Goal: Task Accomplishment & Management: Use online tool/utility

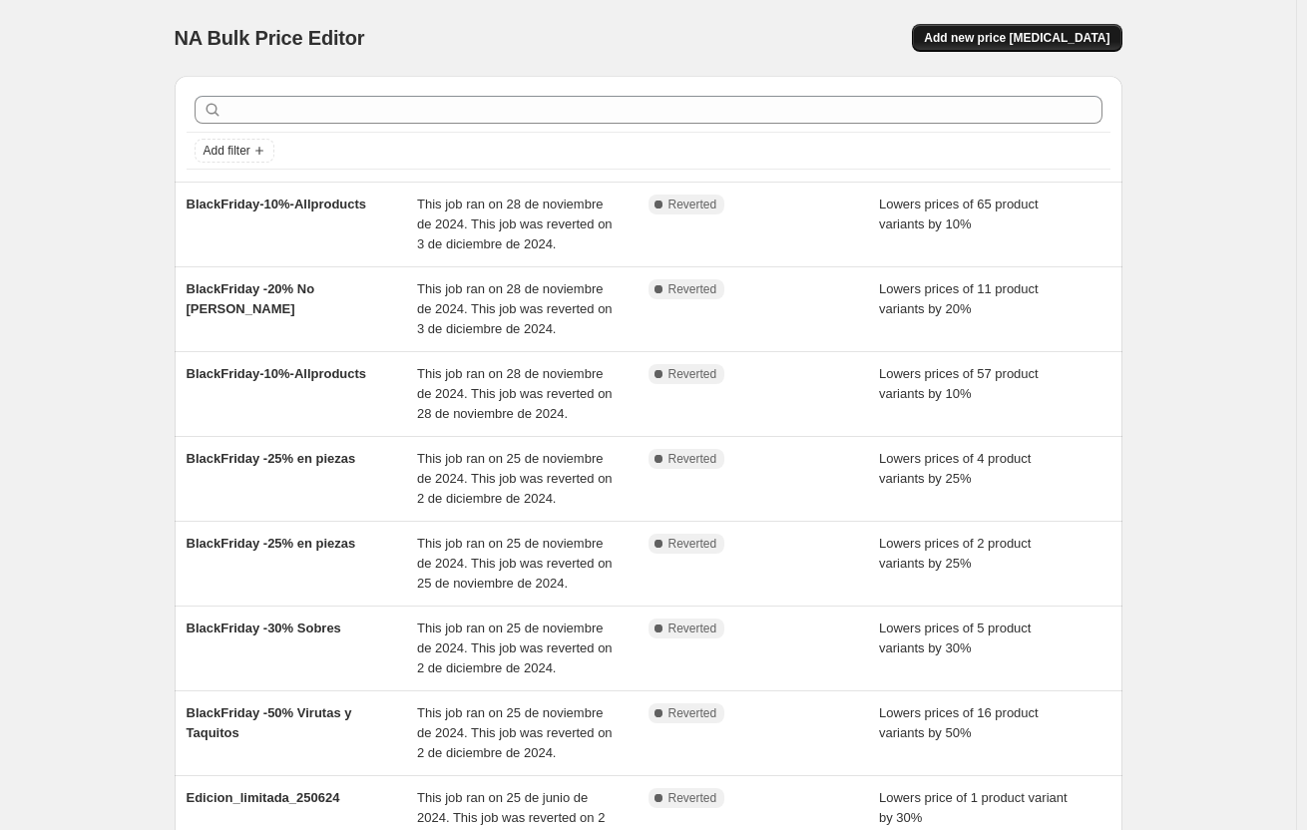
click at [1054, 36] on span "Add new price change job" at bounding box center [1017, 38] width 186 height 16
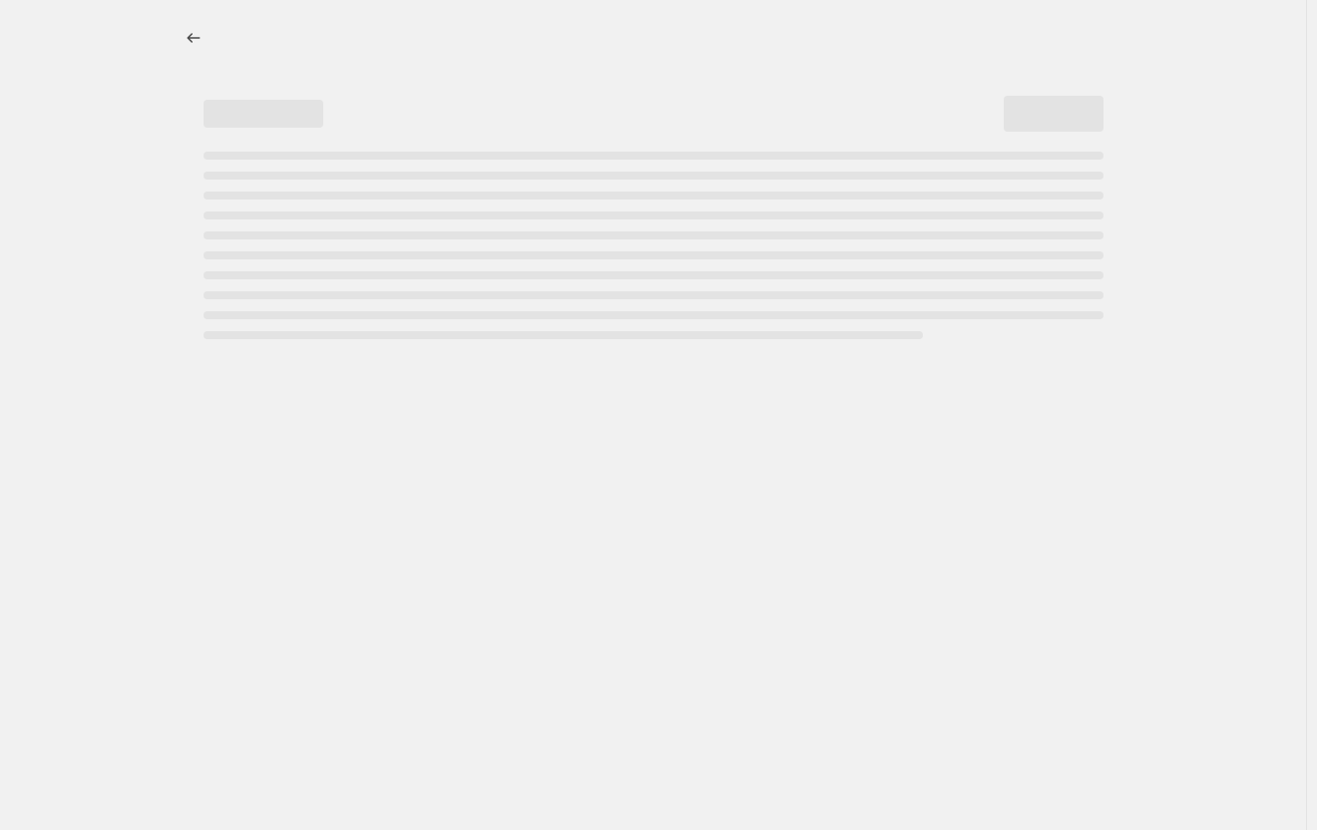
select select "percentage"
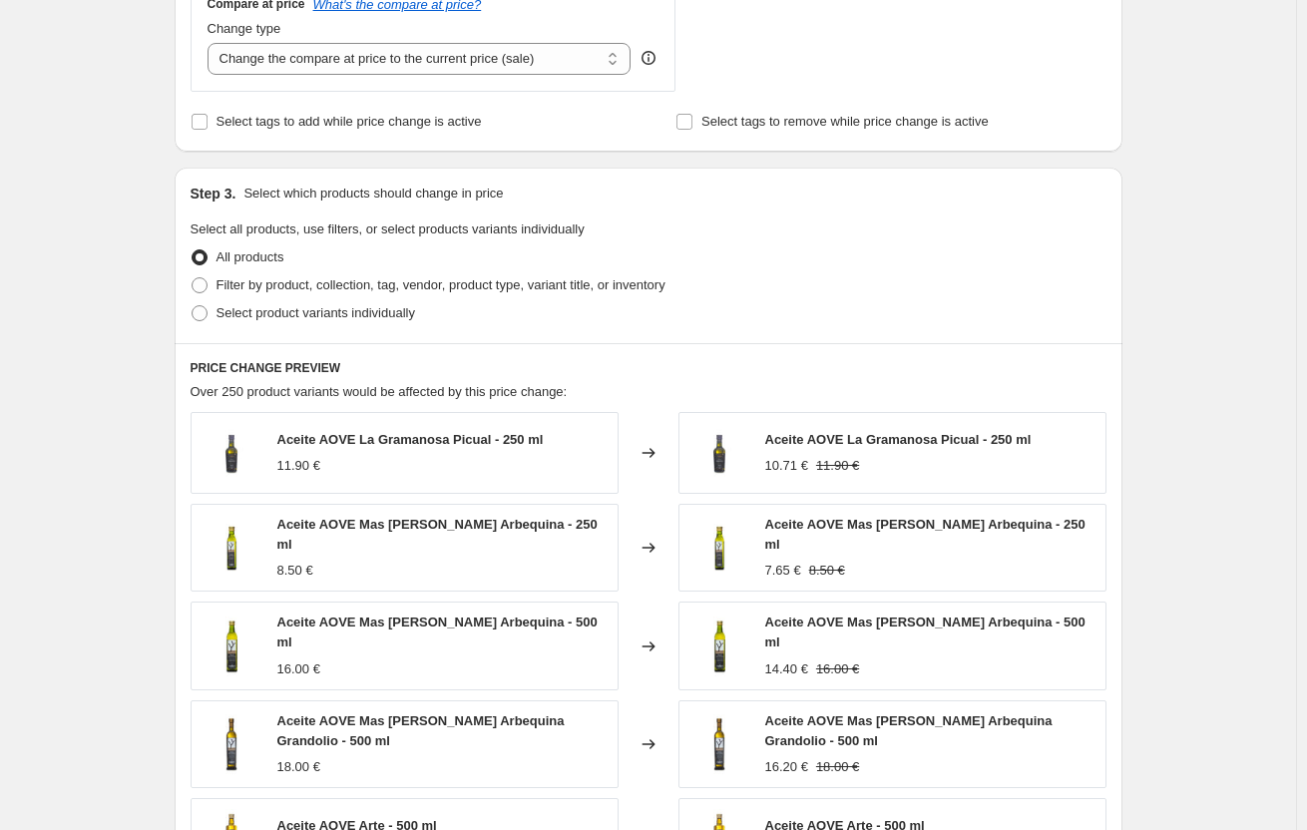
scroll to position [1172, 0]
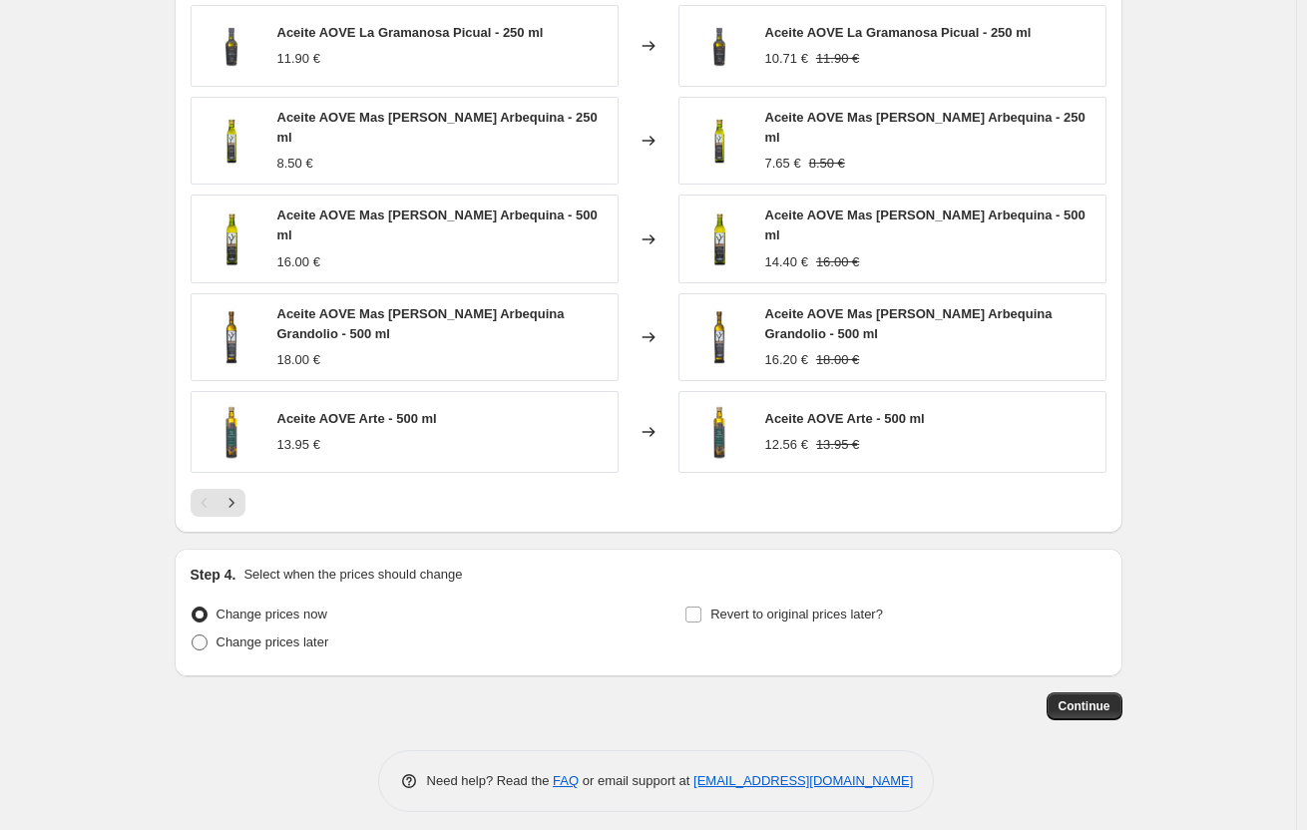
click at [251, 635] on span "Change prices later" at bounding box center [273, 642] width 113 height 15
click at [193, 635] on input "Change prices later" at bounding box center [192, 635] width 1 height 1
radio input "true"
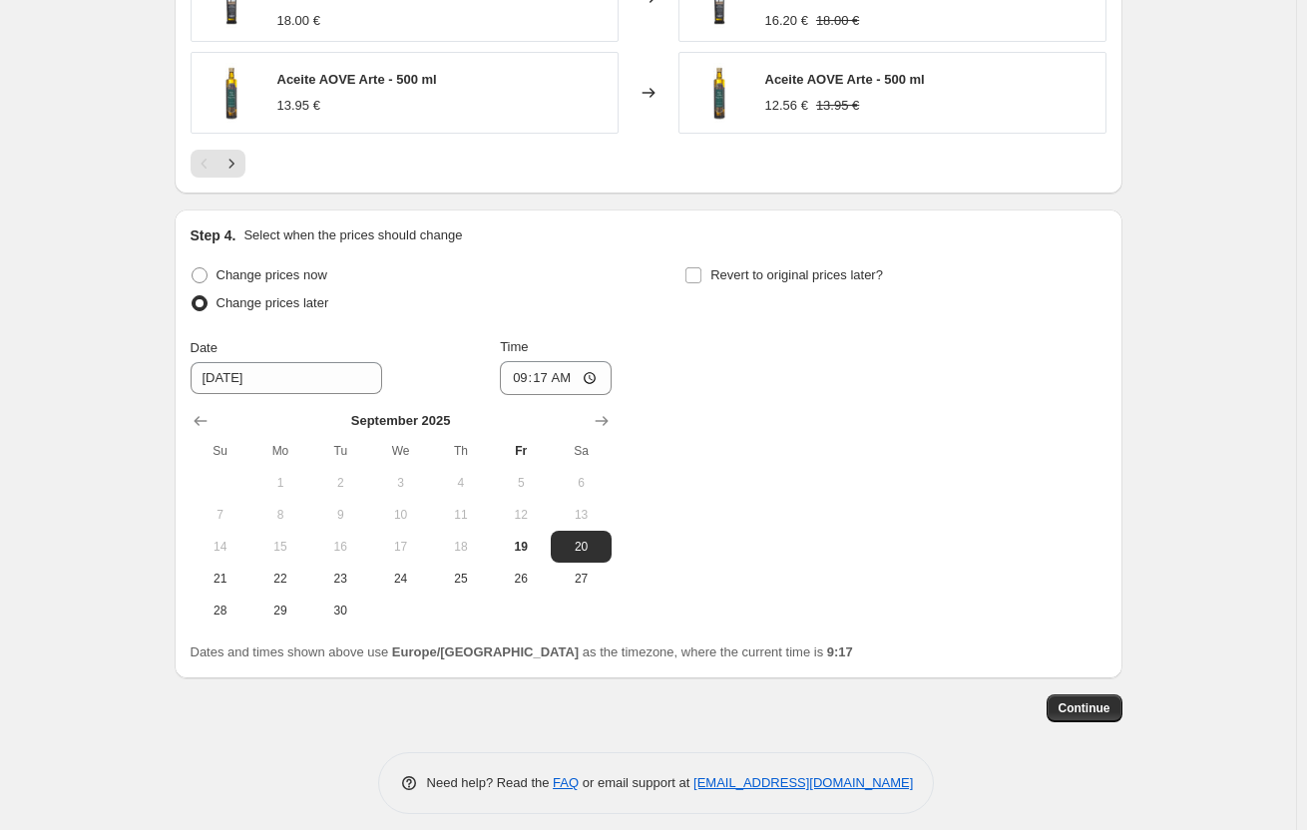
scroll to position [1513, 0]
click at [216, 601] on span "28" at bounding box center [221, 609] width 44 height 16
type input "[DATE]"
click at [1113, 708] on button "Continue" at bounding box center [1085, 707] width 76 height 28
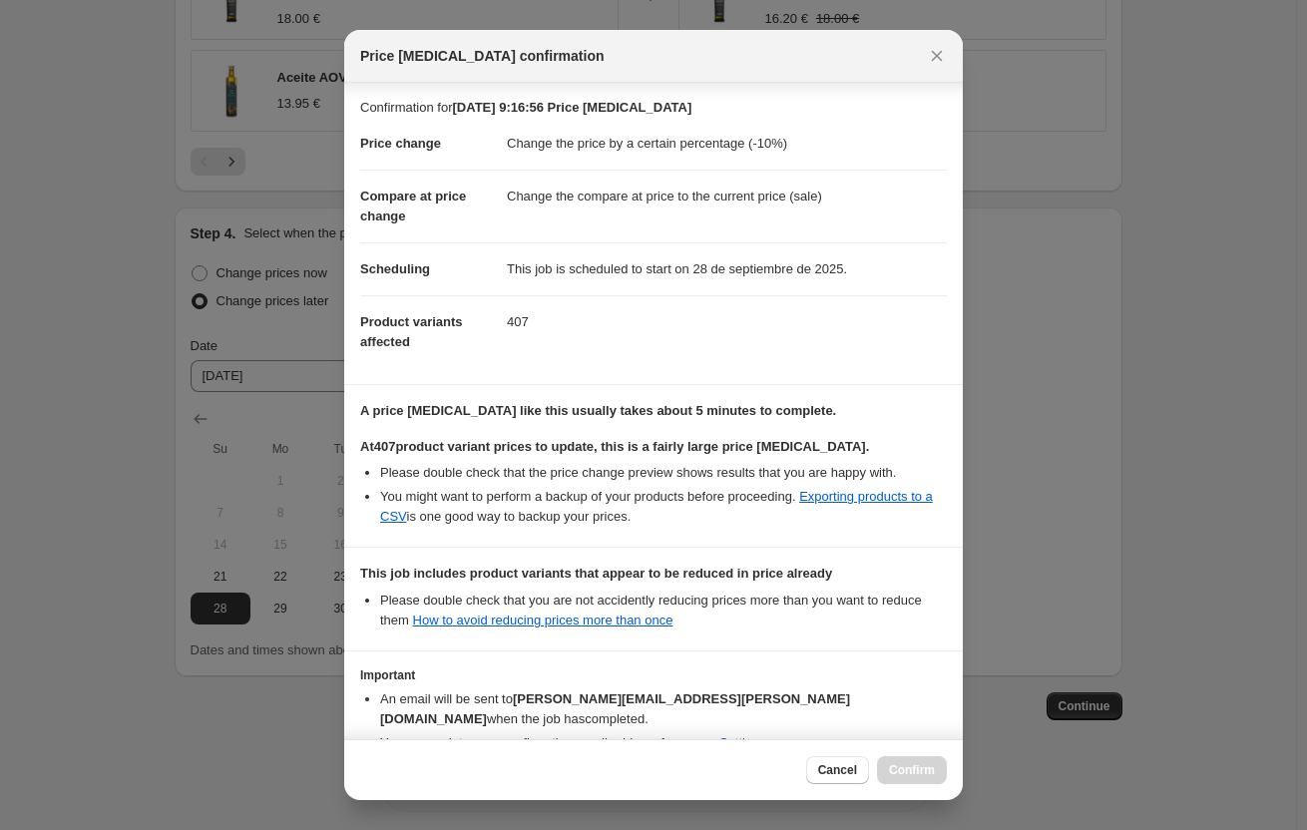
scroll to position [0, 0]
click at [943, 53] on icon "Close" at bounding box center [937, 56] width 20 height 20
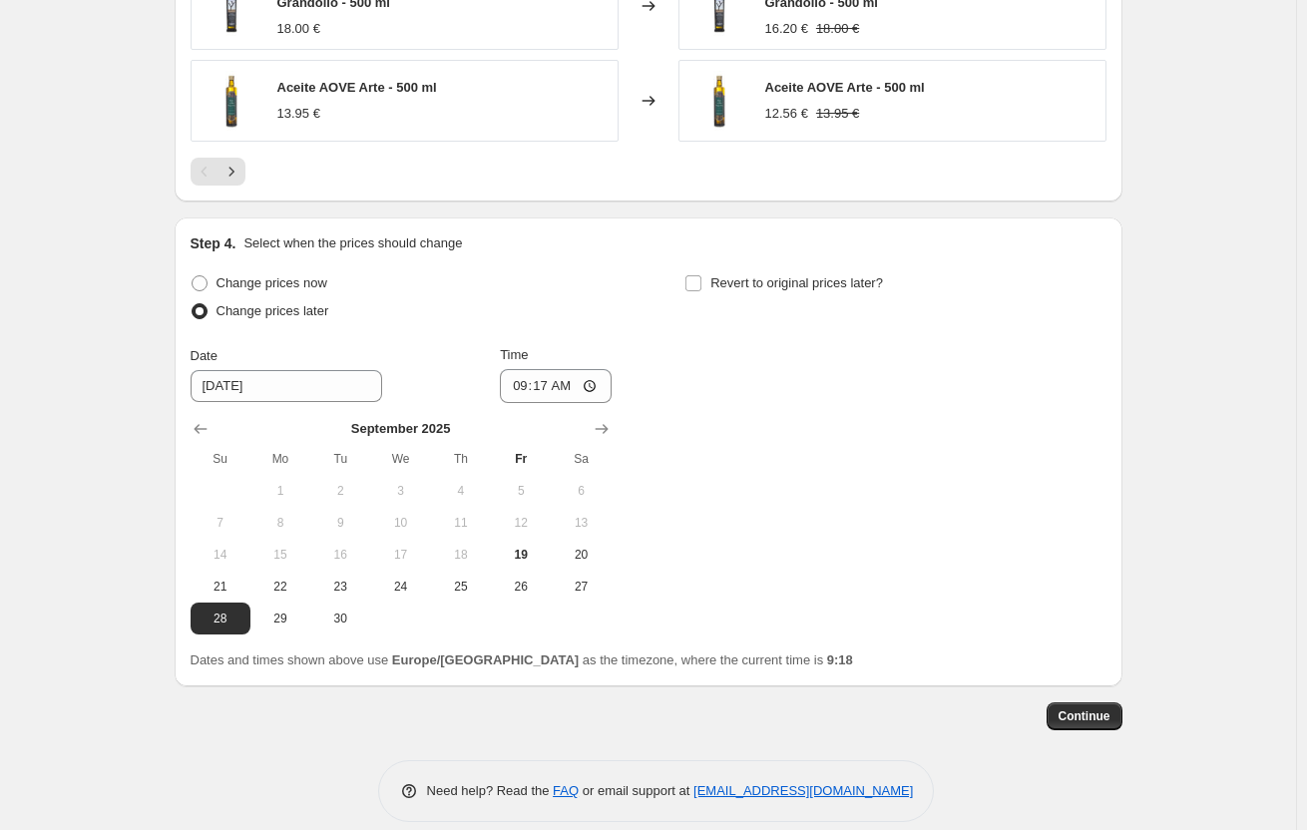
scroll to position [1513, 0]
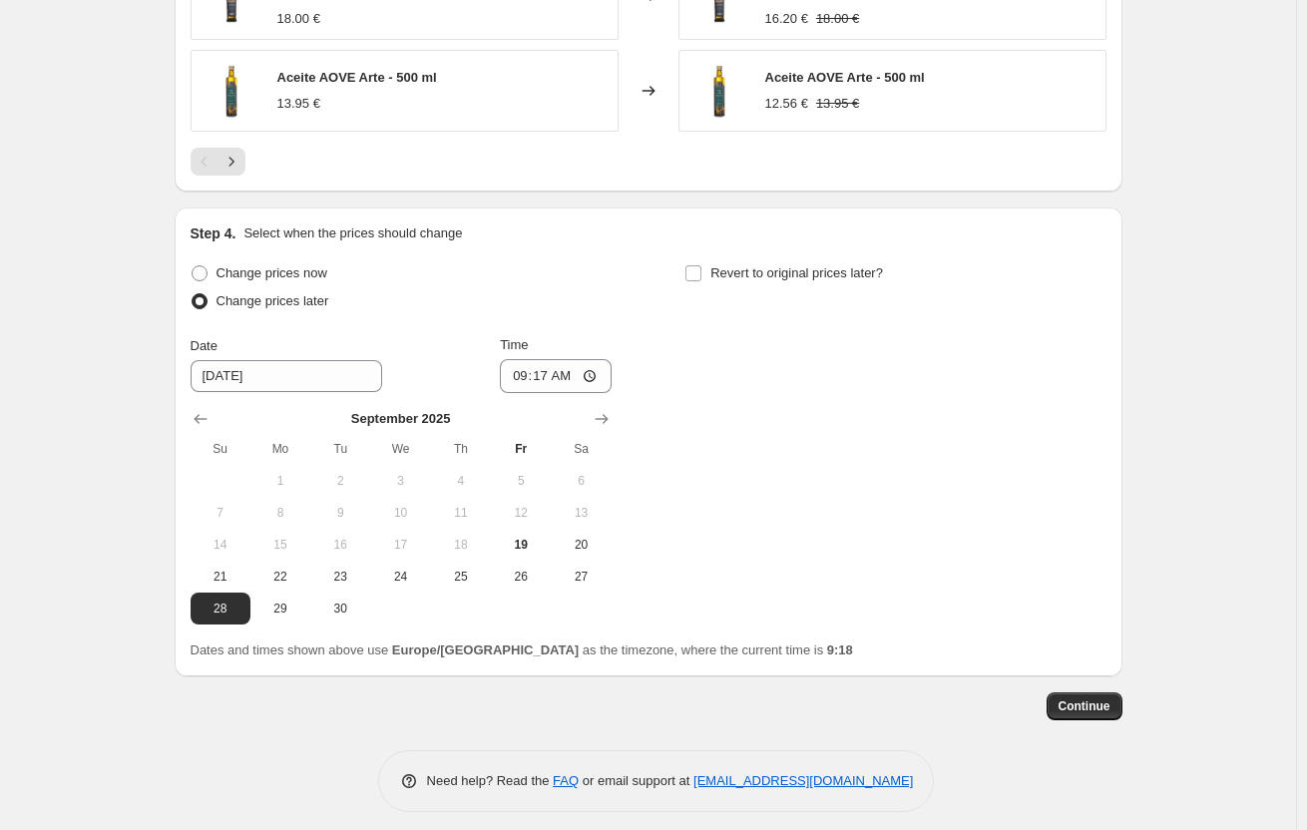
click at [446, 648] on div "Dates and times shown above use Europe/Madrid as the timezone, where the curren…" at bounding box center [649, 651] width 916 height 20
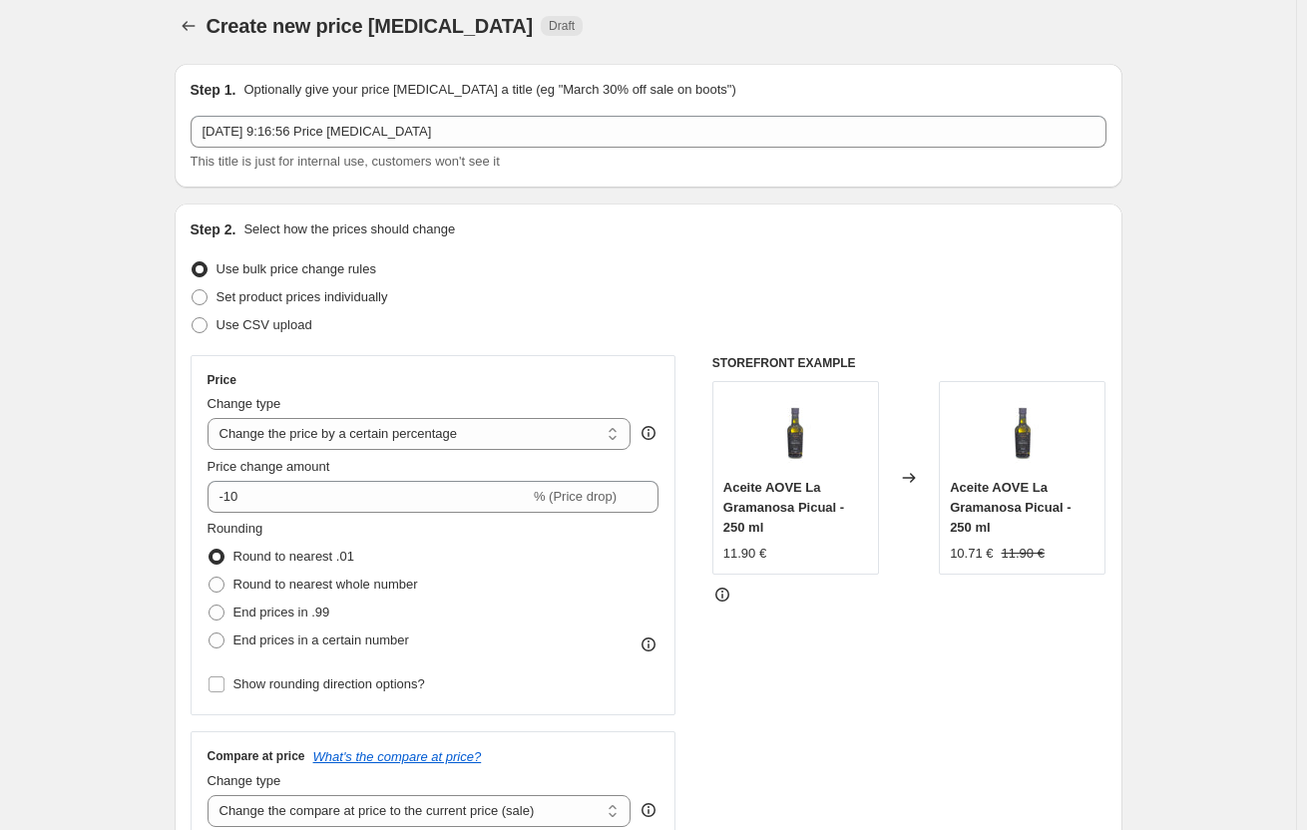
scroll to position [0, 0]
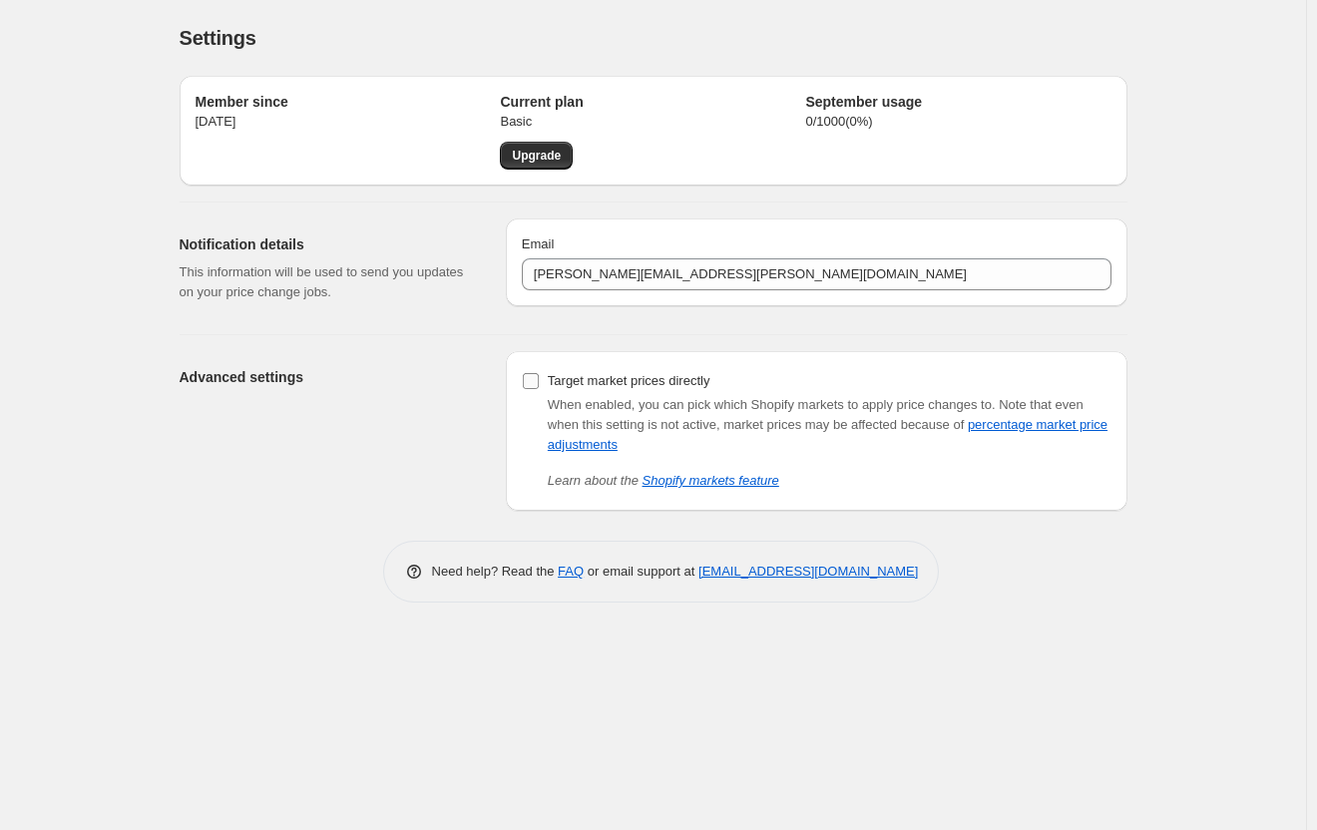
click at [606, 384] on span "Target market prices directly" at bounding box center [629, 380] width 163 height 15
click at [539, 384] on input "Target market prices directly" at bounding box center [531, 381] width 16 height 16
checkbox input "true"
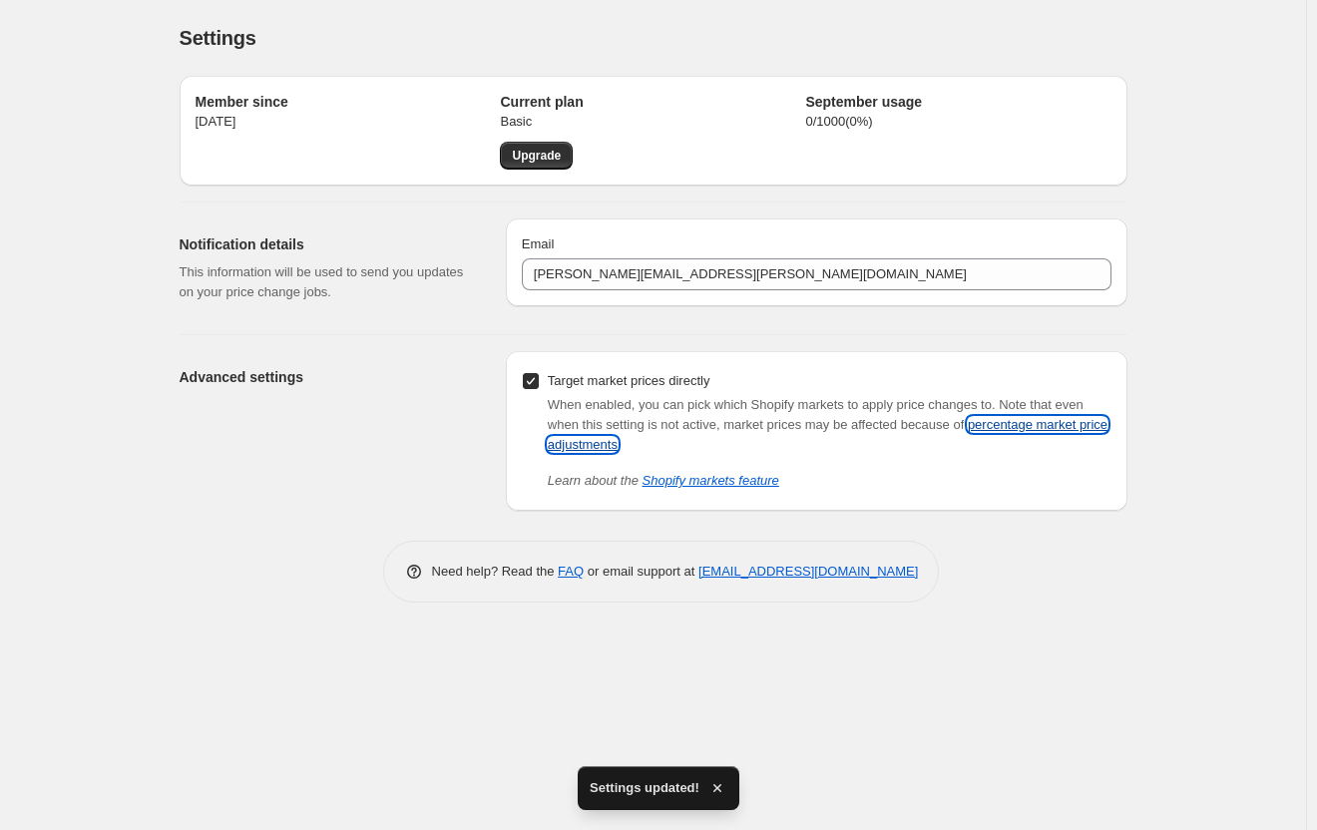
click at [999, 420] on link "percentage market price adjustments" at bounding box center [828, 434] width 560 height 35
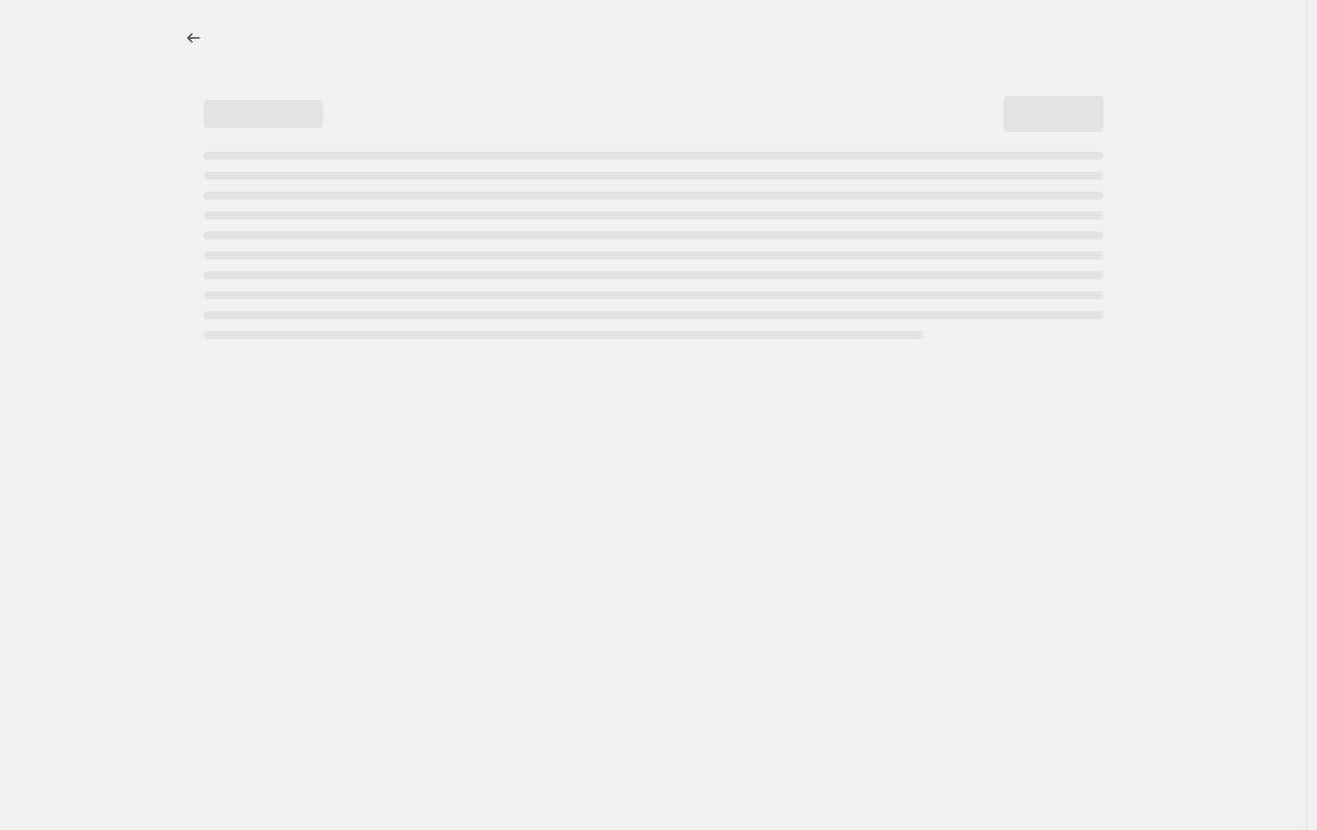
select select "percentage"
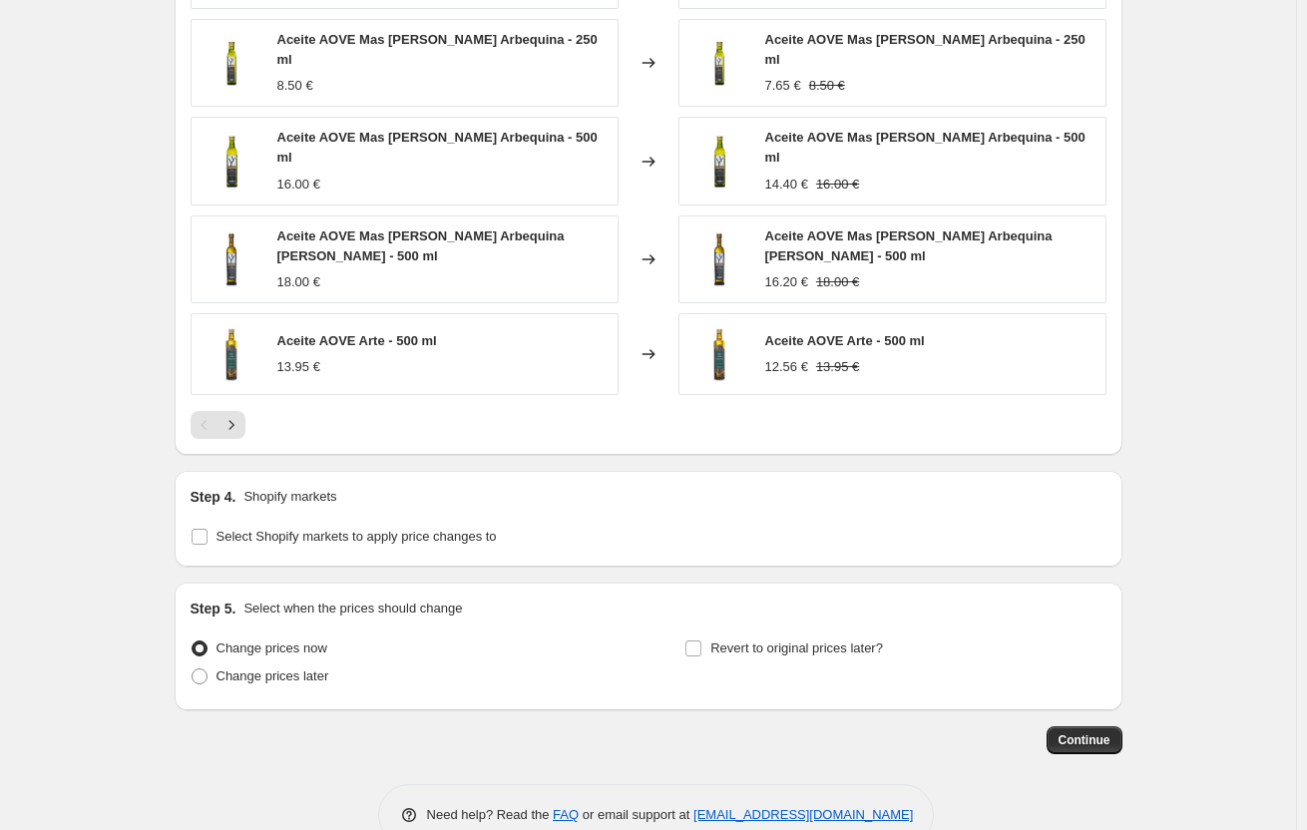
scroll to position [1283, 0]
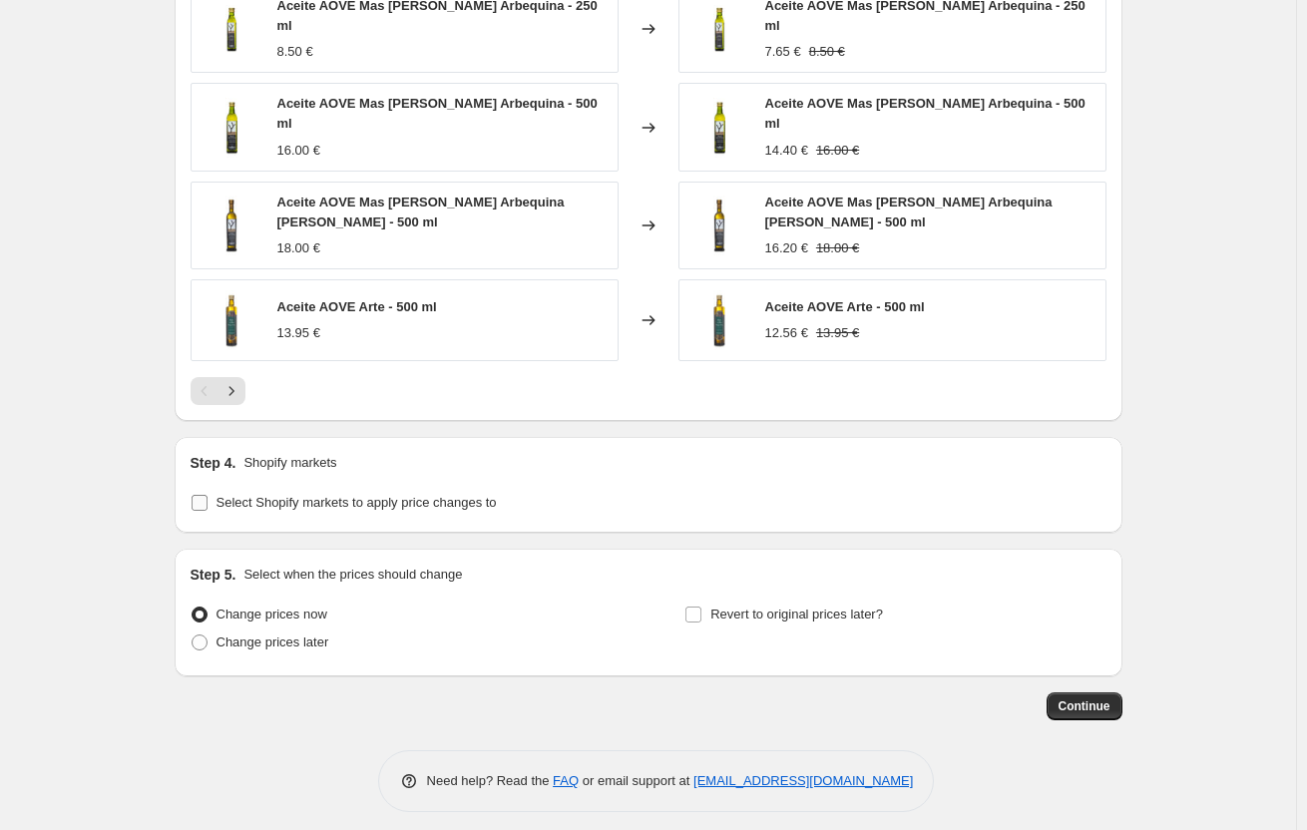
click at [406, 495] on span "Select Shopify markets to apply price changes to" at bounding box center [357, 502] width 280 height 15
click at [208, 495] on input "Select Shopify markets to apply price changes to" at bounding box center [200, 503] width 16 height 16
checkbox input "true"
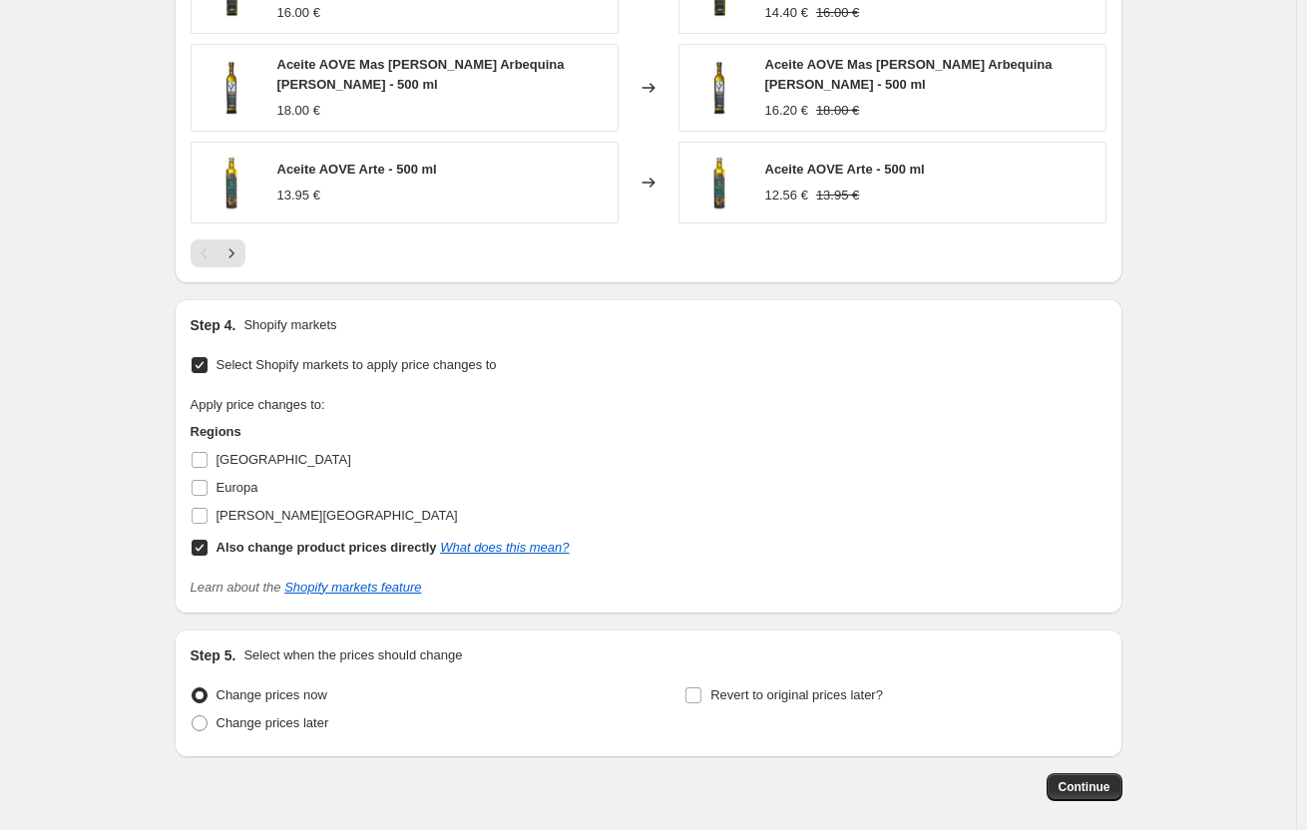
scroll to position [1483, 0]
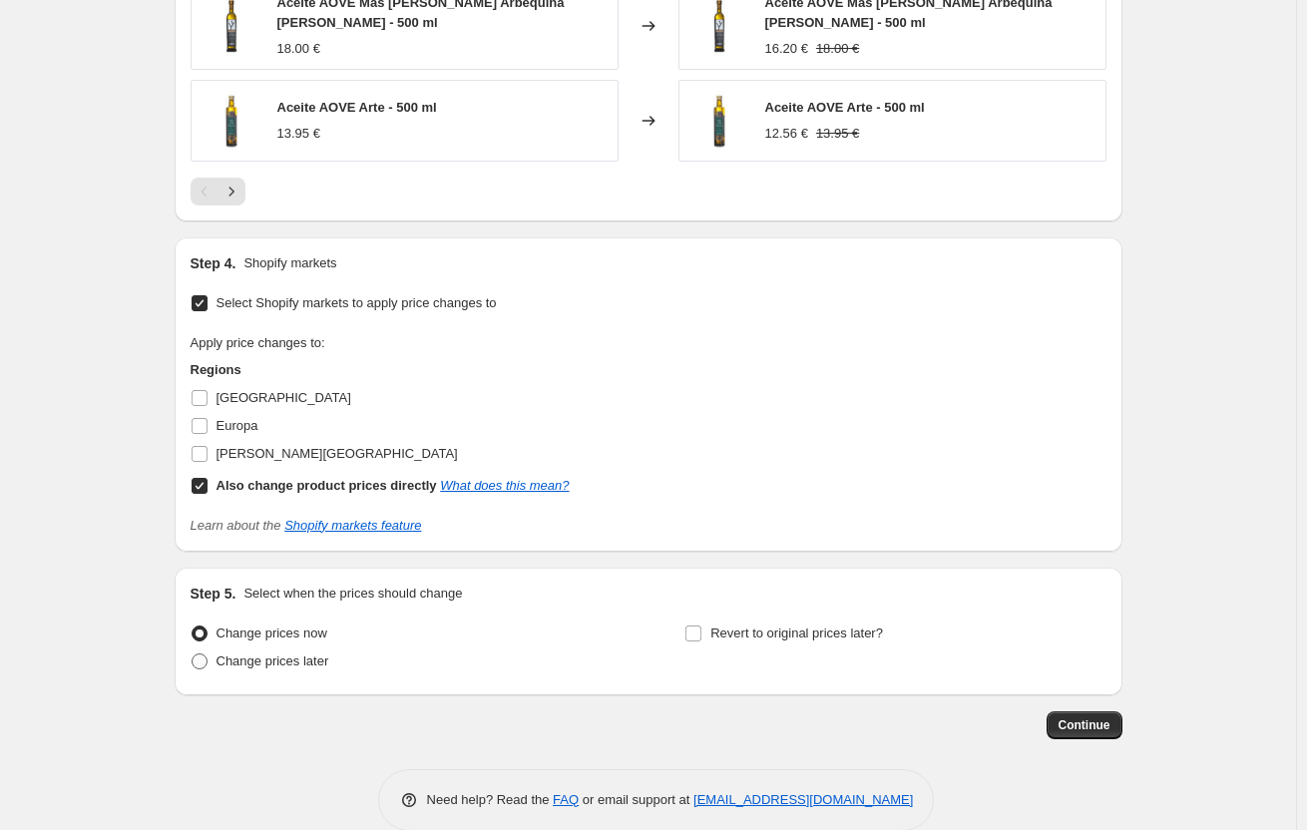
click at [281, 654] on span "Change prices later" at bounding box center [273, 661] width 113 height 15
click at [193, 654] on input "Change prices later" at bounding box center [192, 654] width 1 height 1
radio input "true"
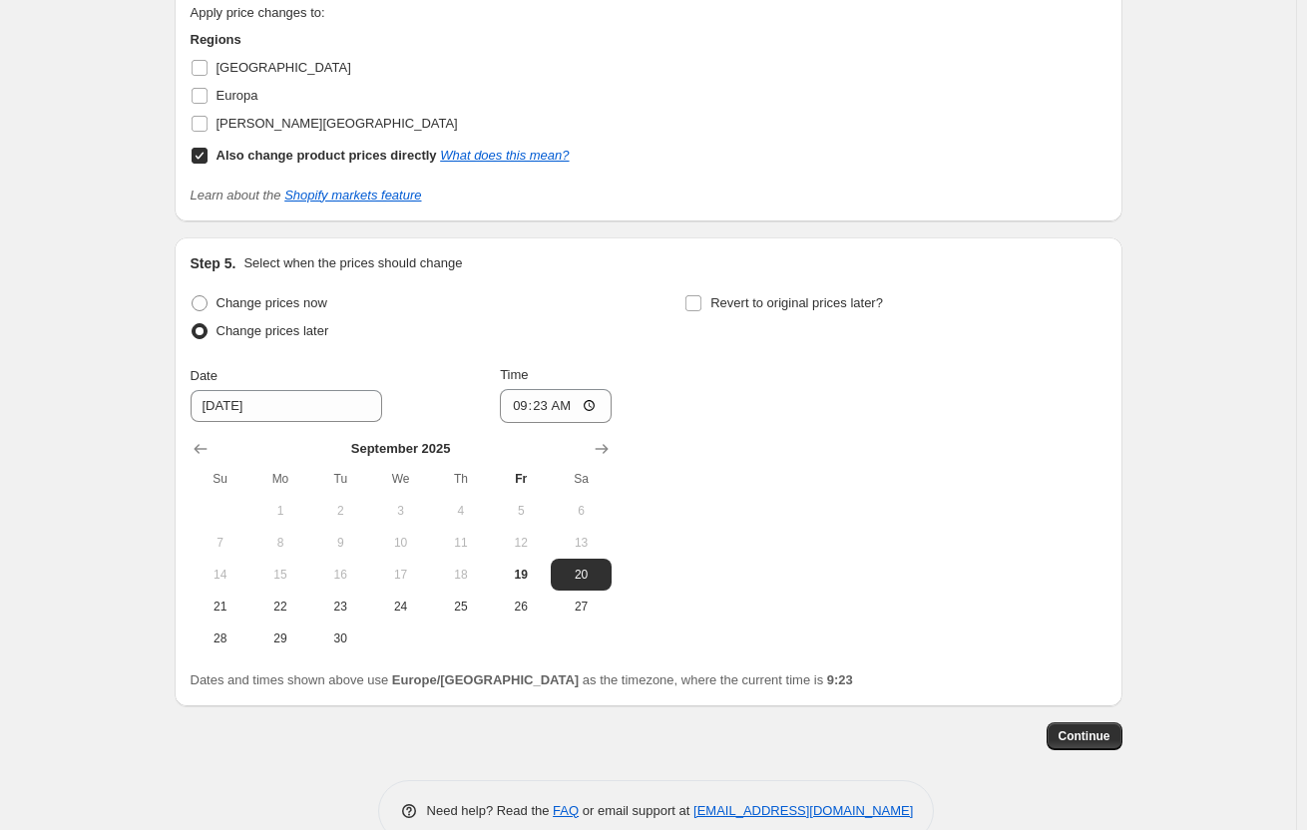
scroll to position [1843, 0]
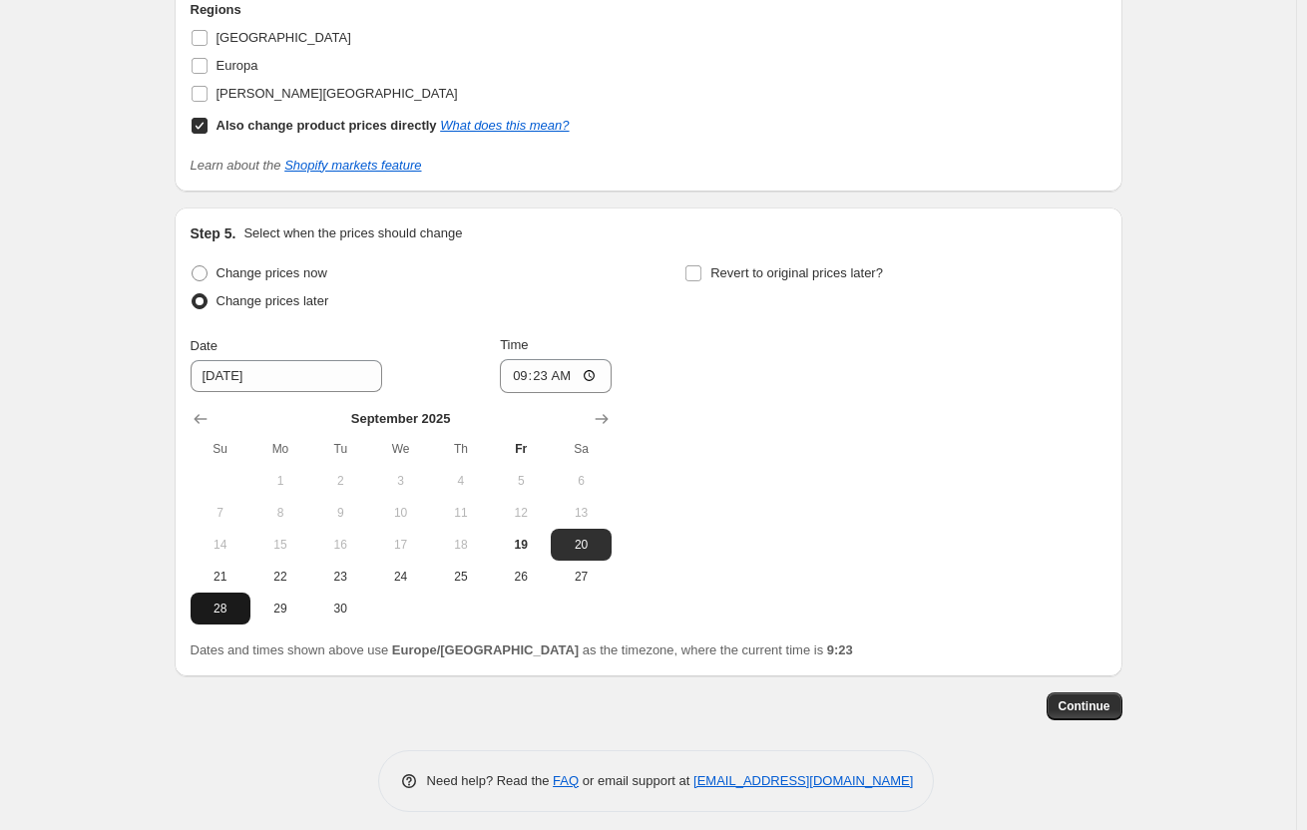
click at [223, 601] on span "28" at bounding box center [221, 609] width 44 height 16
type input "[DATE]"
click at [590, 359] on input "09:23" at bounding box center [556, 376] width 112 height 34
type input "00:00"
click at [803, 483] on div "Change prices now Change prices later Date [DATE] Time 00:00 [DATE] Su Mo Tu We…" at bounding box center [649, 441] width 916 height 365
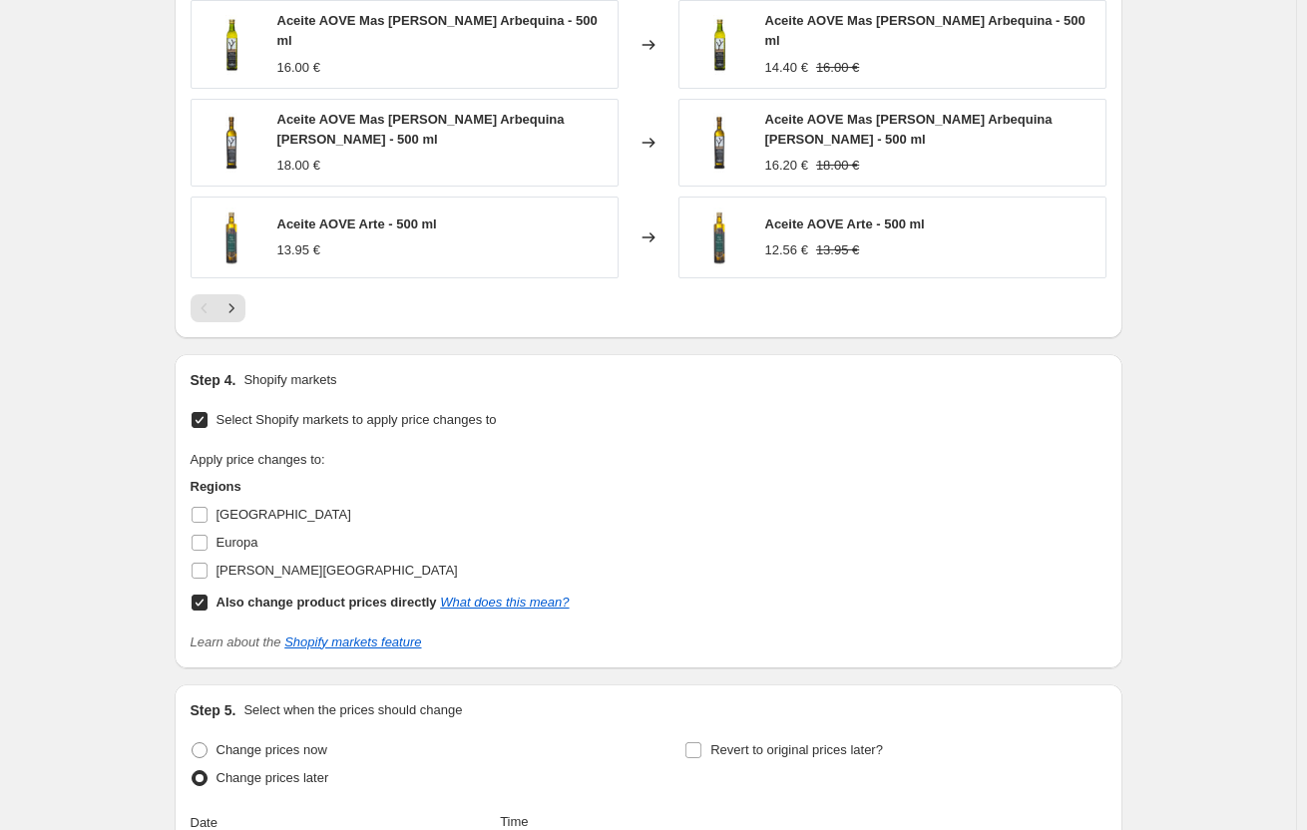
scroll to position [1344, 0]
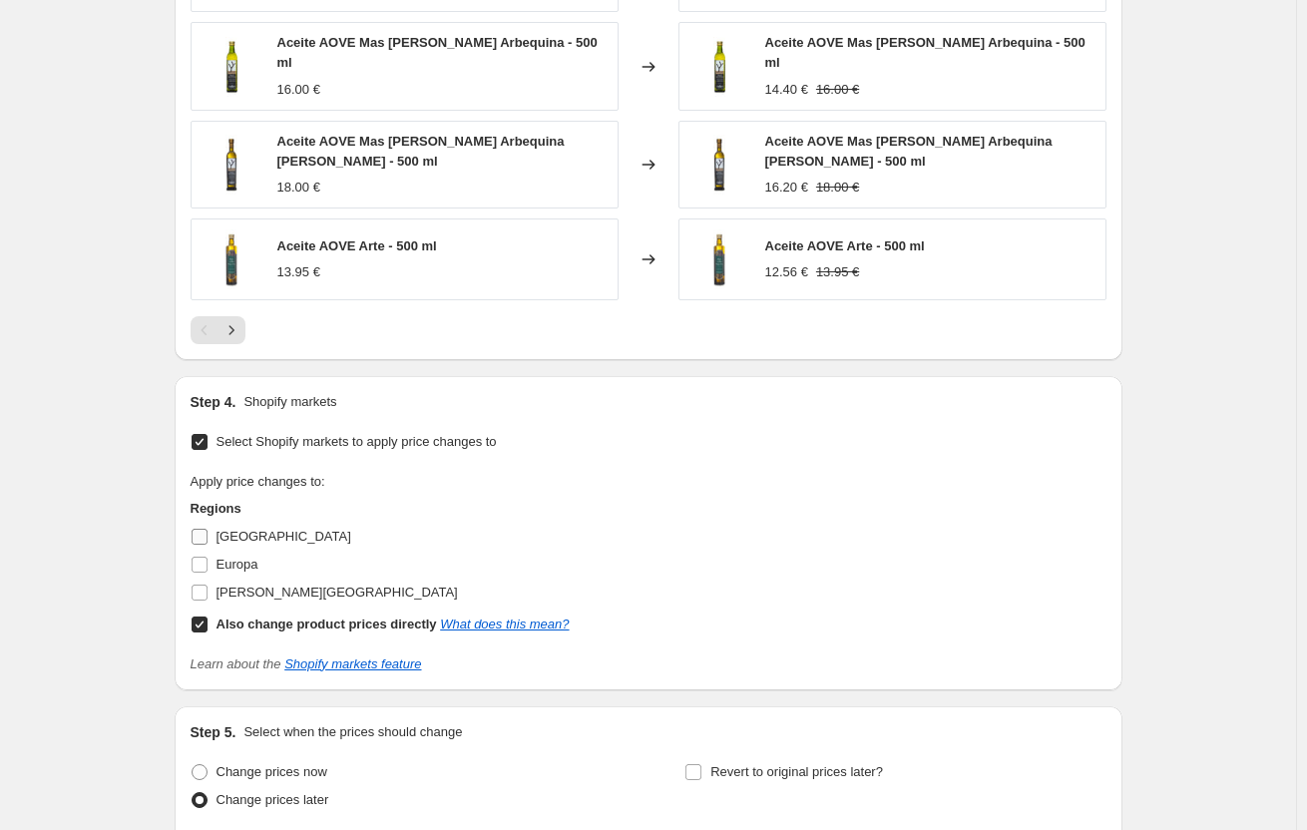
click at [208, 529] on input "[GEOGRAPHIC_DATA]" at bounding box center [200, 537] width 16 height 16
checkbox input "true"
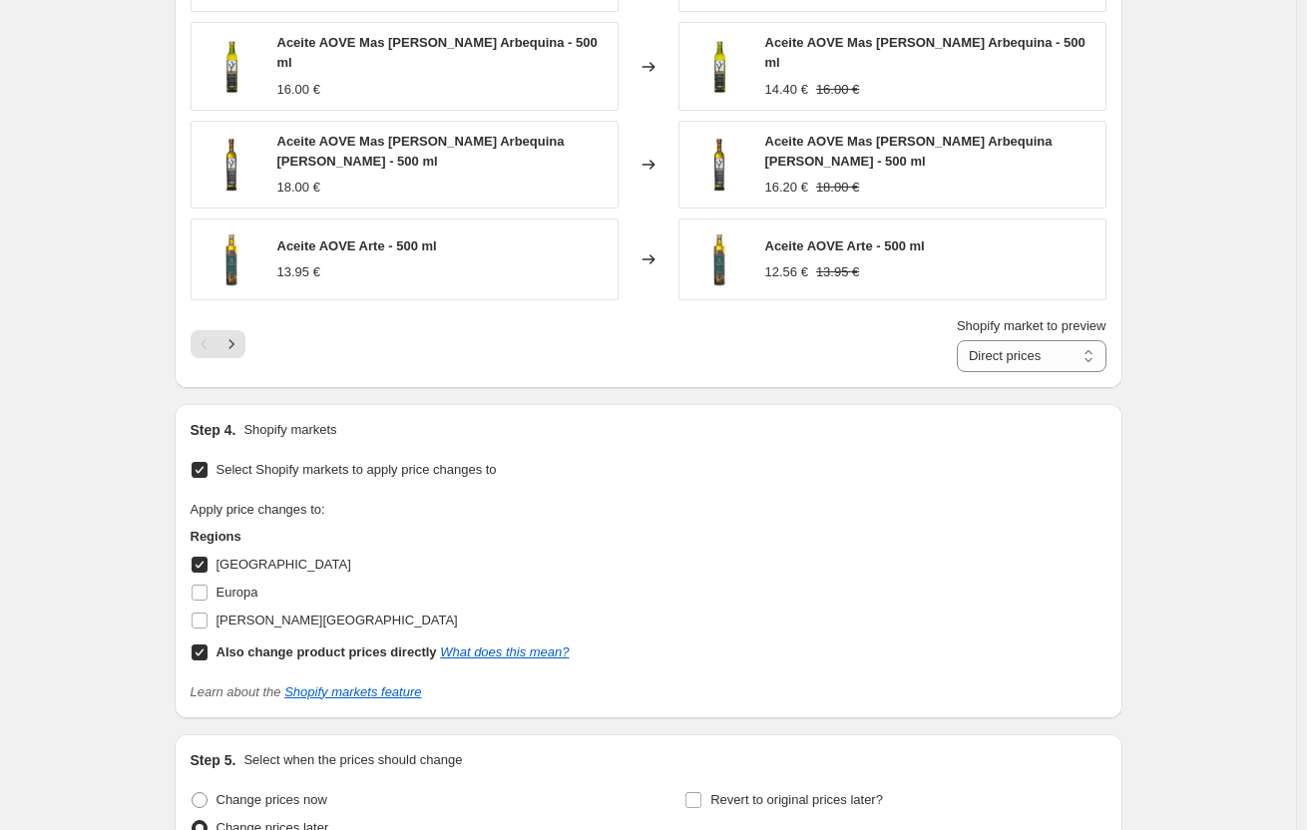
click at [200, 645] on input "Also change product prices directly What does this mean?" at bounding box center [200, 653] width 16 height 16
checkbox input "false"
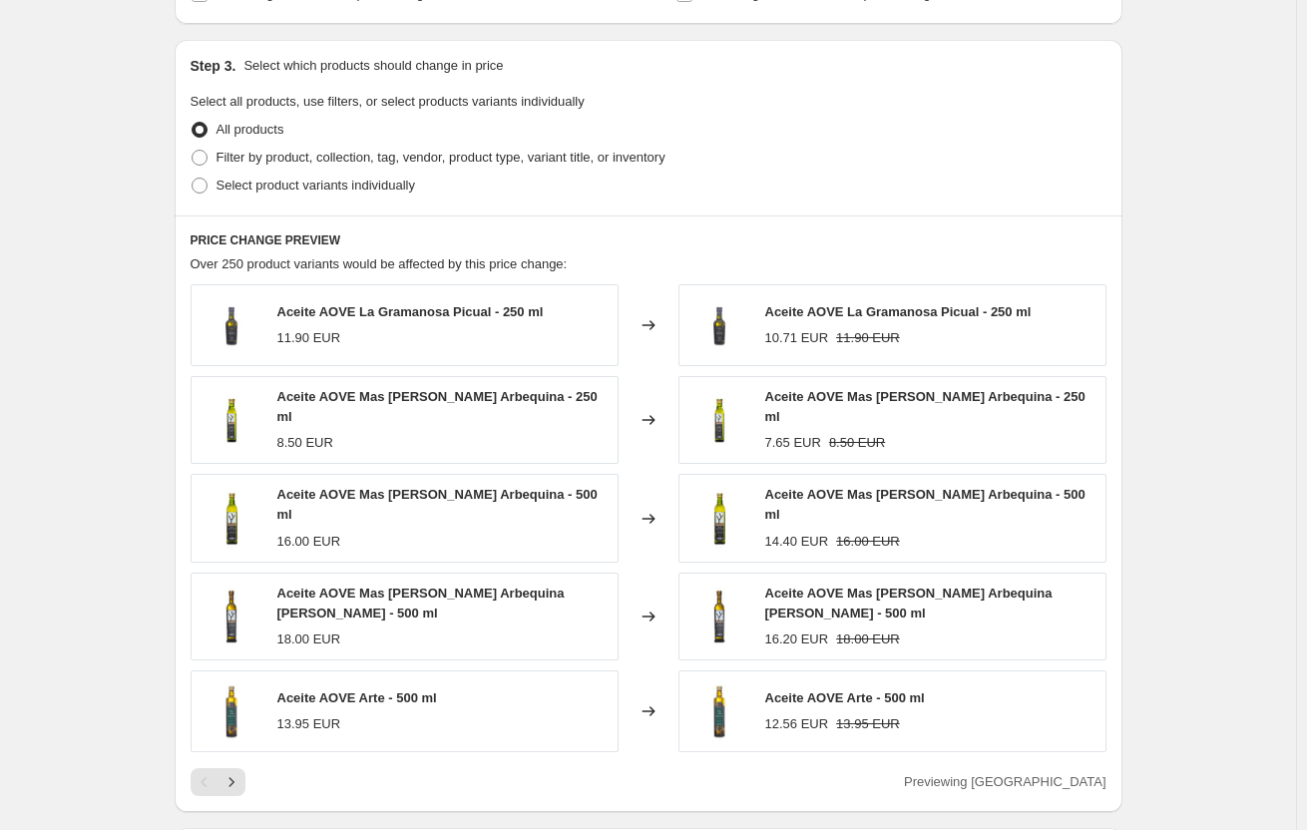
scroll to position [845, 0]
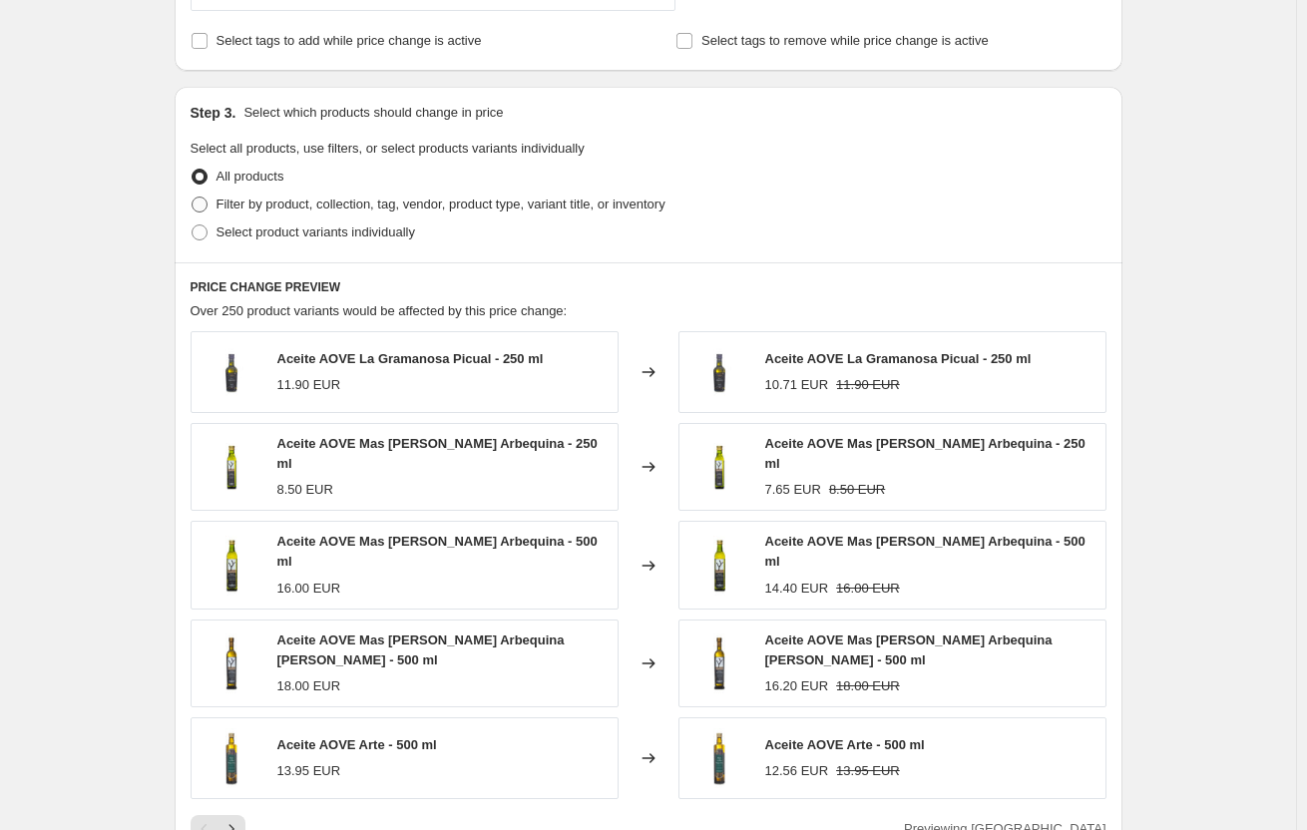
click at [322, 206] on span "Filter by product, collection, tag, vendor, product type, variant title, or inv…" at bounding box center [441, 204] width 449 height 15
click at [193, 198] on input "Filter by product, collection, tag, vendor, product type, variant title, or inv…" at bounding box center [192, 197] width 1 height 1
radio input "true"
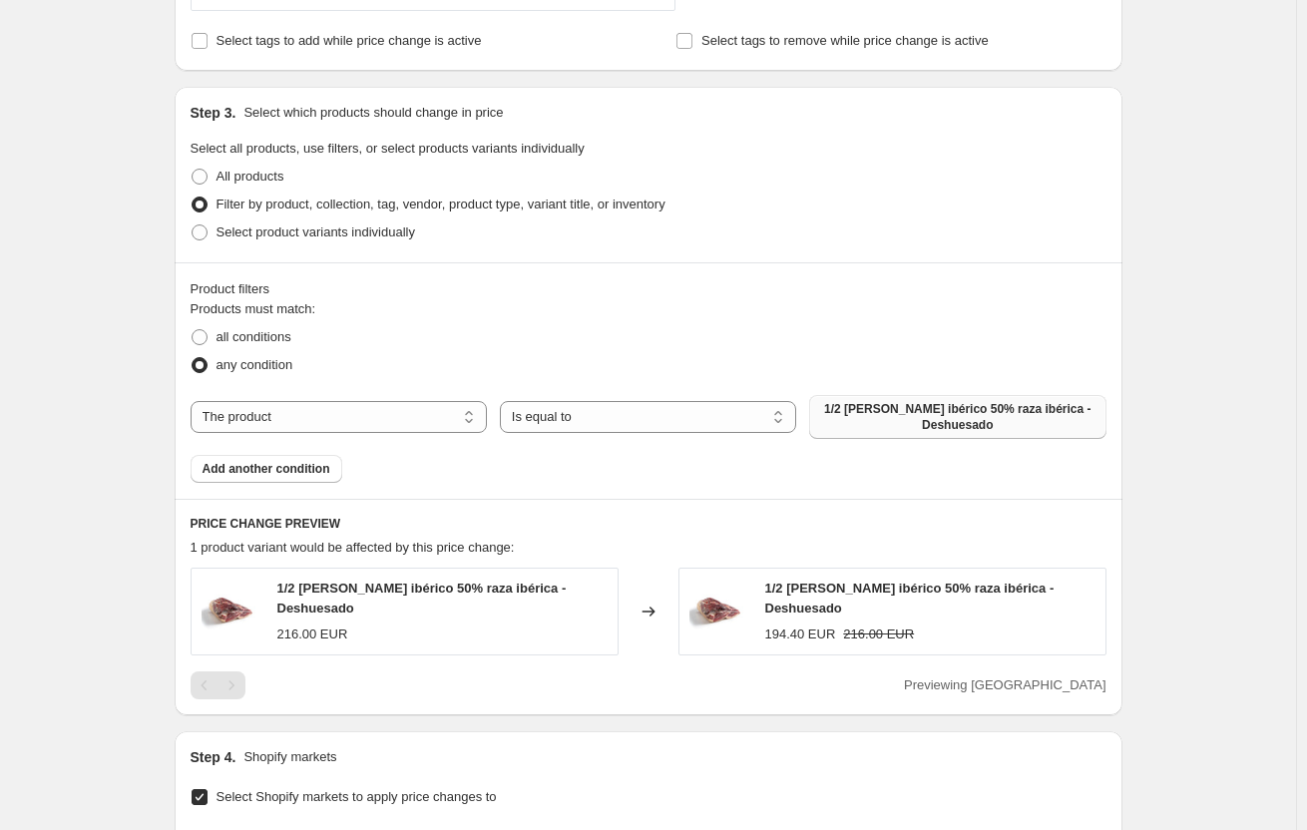
click at [1071, 410] on span "1/2 [PERSON_NAME] ibérico 50% raza ibérica - Deshuesado" at bounding box center [957, 417] width 272 height 32
click at [287, 421] on select "The product The product's collection The product's tag The product's vendor The…" at bounding box center [339, 417] width 296 height 32
select select "collection"
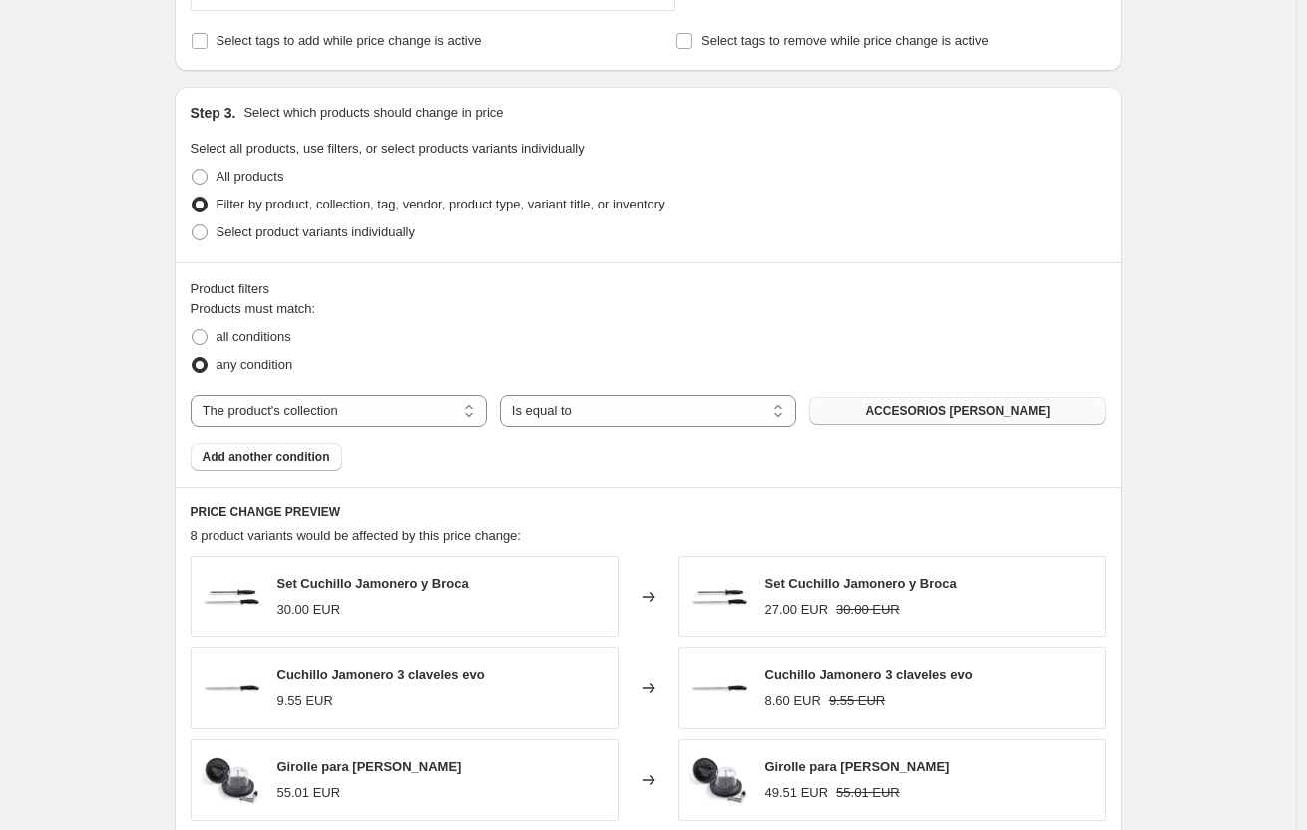
click at [905, 405] on span "ACCESORIOS [PERSON_NAME]" at bounding box center [957, 411] width 185 height 16
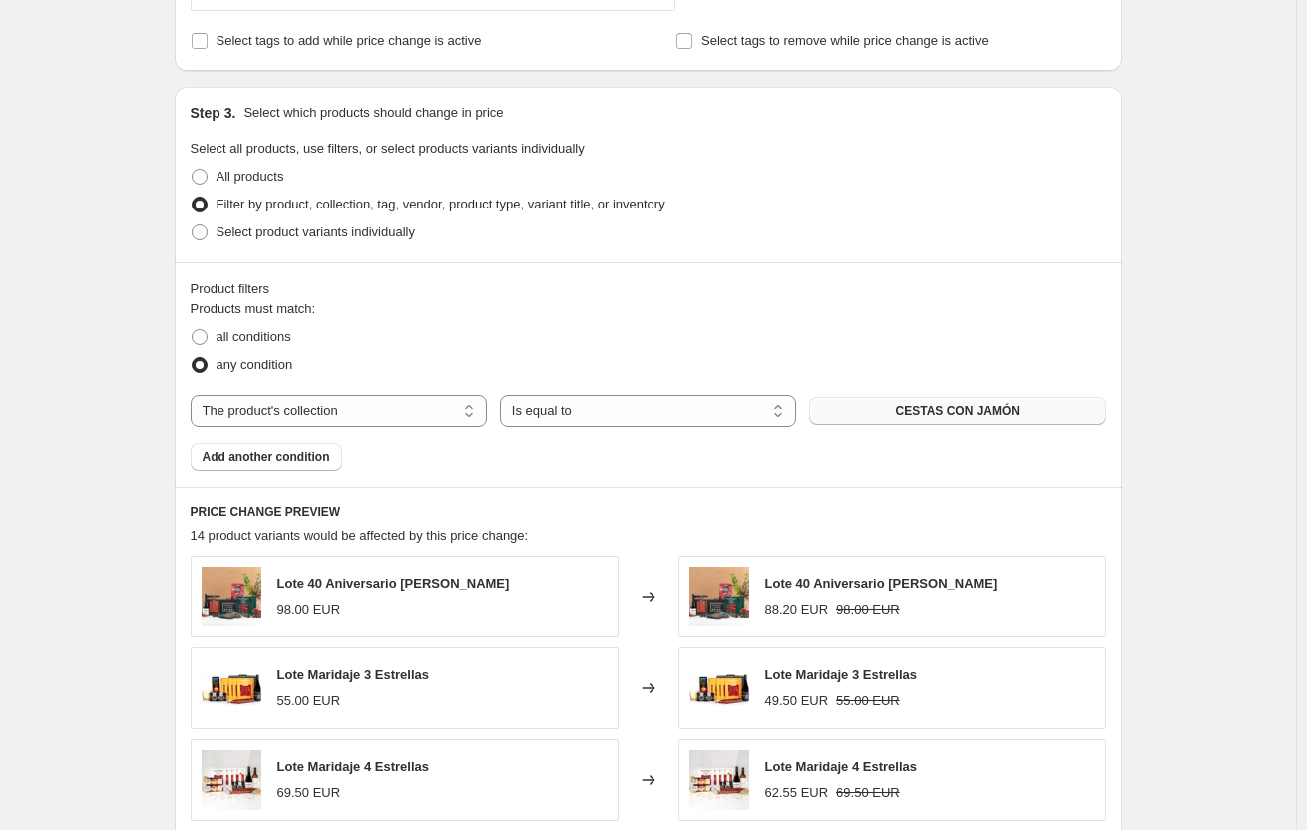
click at [953, 414] on span "CESTAS CON JAMÓN" at bounding box center [958, 411] width 124 height 16
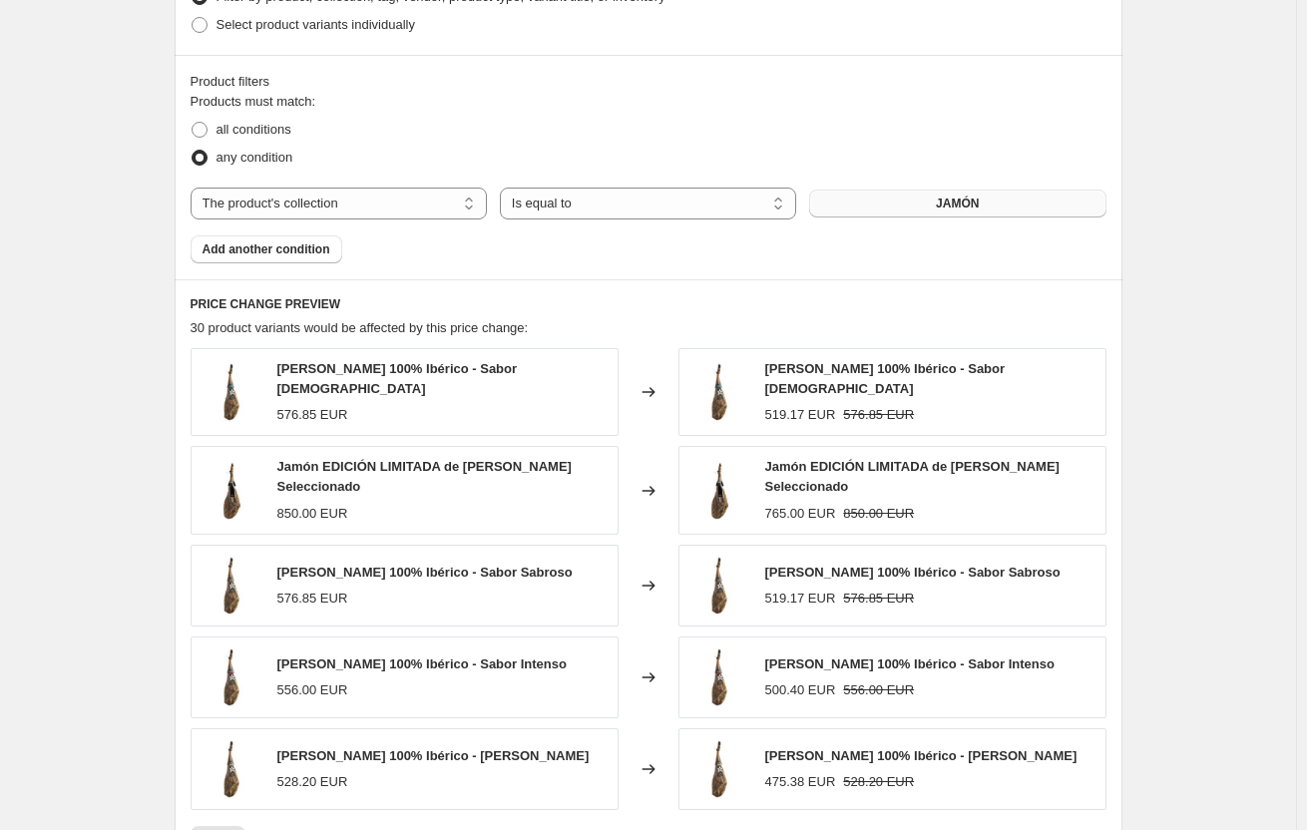
scroll to position [1045, 0]
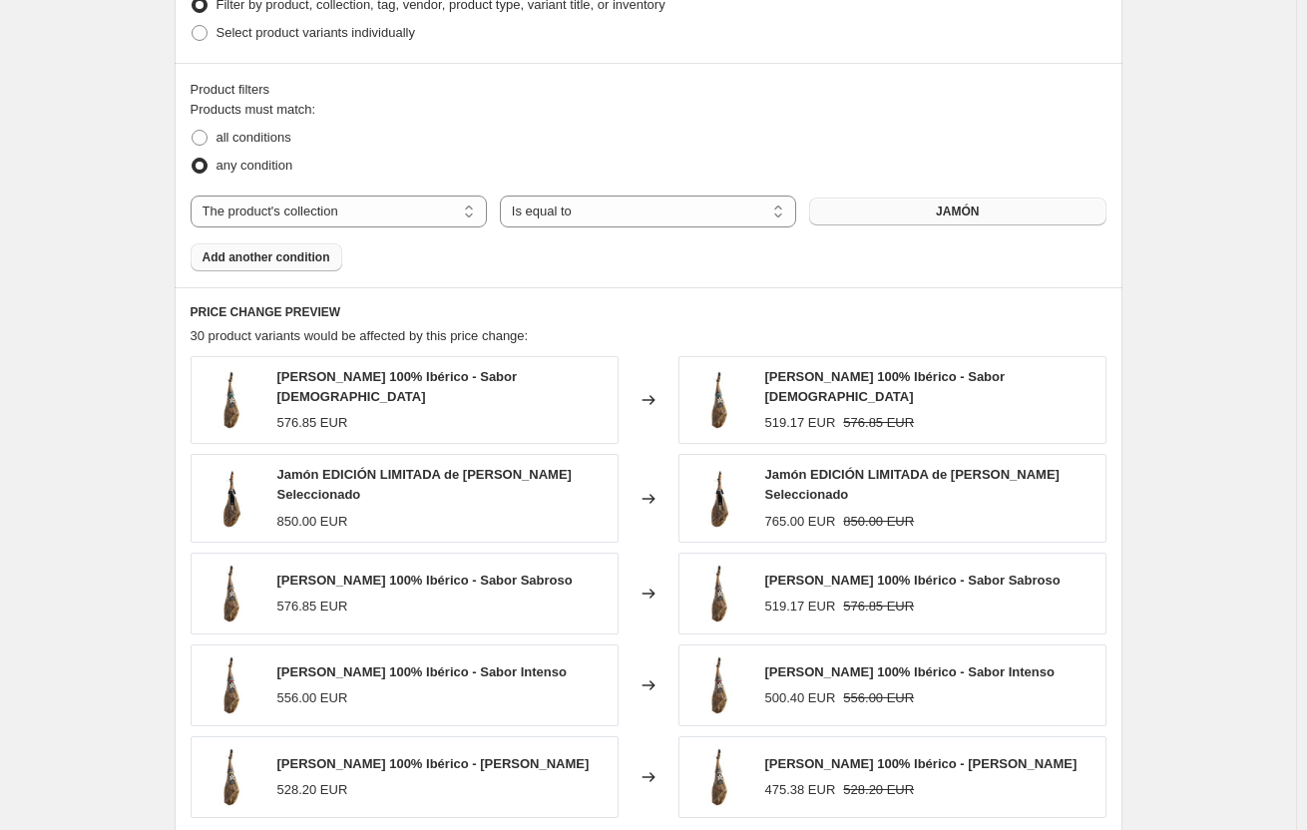
click at [259, 269] on button "Add another condition" at bounding box center [267, 258] width 152 height 28
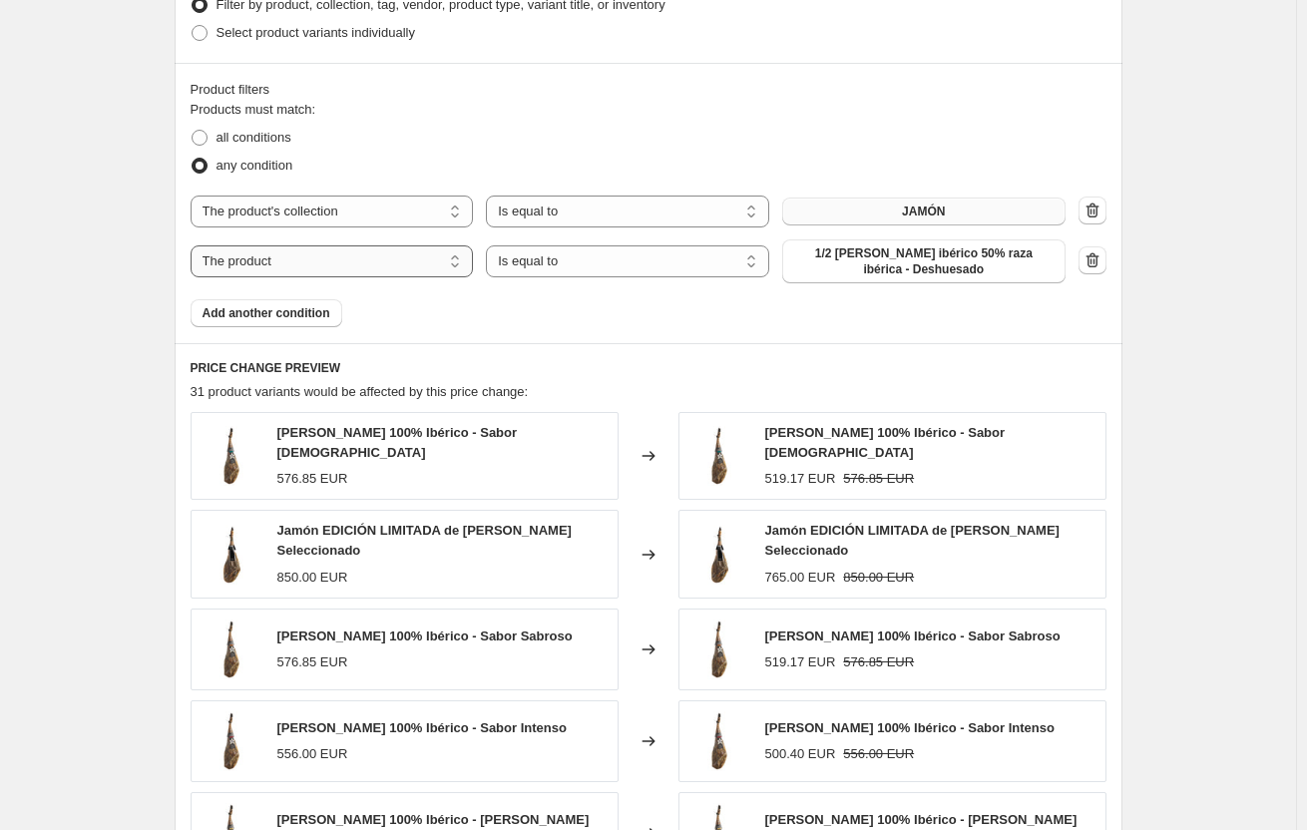
click at [316, 259] on select "The product The product's collection The product's tag The product's vendor The…" at bounding box center [332, 262] width 283 height 32
select select "collection"
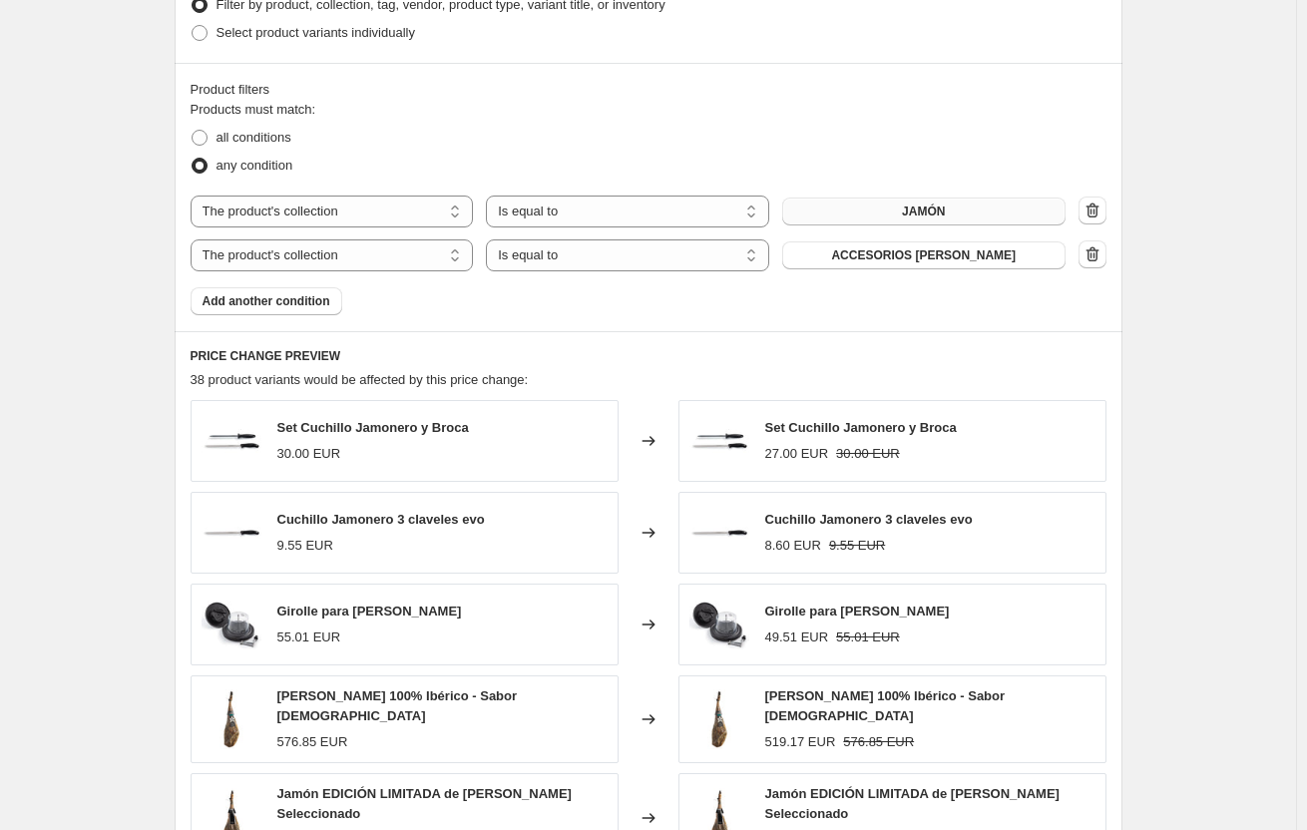
click at [916, 262] on span "ACCESORIOS [PERSON_NAME]" at bounding box center [923, 256] width 185 height 16
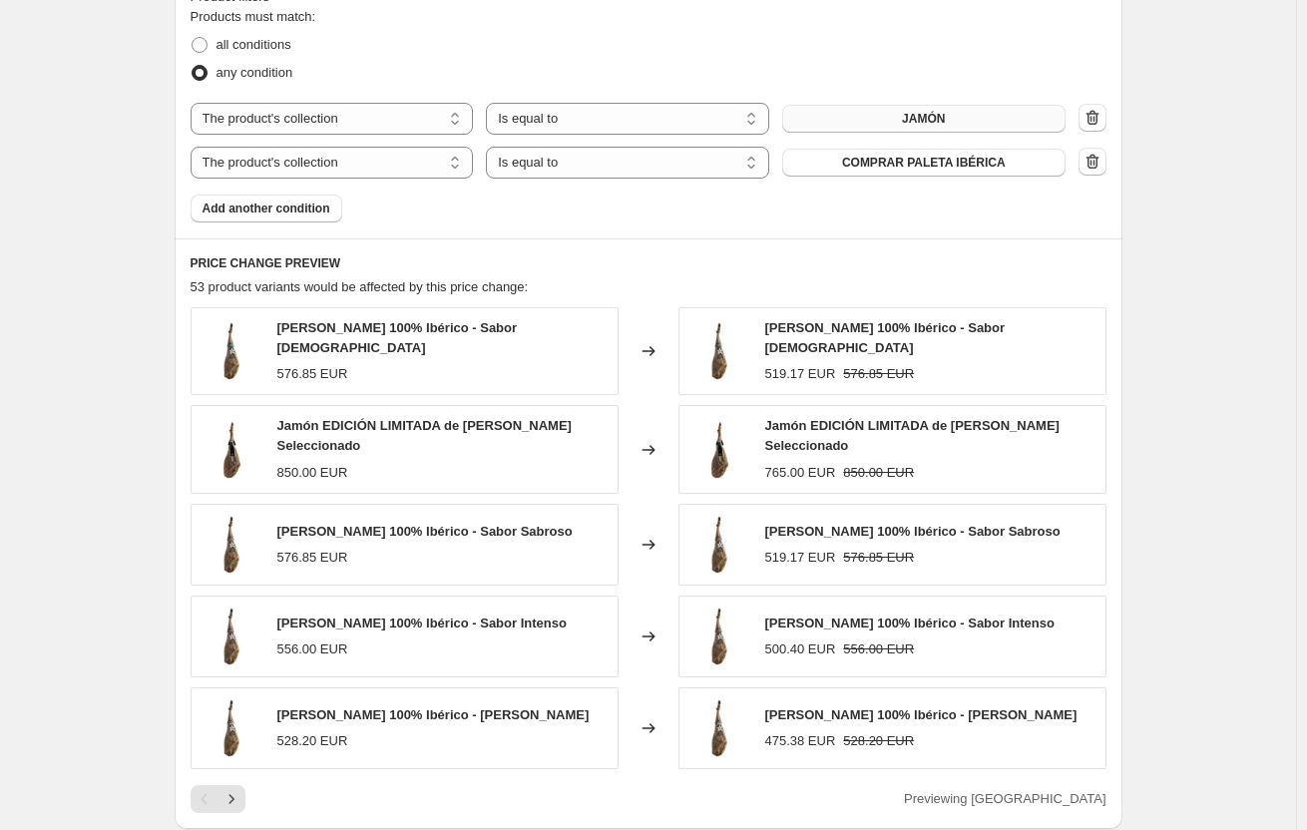
scroll to position [1145, 0]
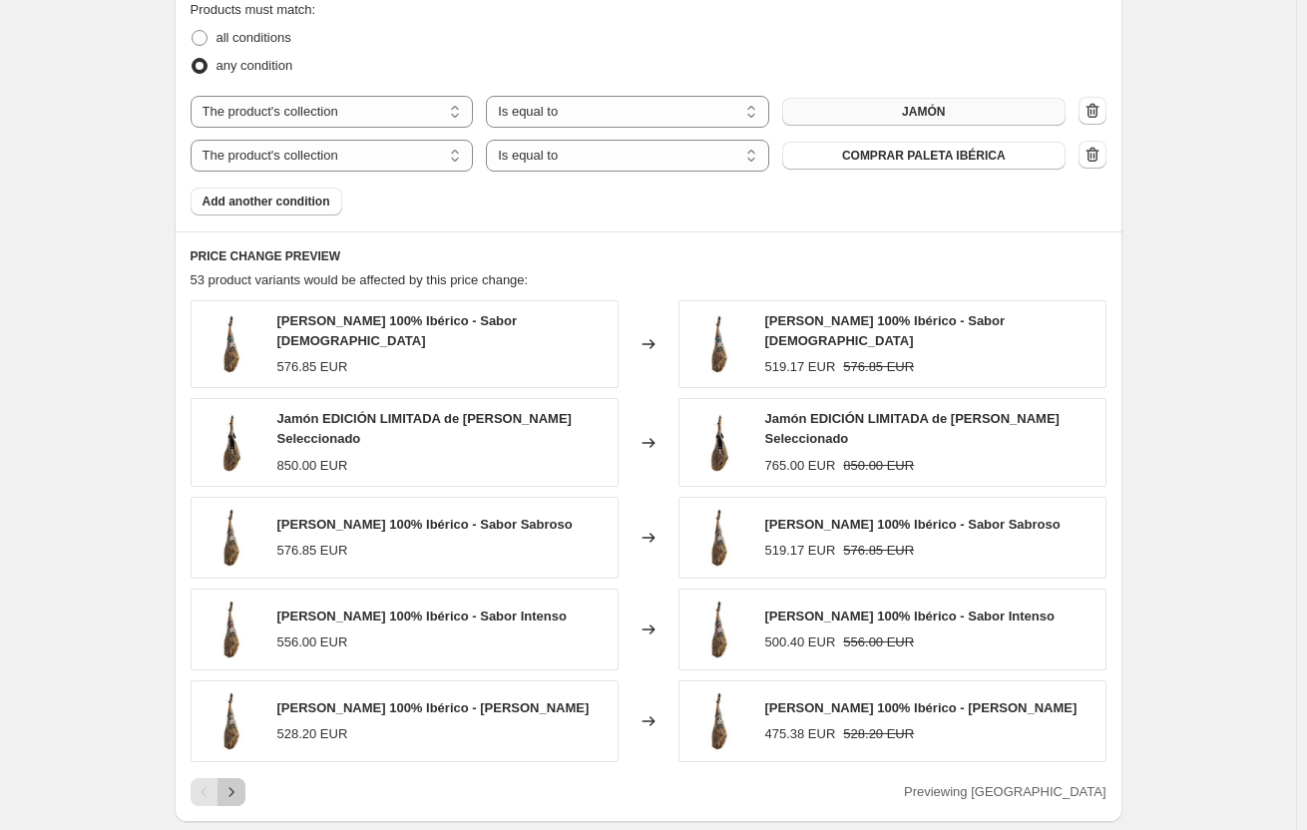
click at [242, 782] on icon "Next" at bounding box center [232, 792] width 20 height 20
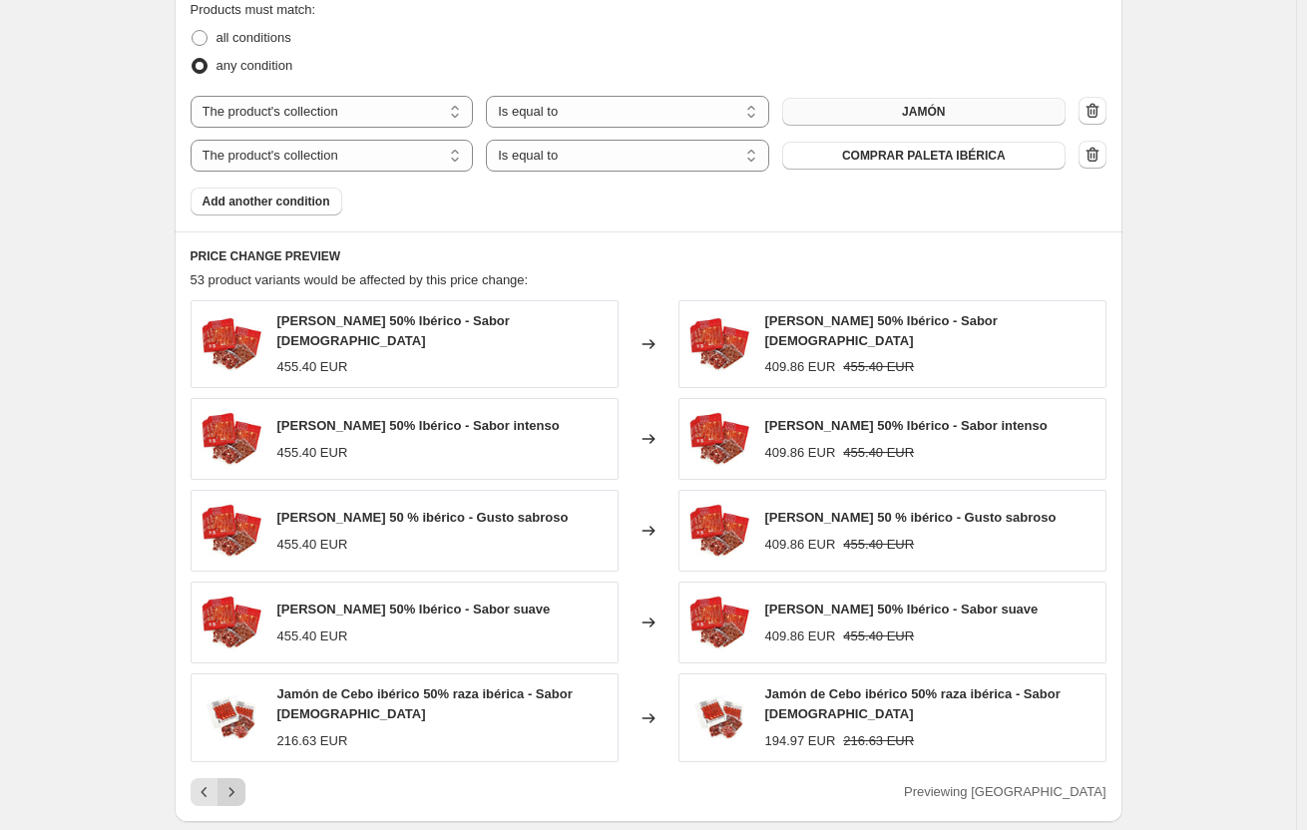
click at [242, 782] on icon "Next" at bounding box center [232, 792] width 20 height 20
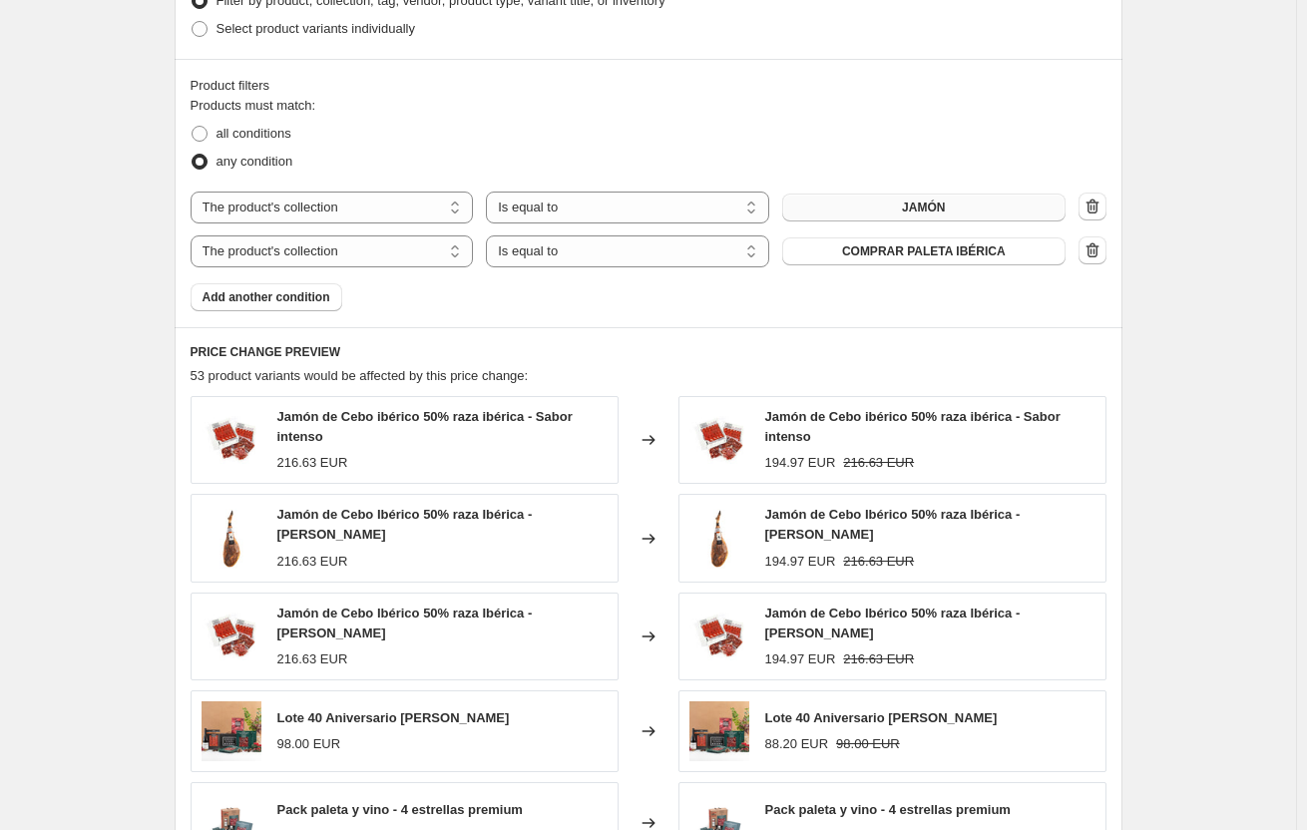
scroll to position [1045, 0]
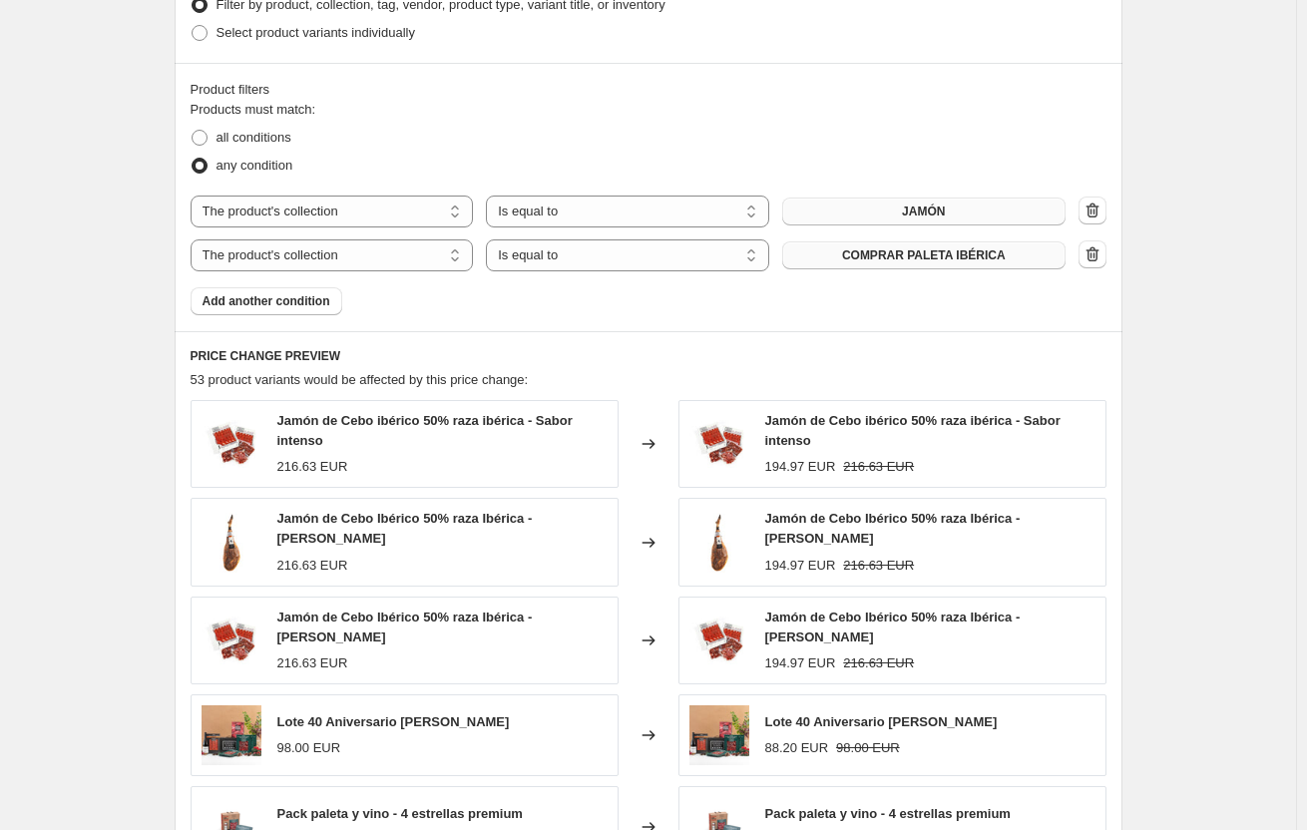
click at [948, 251] on span "COMPRAR PALETA IBÉRICA" at bounding box center [924, 256] width 164 height 16
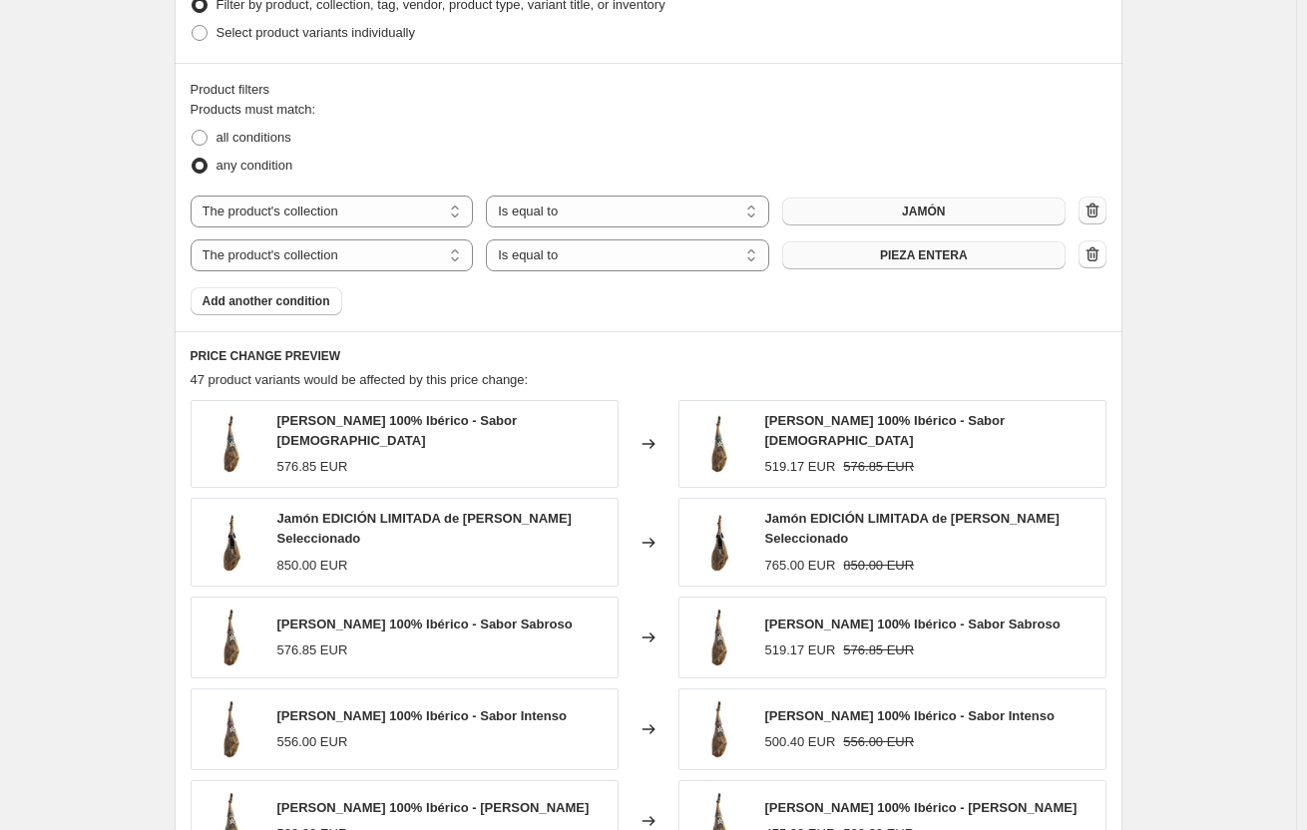
click at [1098, 204] on icon "button" at bounding box center [1093, 211] width 20 height 20
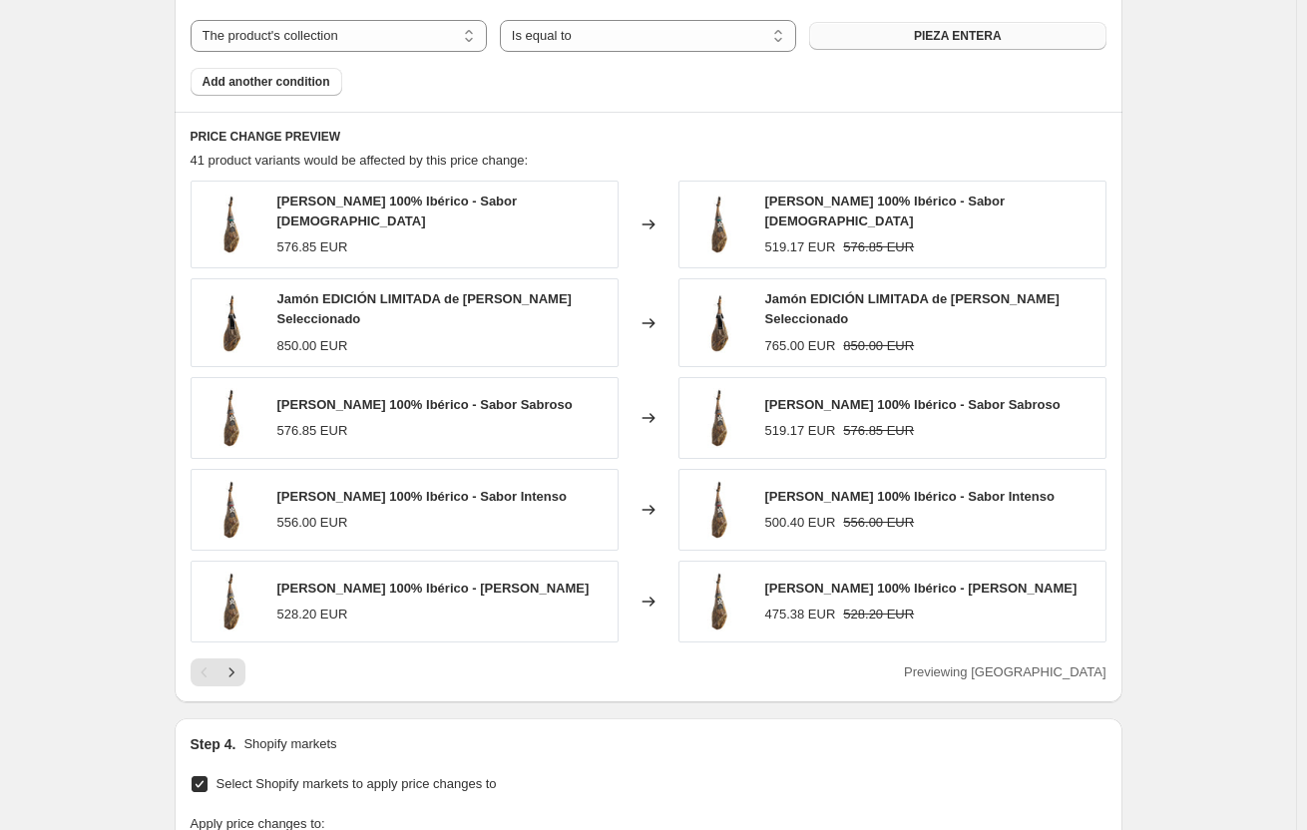
scroll to position [1245, 0]
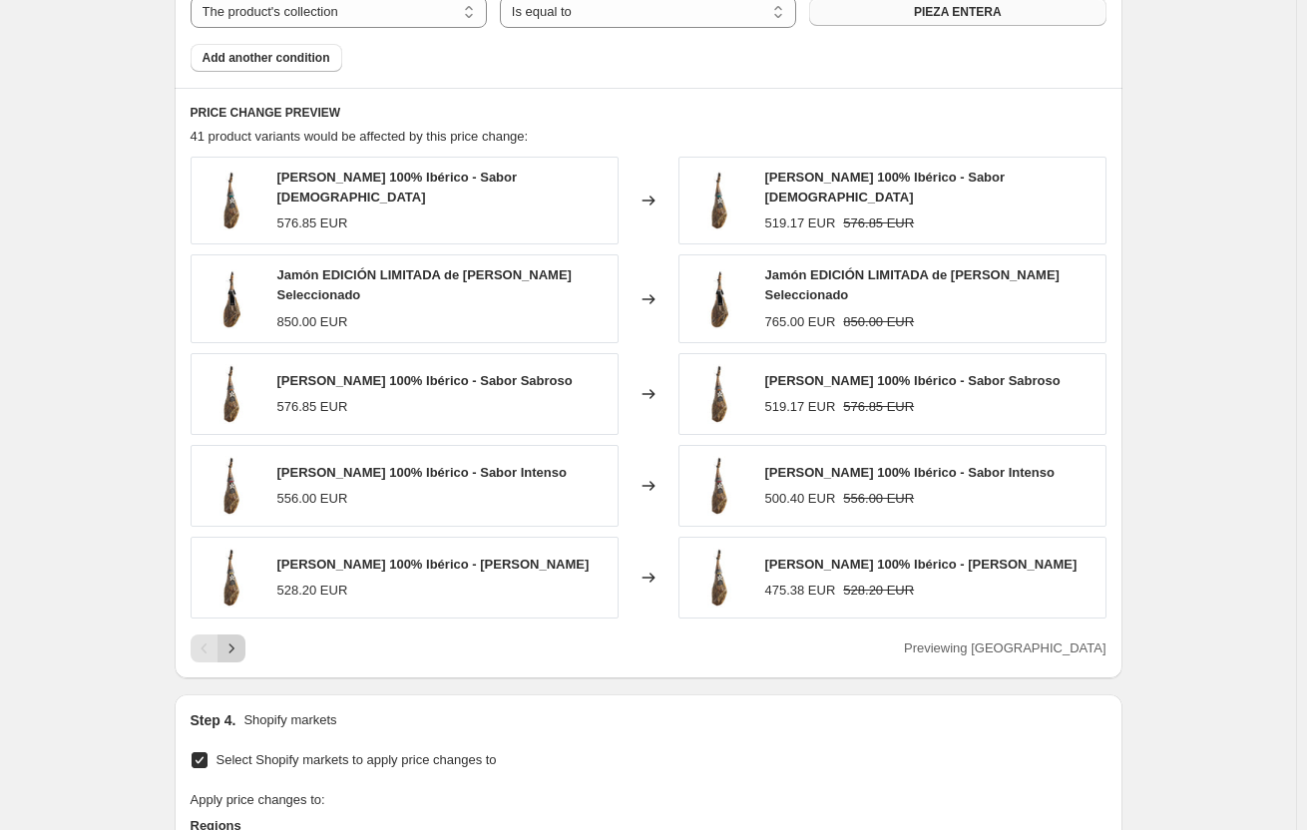
click at [242, 639] on icon "Next" at bounding box center [232, 649] width 20 height 20
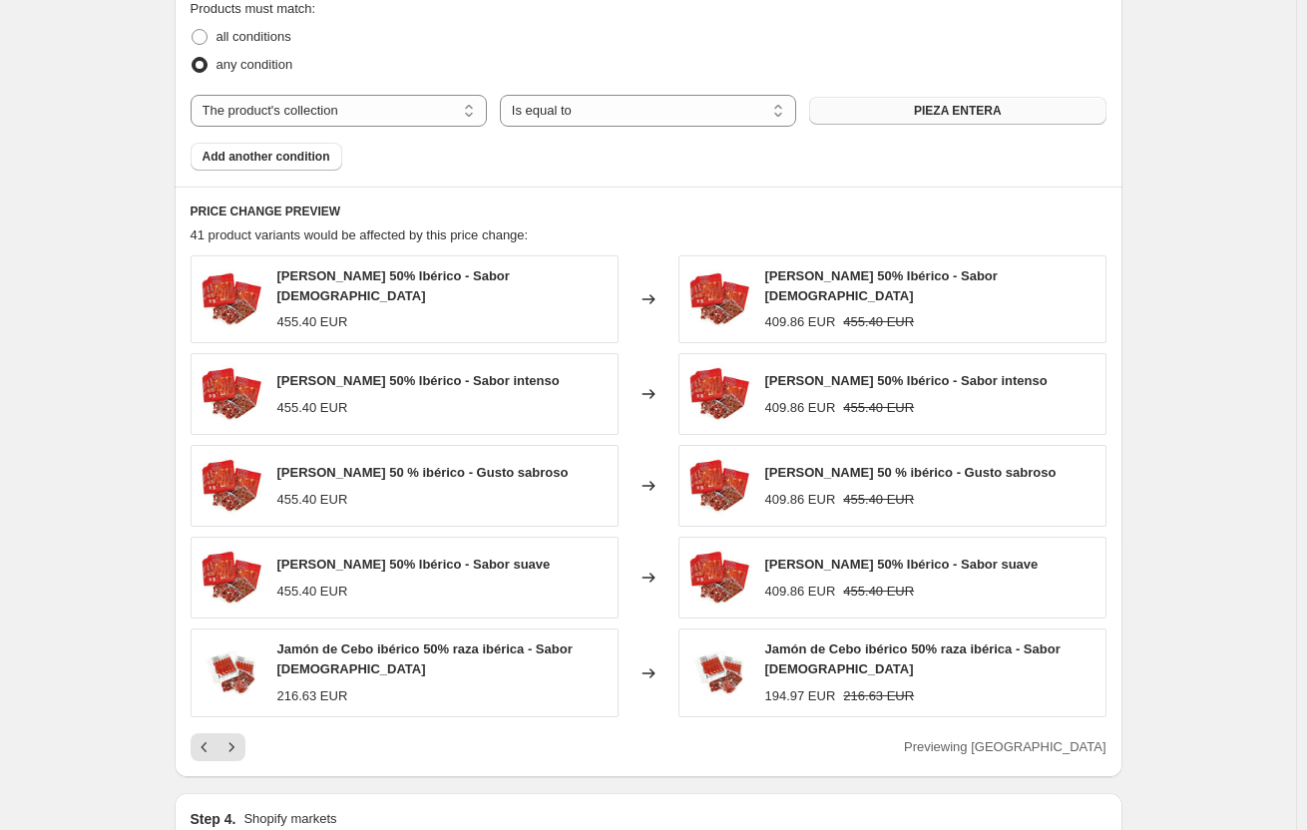
scroll to position [1145, 0]
click at [239, 739] on icon "Next" at bounding box center [232, 749] width 20 height 20
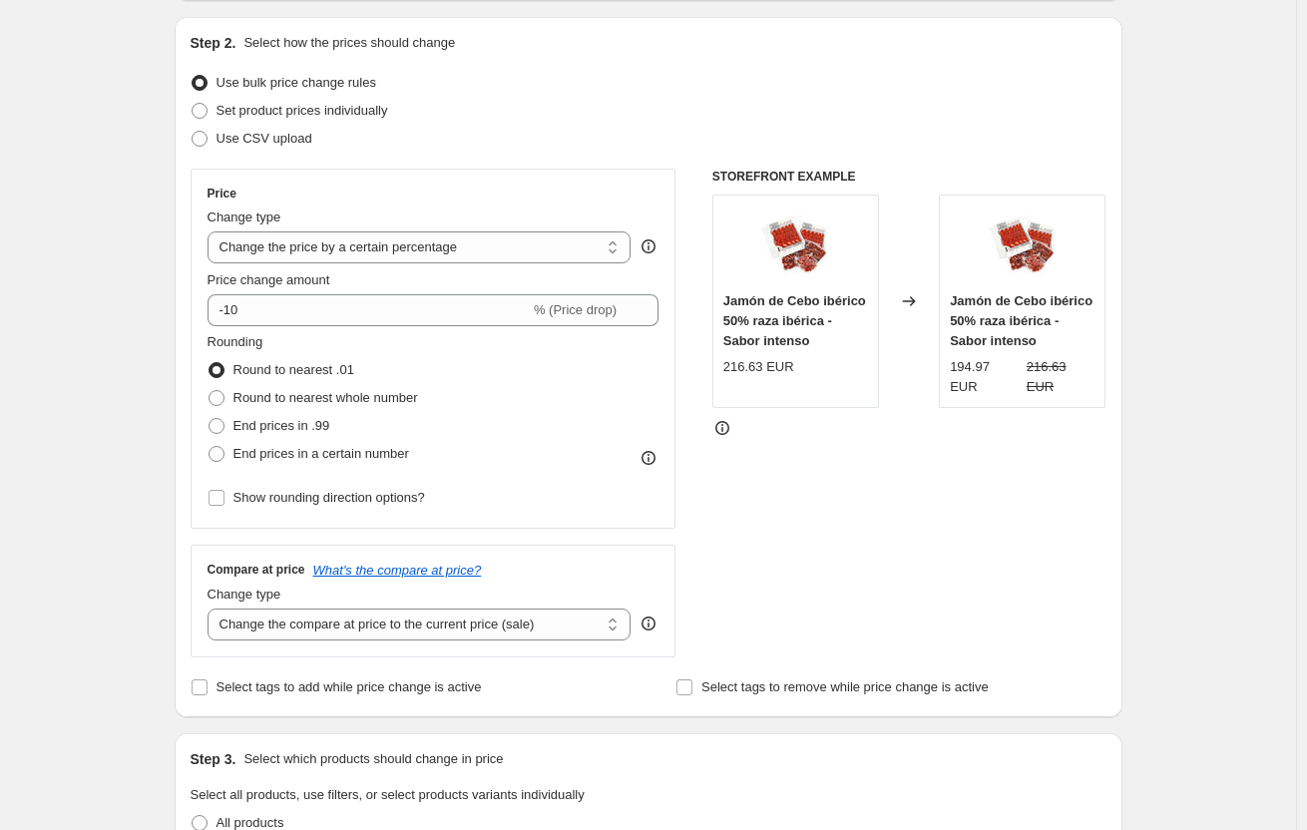
scroll to position [200, 0]
click at [280, 141] on span "Use CSV upload" at bounding box center [265, 137] width 96 height 15
click at [193, 131] on input "Use CSV upload" at bounding box center [192, 130] width 1 height 1
radio input "true"
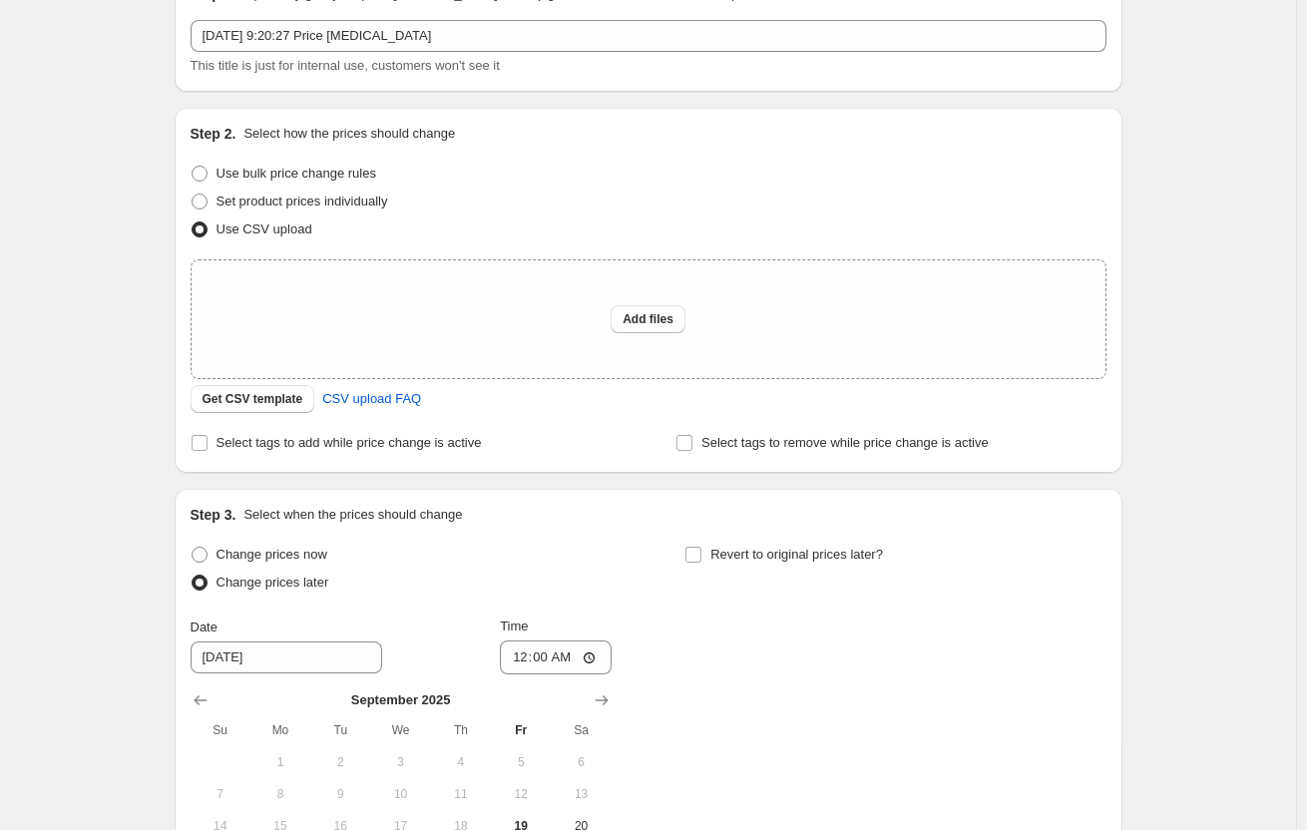
scroll to position [102, 0]
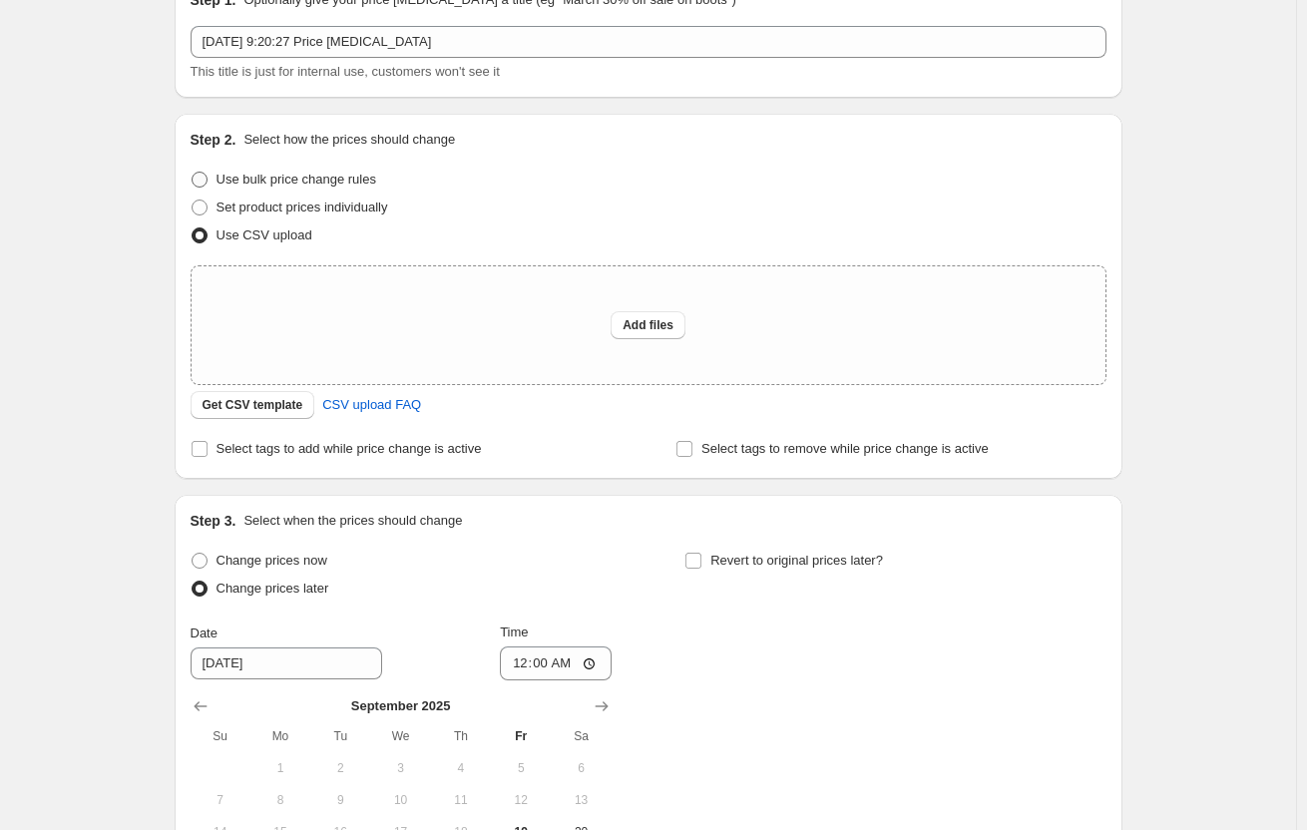
click at [350, 184] on span "Use bulk price change rules" at bounding box center [297, 179] width 160 height 15
click at [193, 173] on input "Use bulk price change rules" at bounding box center [192, 172] width 1 height 1
radio input "true"
select select "collection"
select select "percentage"
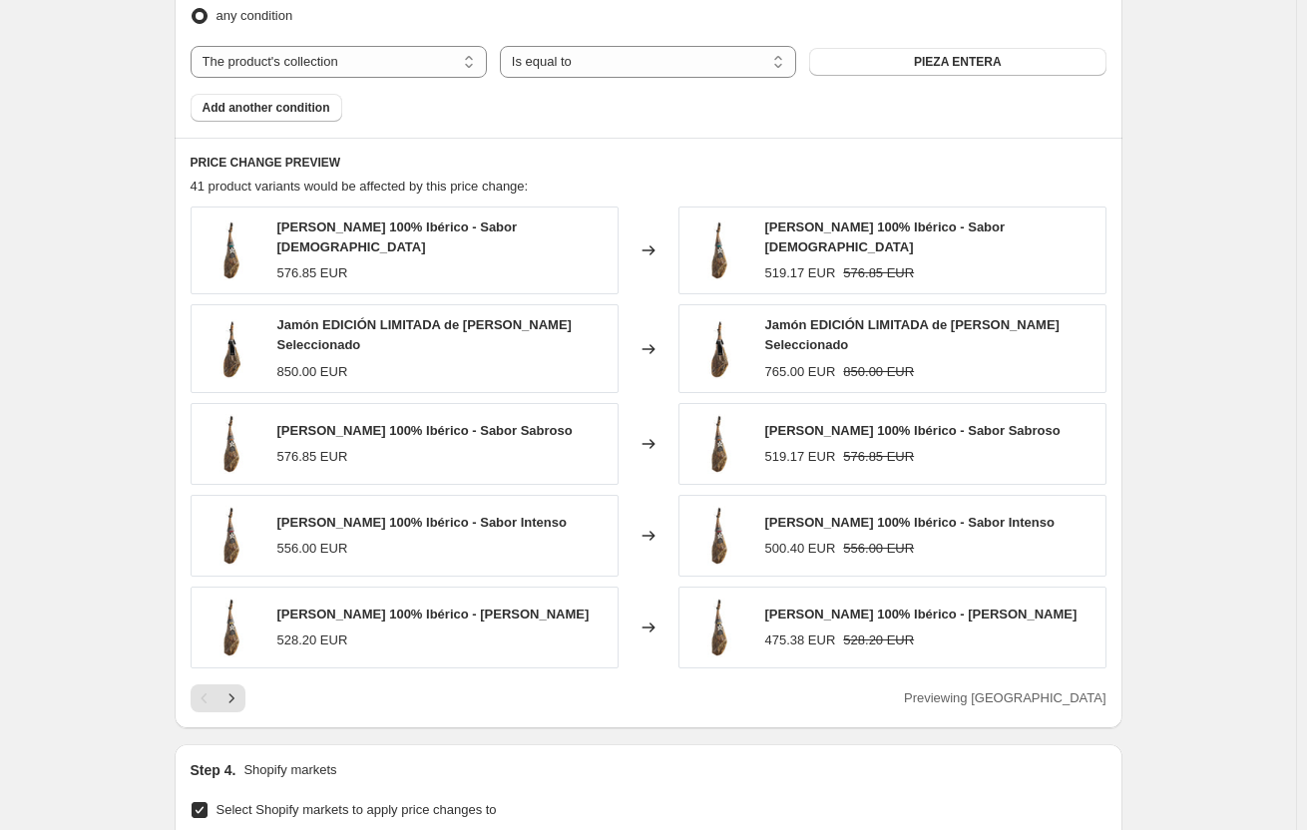
scroll to position [1200, 0]
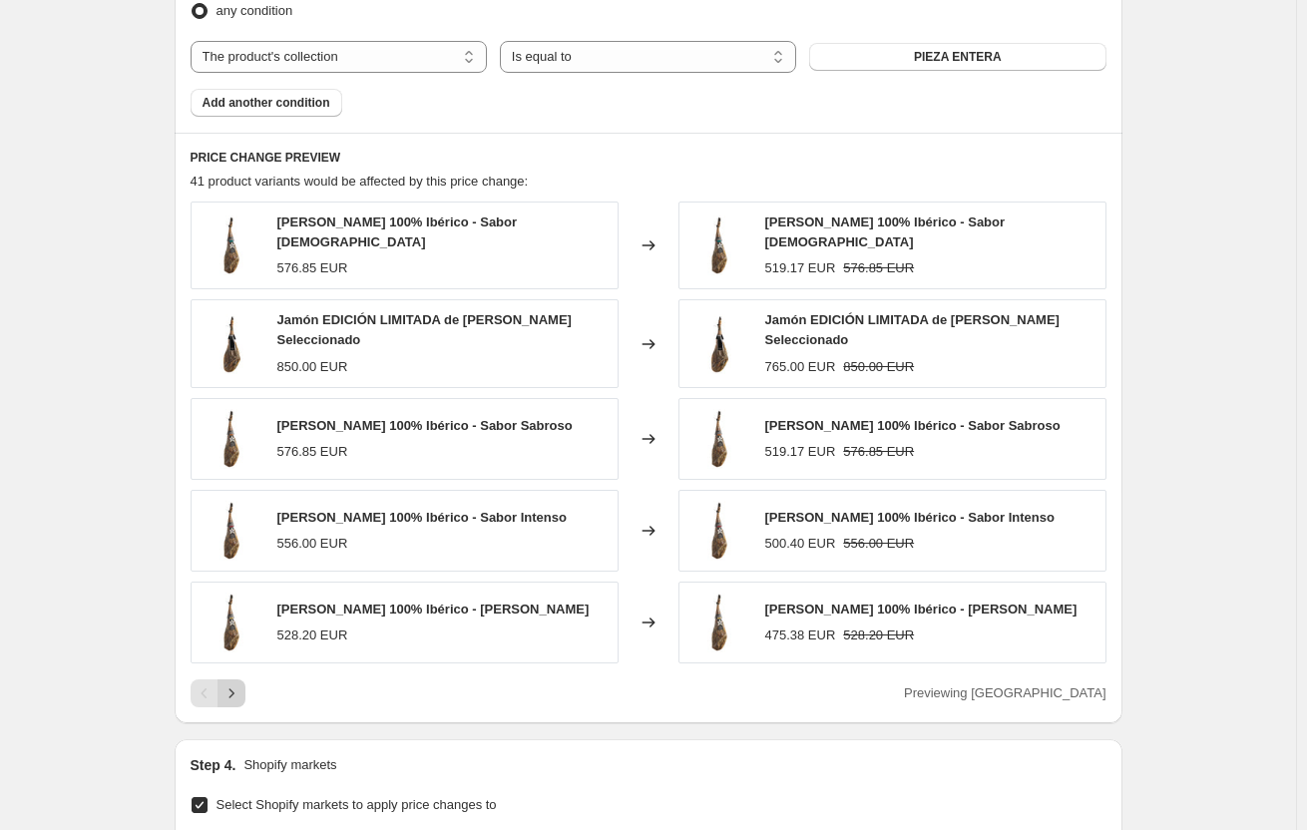
click at [243, 680] on button "Next" at bounding box center [232, 694] width 28 height 28
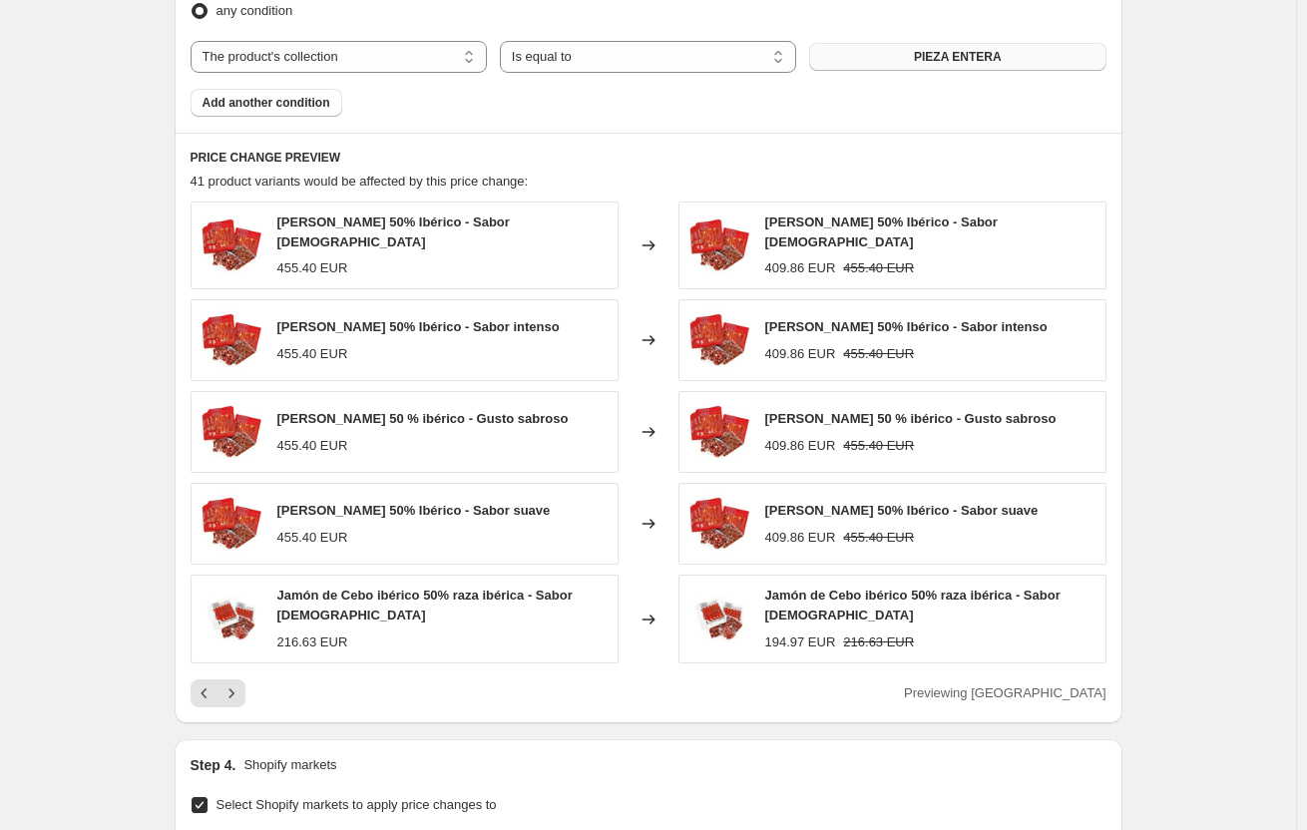
click at [1008, 52] on button "PIEZA ENTERA" at bounding box center [957, 57] width 296 height 28
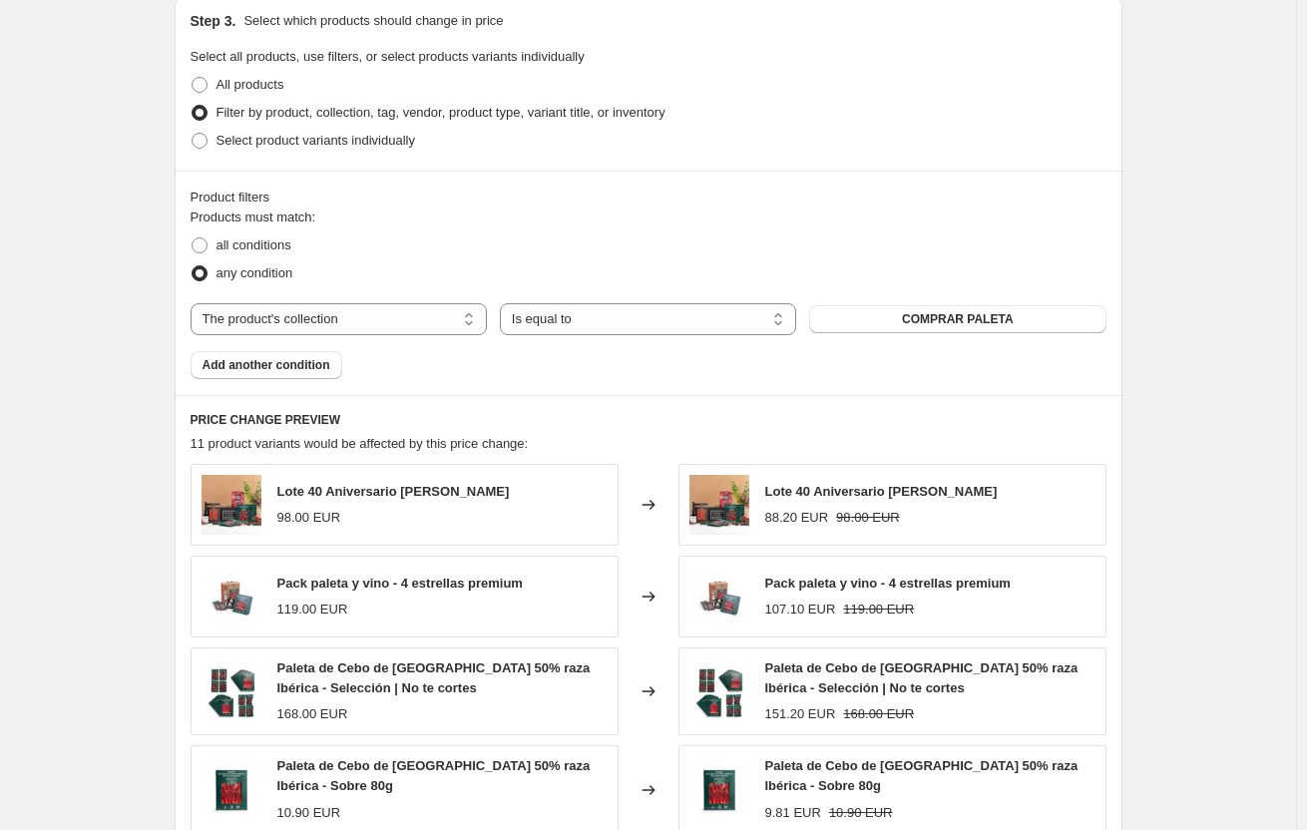
scroll to position [1000, 0]
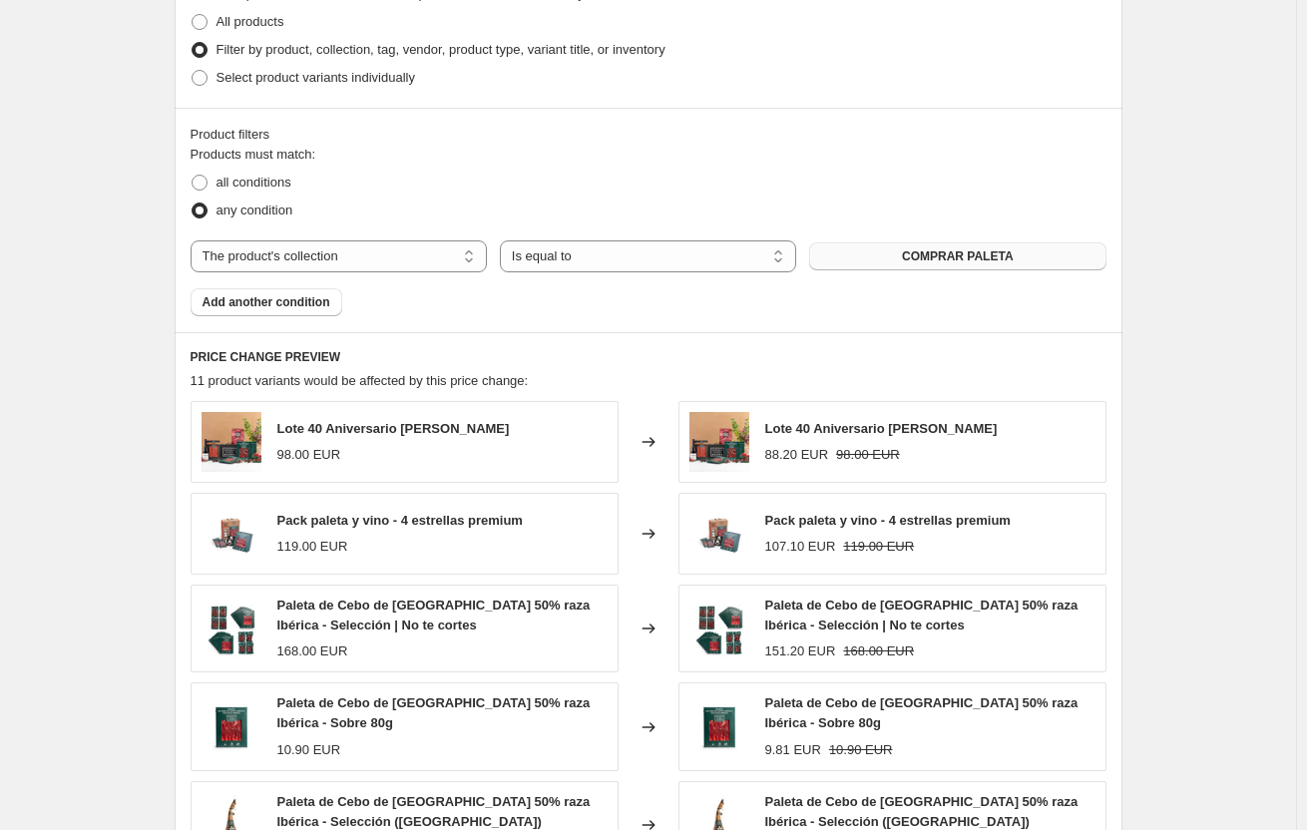
click at [925, 255] on span "COMPRAR PALETA" at bounding box center [958, 257] width 112 height 16
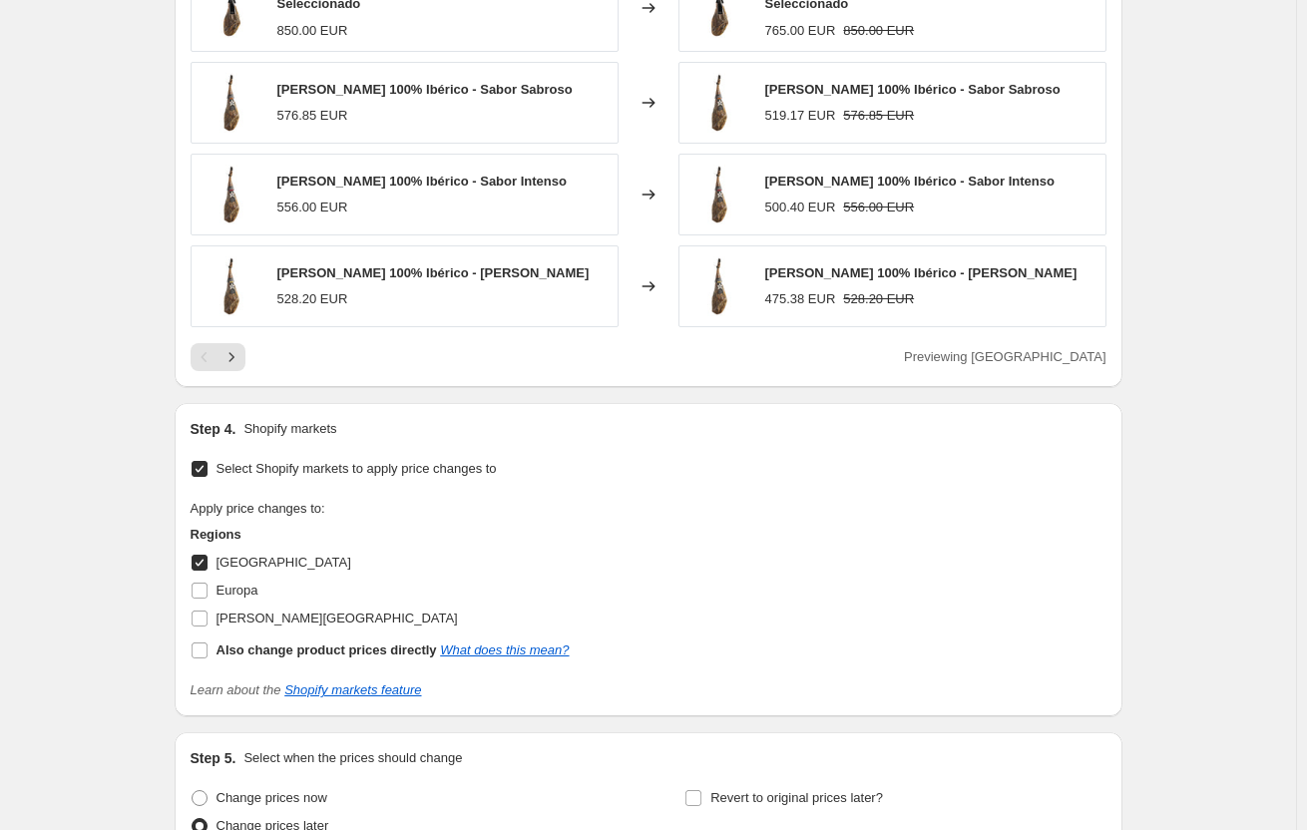
scroll to position [1299, 0]
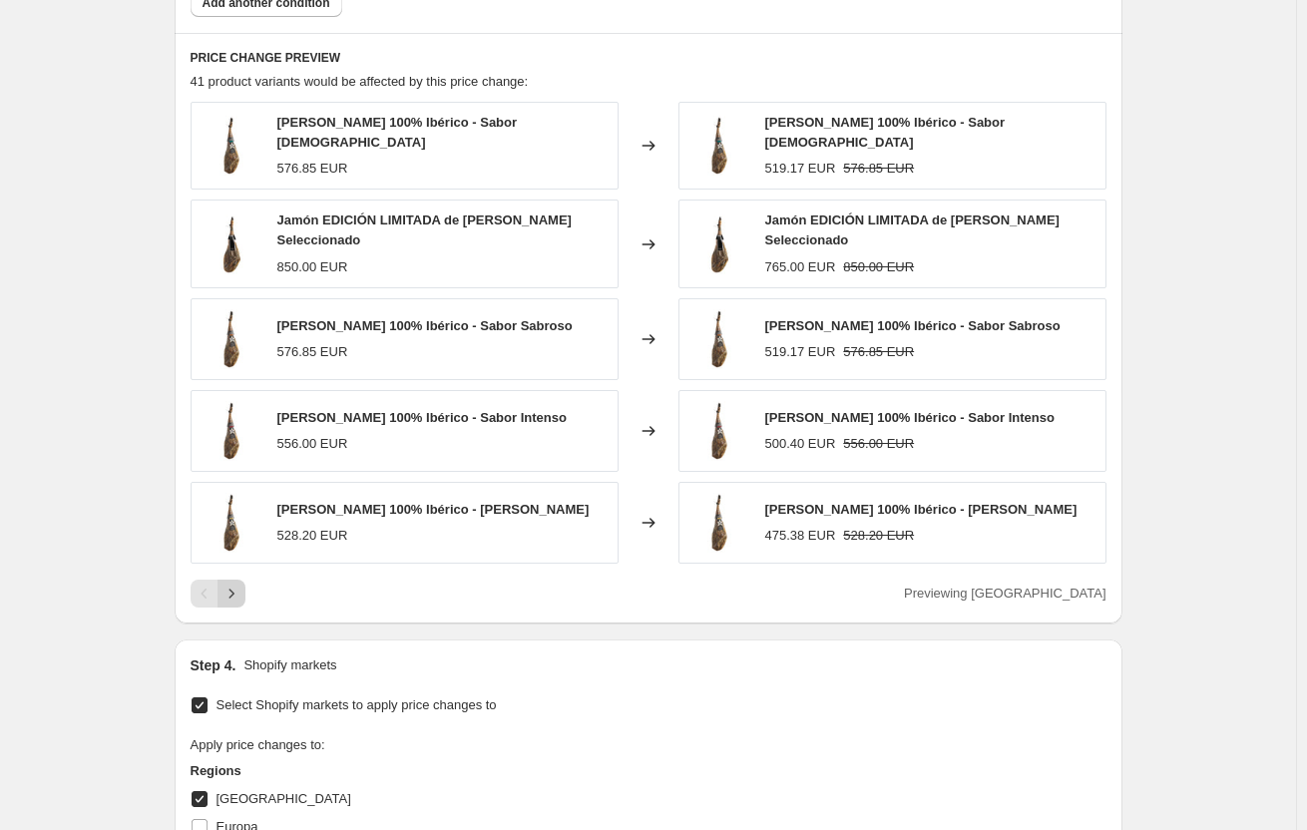
click at [242, 587] on icon "Next" at bounding box center [232, 594] width 20 height 20
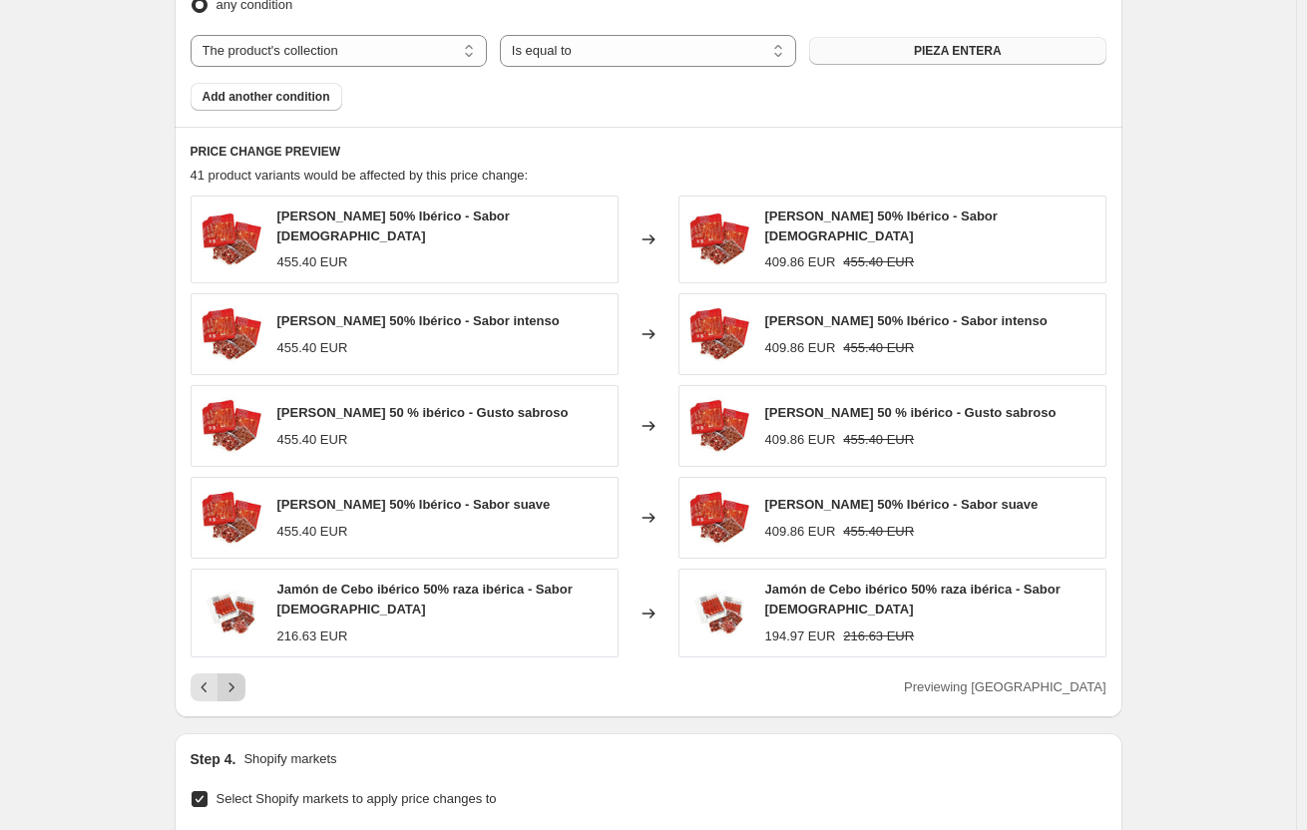
scroll to position [1200, 0]
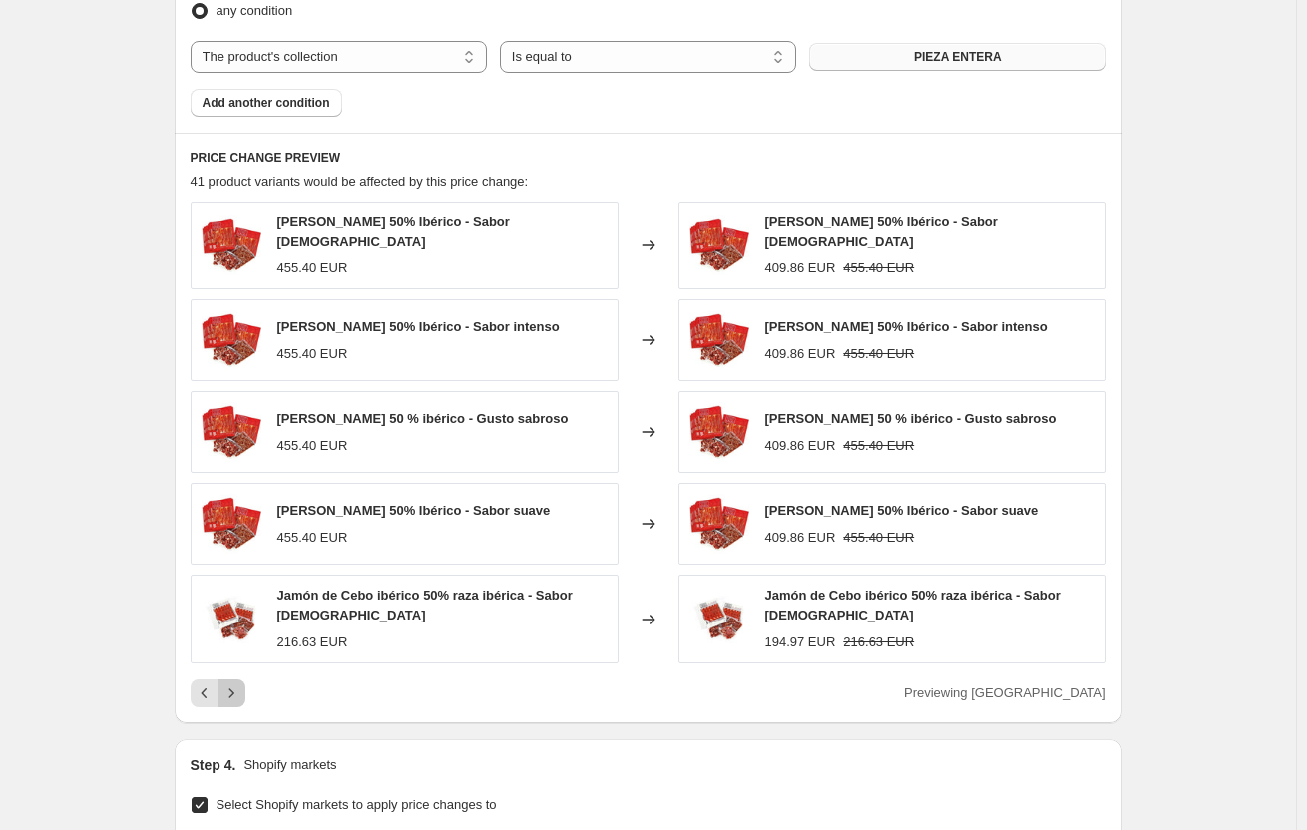
click at [229, 680] on button "Next" at bounding box center [232, 694] width 28 height 28
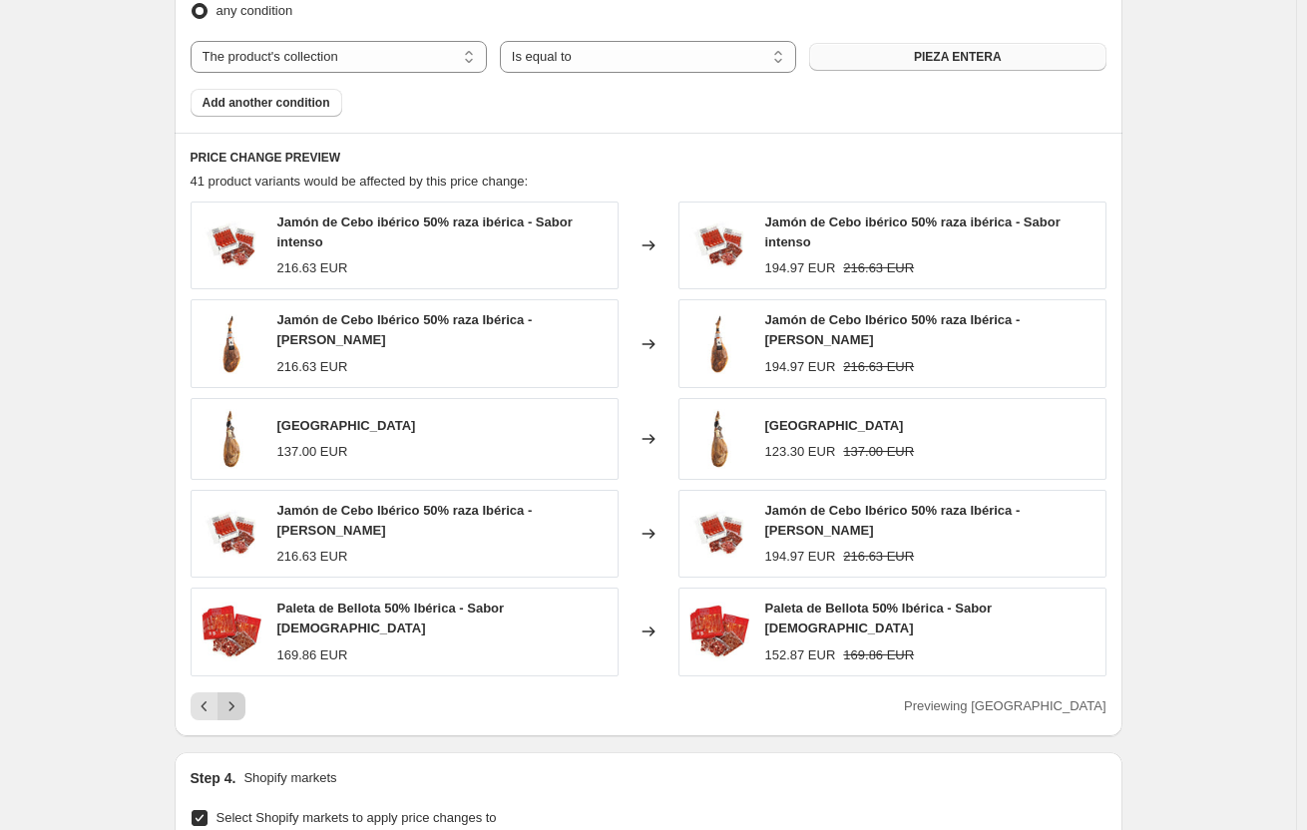
click at [229, 678] on div "Jamón de Cebo ibérico 50% raza ibérica - Sabor intenso 216.63 EUR Changed to Ja…" at bounding box center [649, 461] width 916 height 519
click at [234, 701] on icon "Next" at bounding box center [232, 707] width 20 height 20
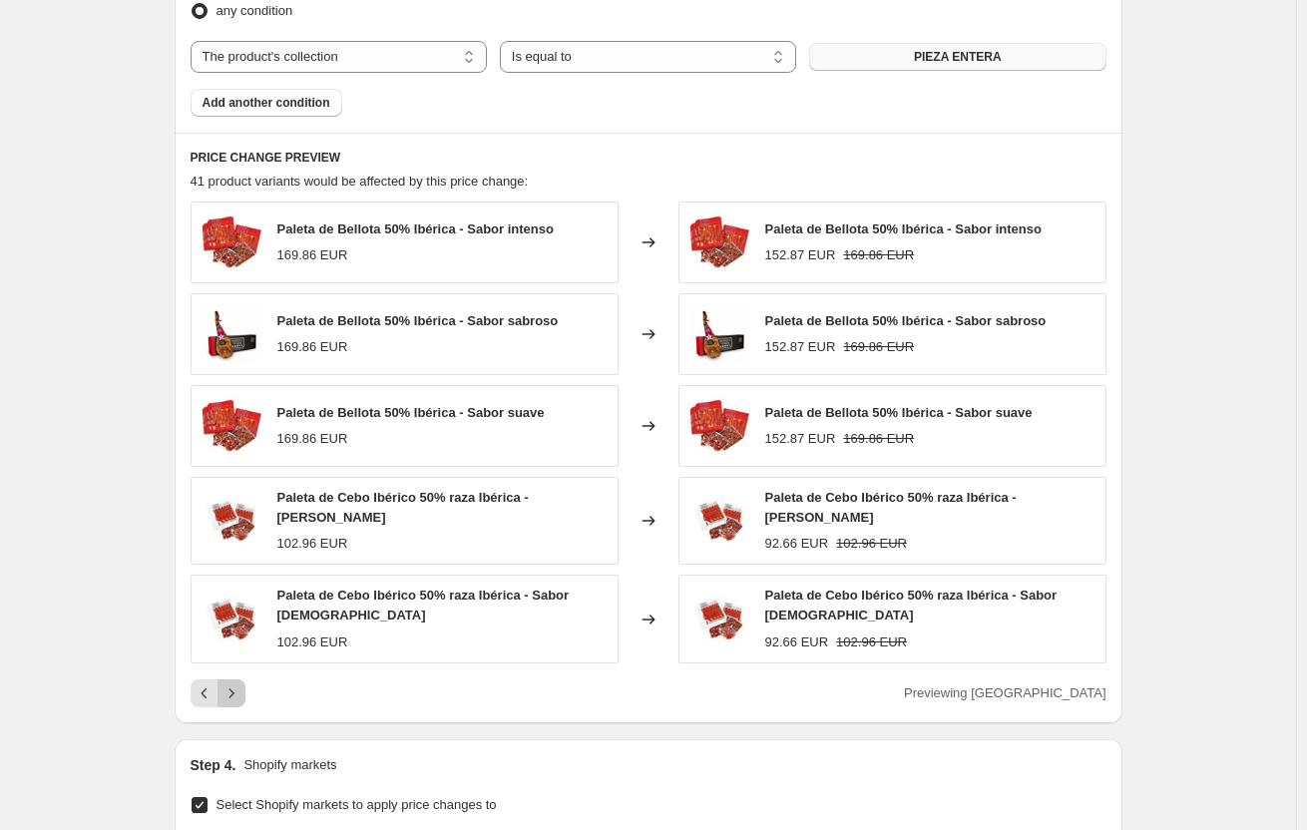
click at [230, 689] on icon "Next" at bounding box center [232, 694] width 20 height 20
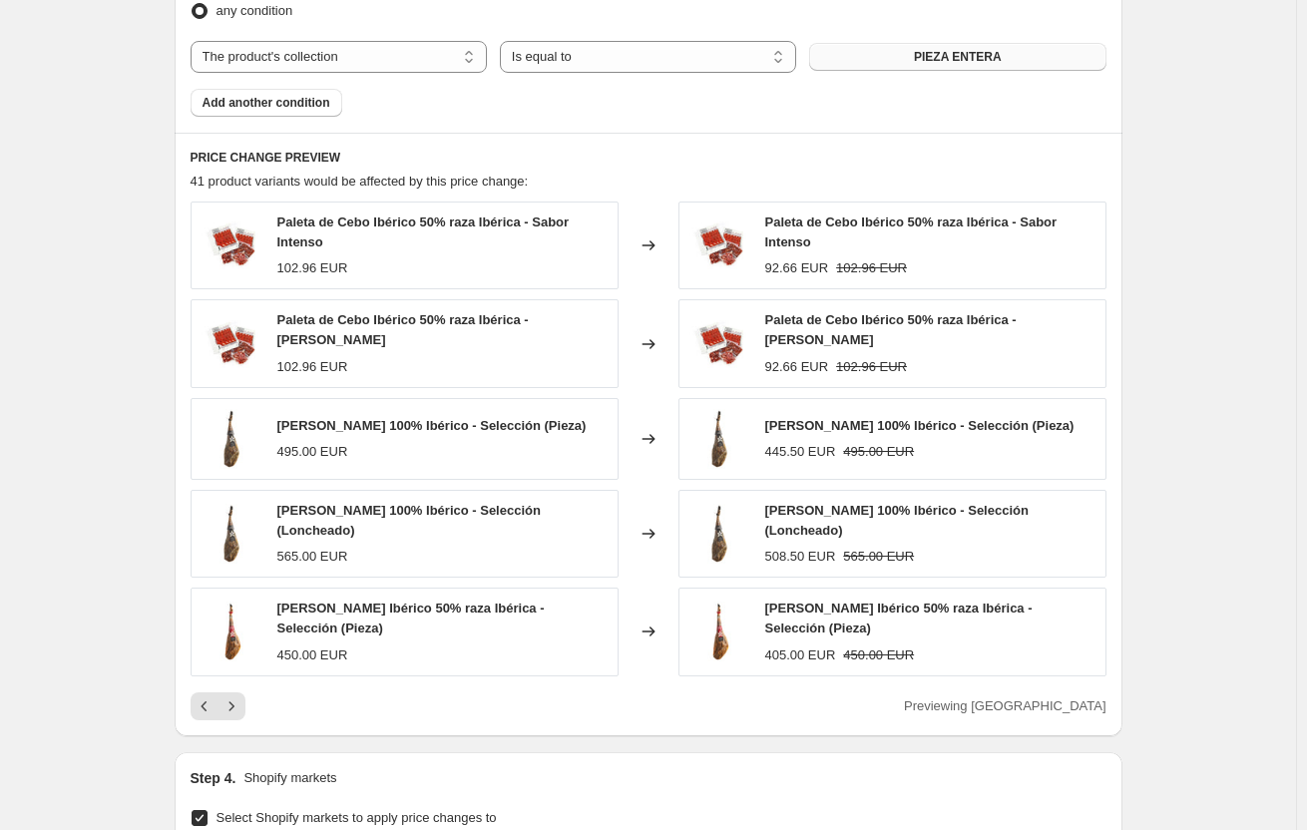
click at [363, 304] on div "Paleta de Cebo Ibérico 50% raza Ibérica - Sabor Sabroso 102.96 EUR" at bounding box center [405, 343] width 428 height 88
click at [336, 352] on div "Paleta de Cebo Ibérico 50% raza Ibérica - Sabor Sabroso 102.96 EUR" at bounding box center [442, 343] width 330 height 66
click at [219, 705] on button "Previous" at bounding box center [205, 707] width 28 height 28
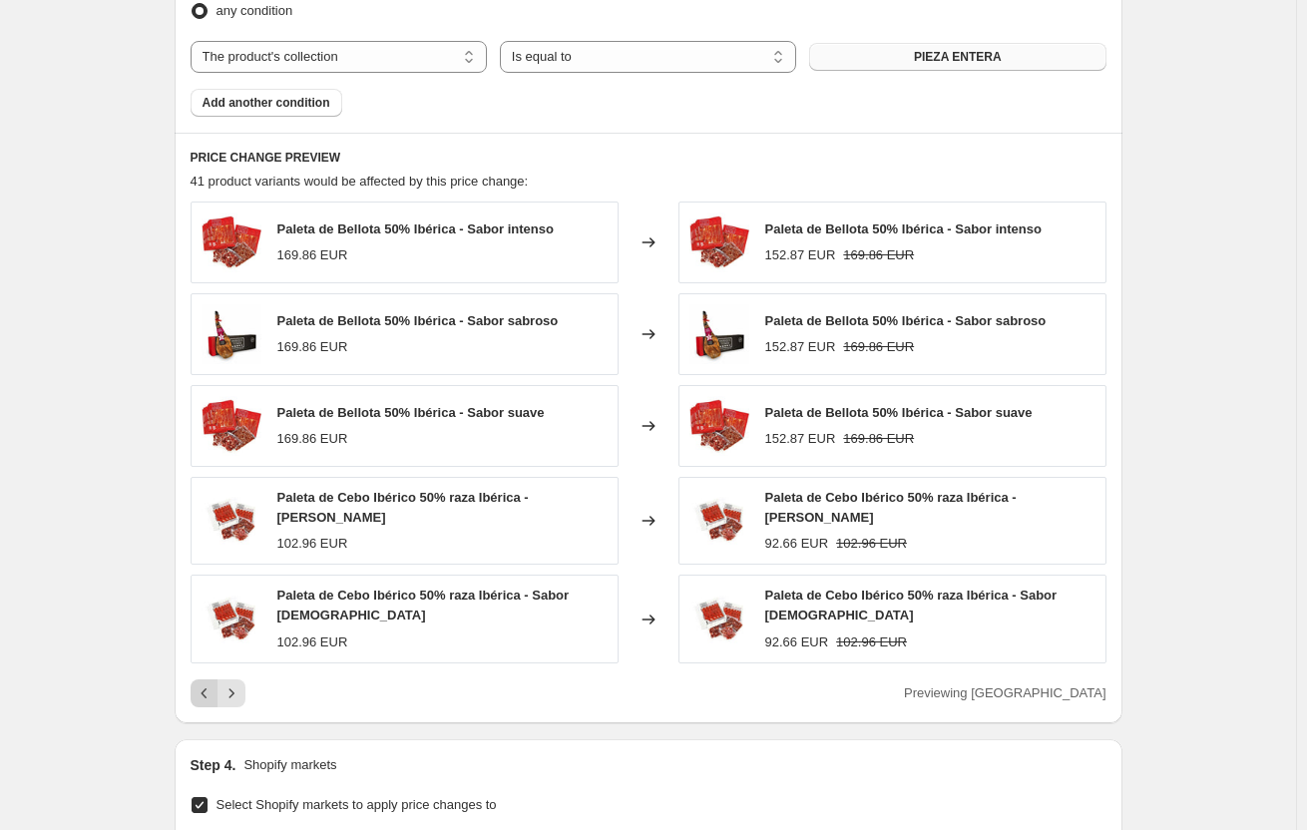
click at [213, 694] on icon "Previous" at bounding box center [205, 694] width 20 height 20
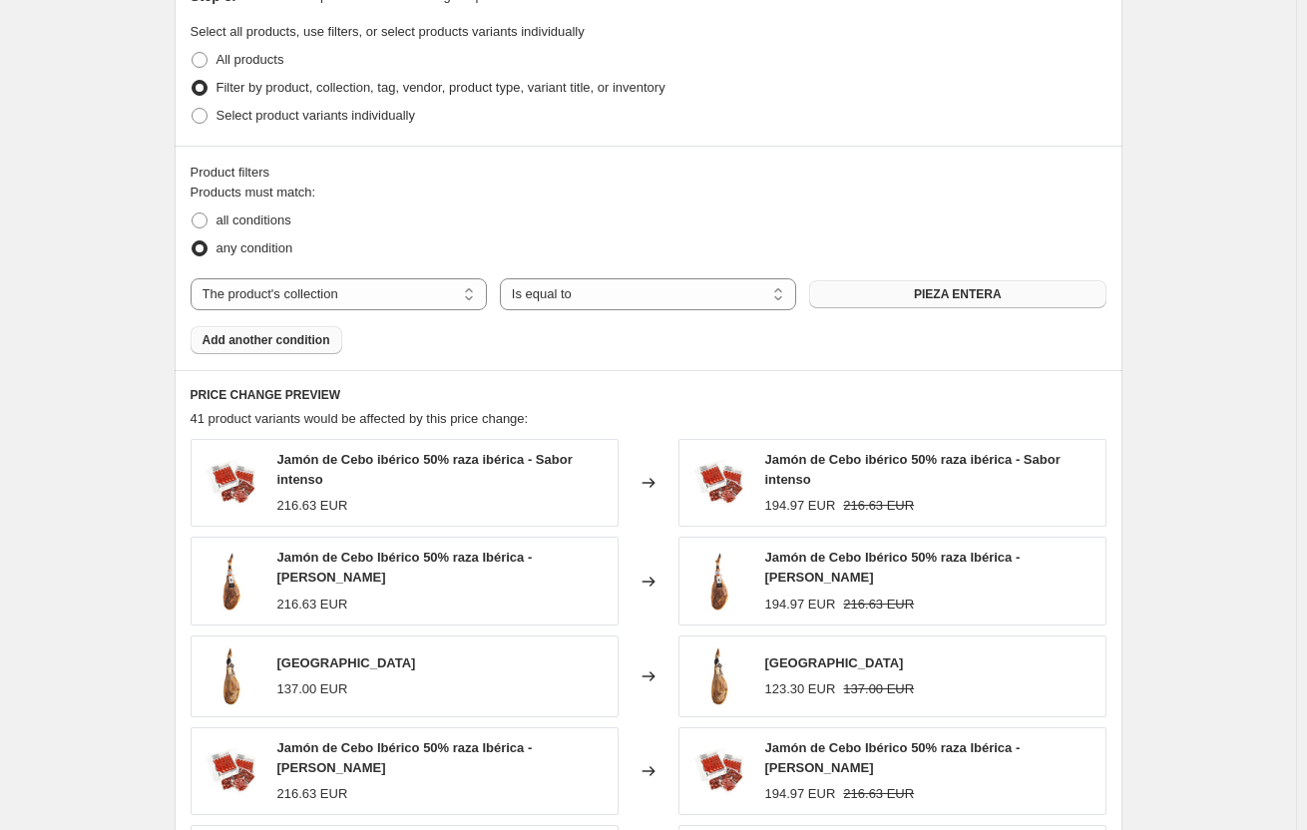
scroll to position [900, 0]
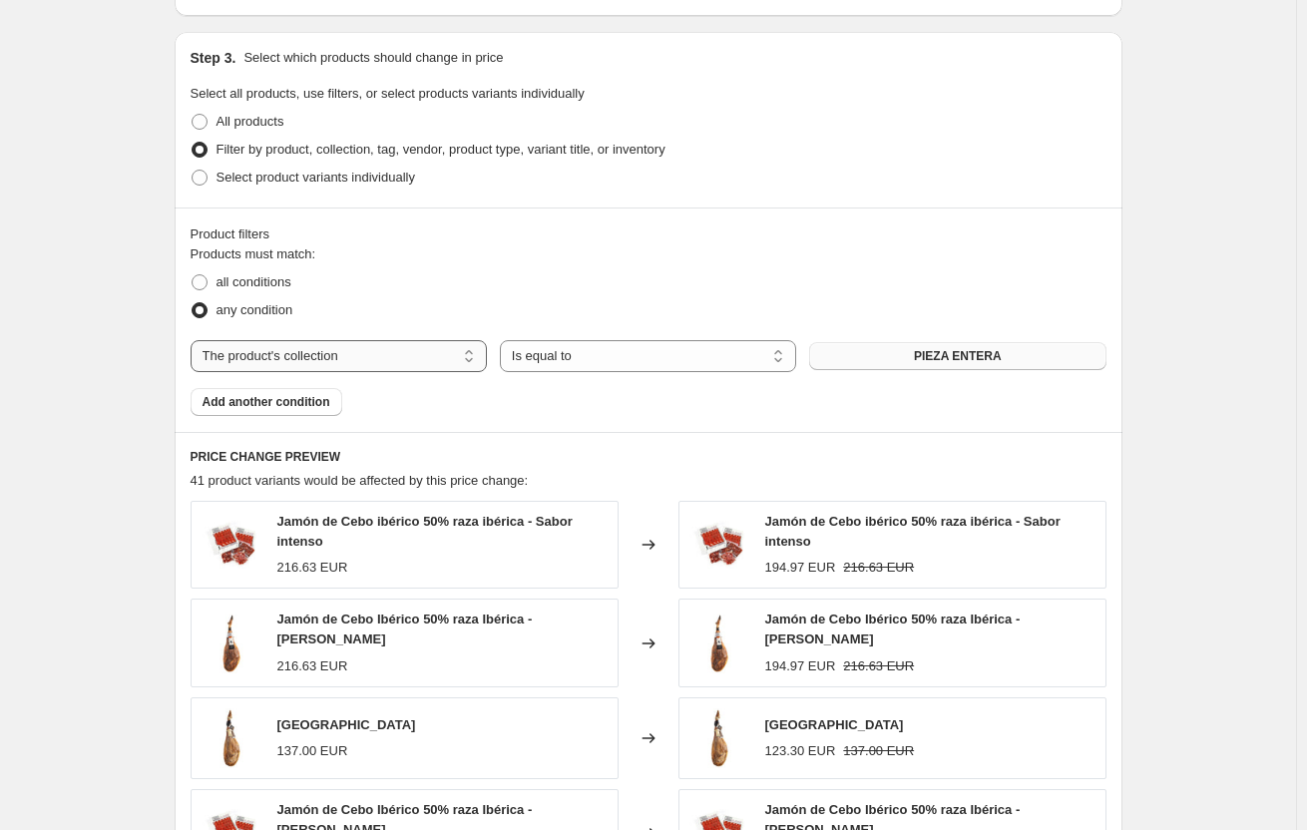
click at [363, 354] on select "The product The product's collection The product's tag The product's vendor The…" at bounding box center [339, 356] width 296 height 32
select select "product"
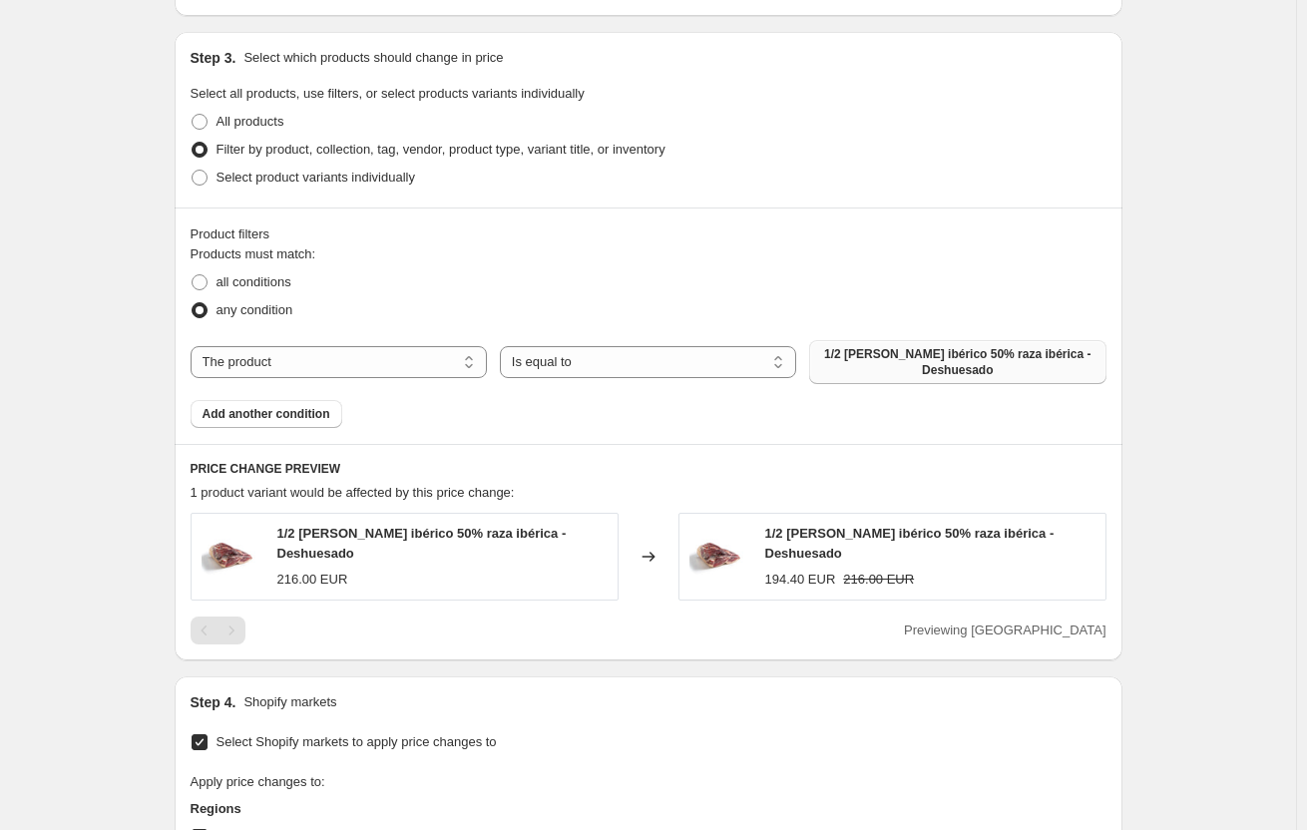
click at [883, 360] on span "1/2 [PERSON_NAME] ibérico 50% raza ibérica - Deshuesado" at bounding box center [957, 362] width 272 height 32
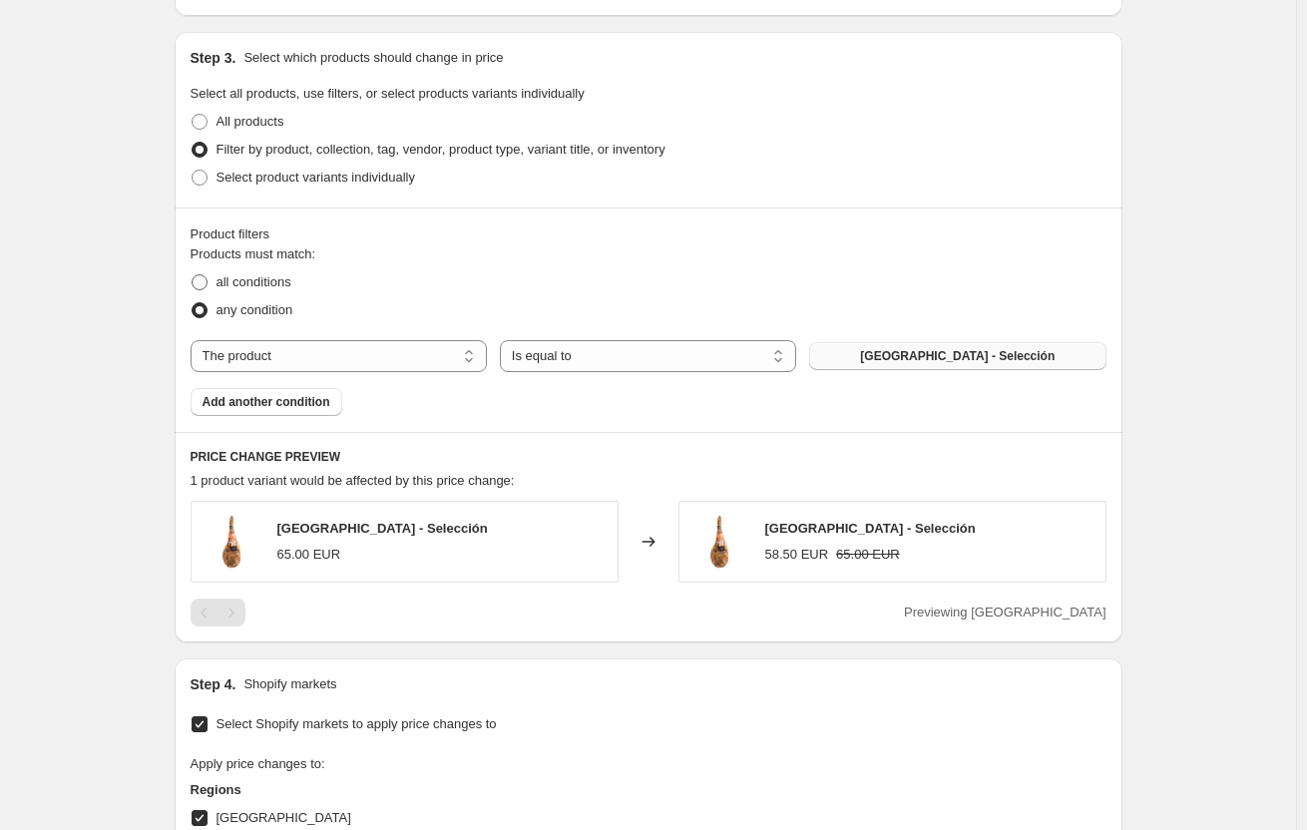
click at [263, 283] on span "all conditions" at bounding box center [254, 281] width 75 height 15
click at [193, 275] on input "all conditions" at bounding box center [192, 274] width 1 height 1
radio input "true"
click at [447, 355] on select "The product The product's collection The product's tag The product's vendor The…" at bounding box center [339, 356] width 296 height 32
select select "product_type"
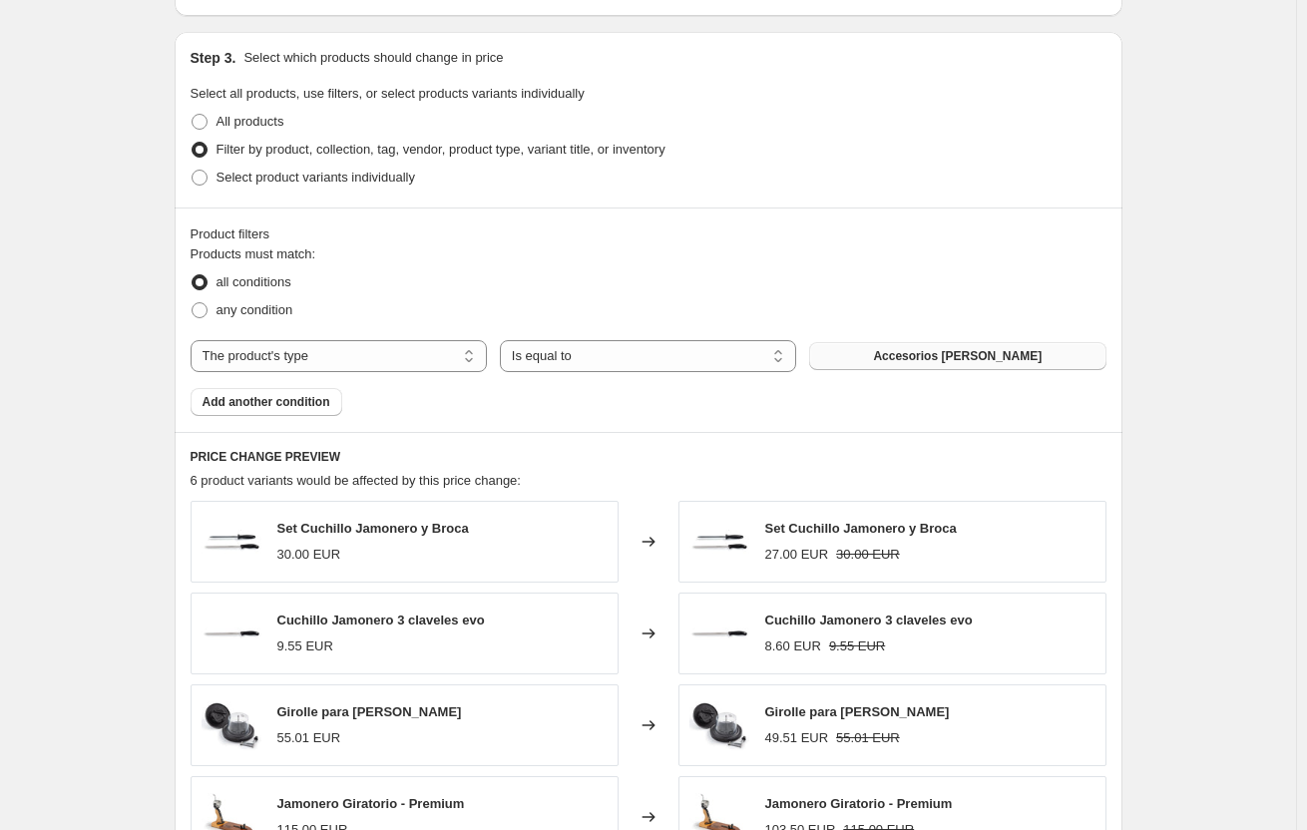
click at [954, 352] on span "Accesorios [PERSON_NAME]" at bounding box center [957, 356] width 169 height 16
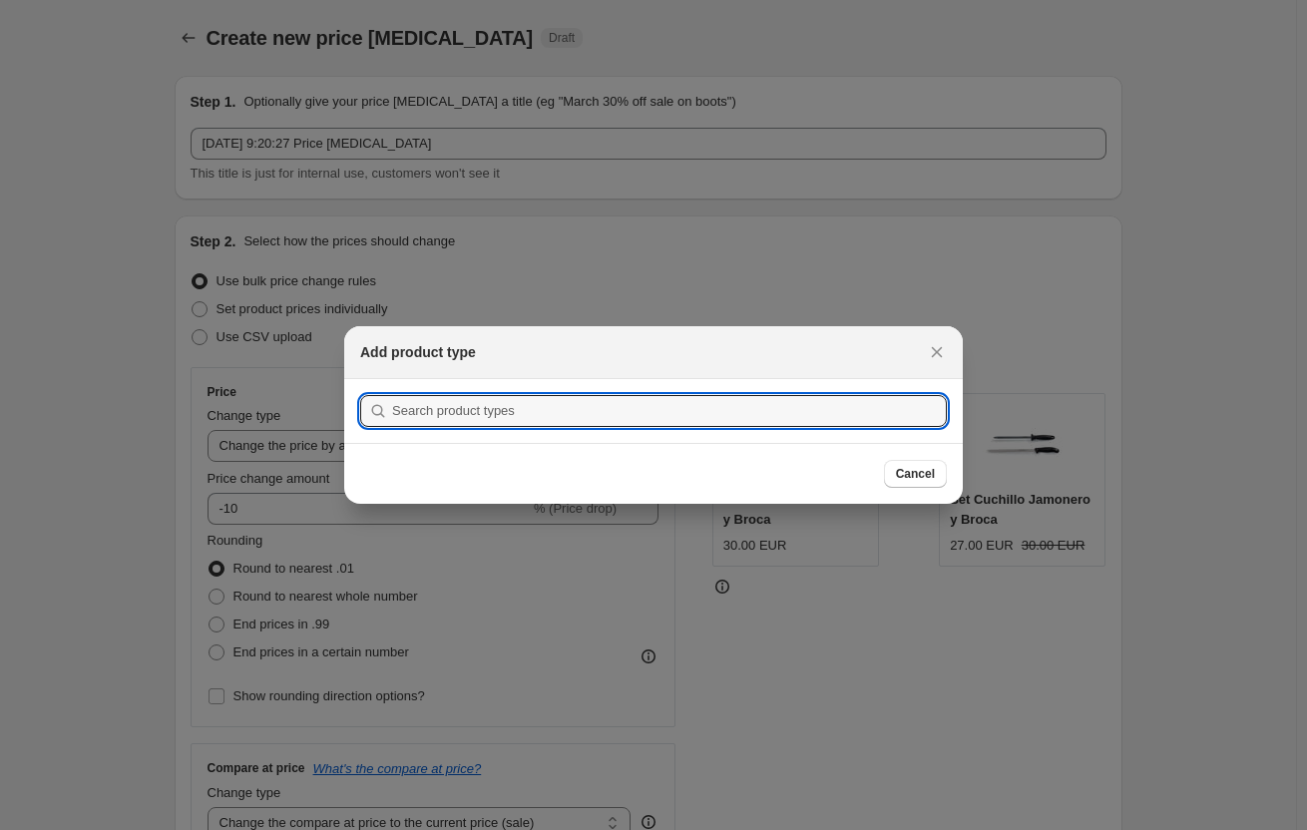
scroll to position [0, 0]
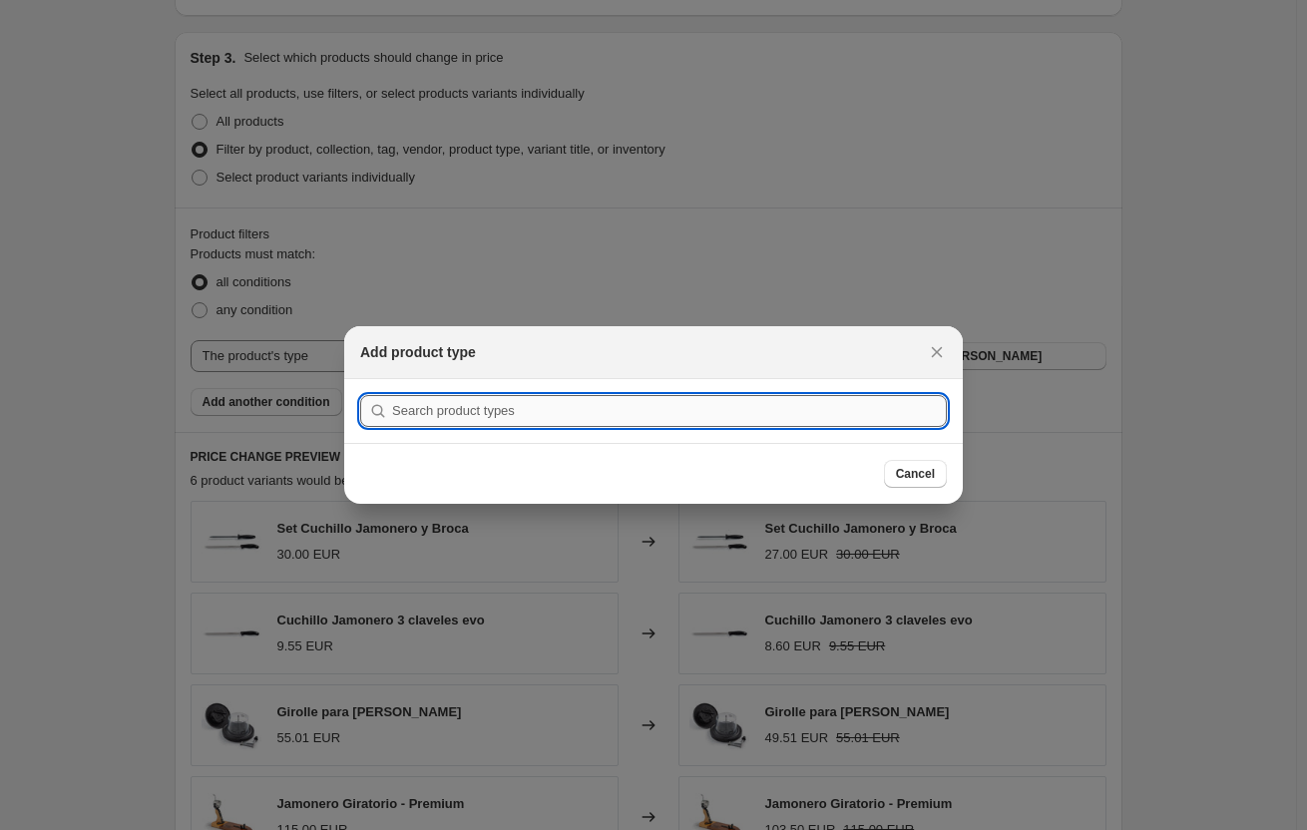
click at [814, 419] on input ":r2e:" at bounding box center [669, 411] width 555 height 32
click at [360, 379] on button "Submit" at bounding box center [388, 389] width 57 height 21
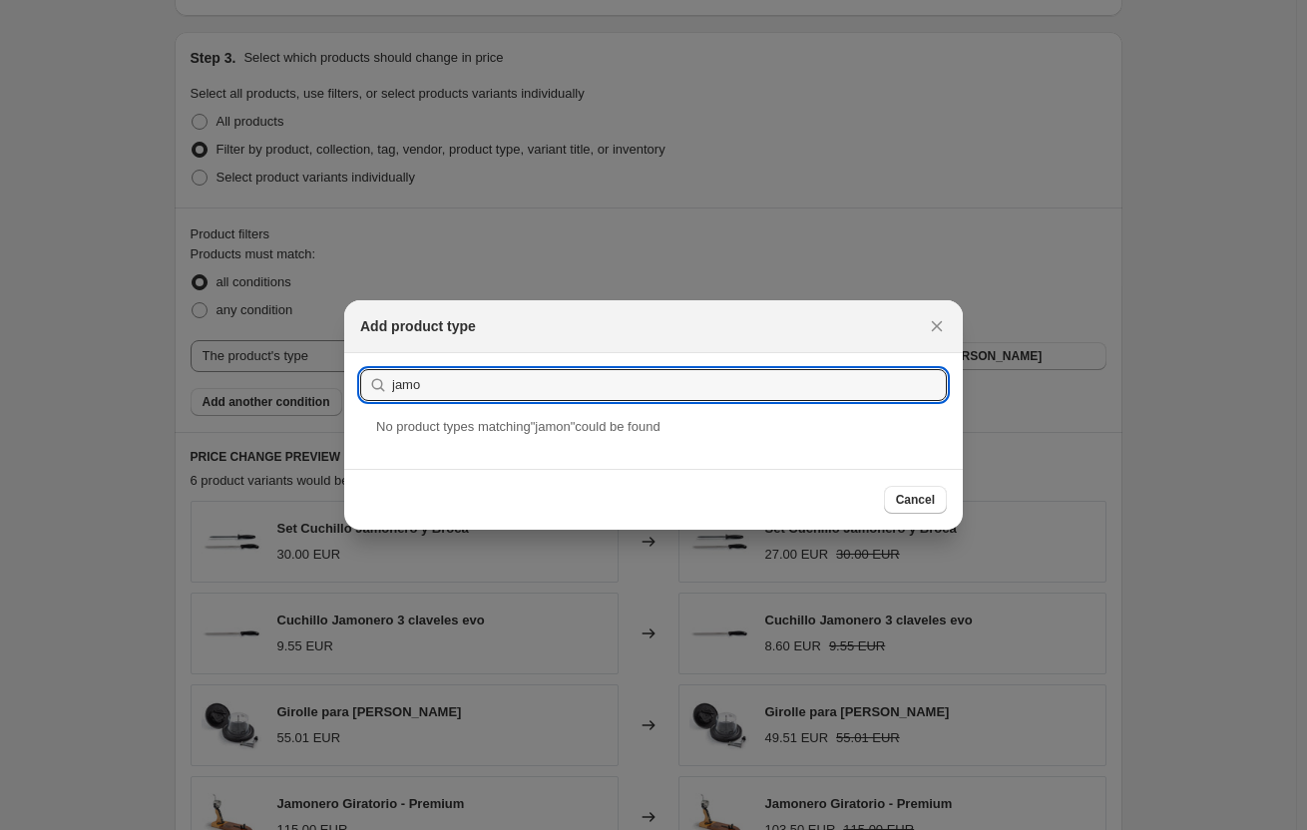
type input "jam"
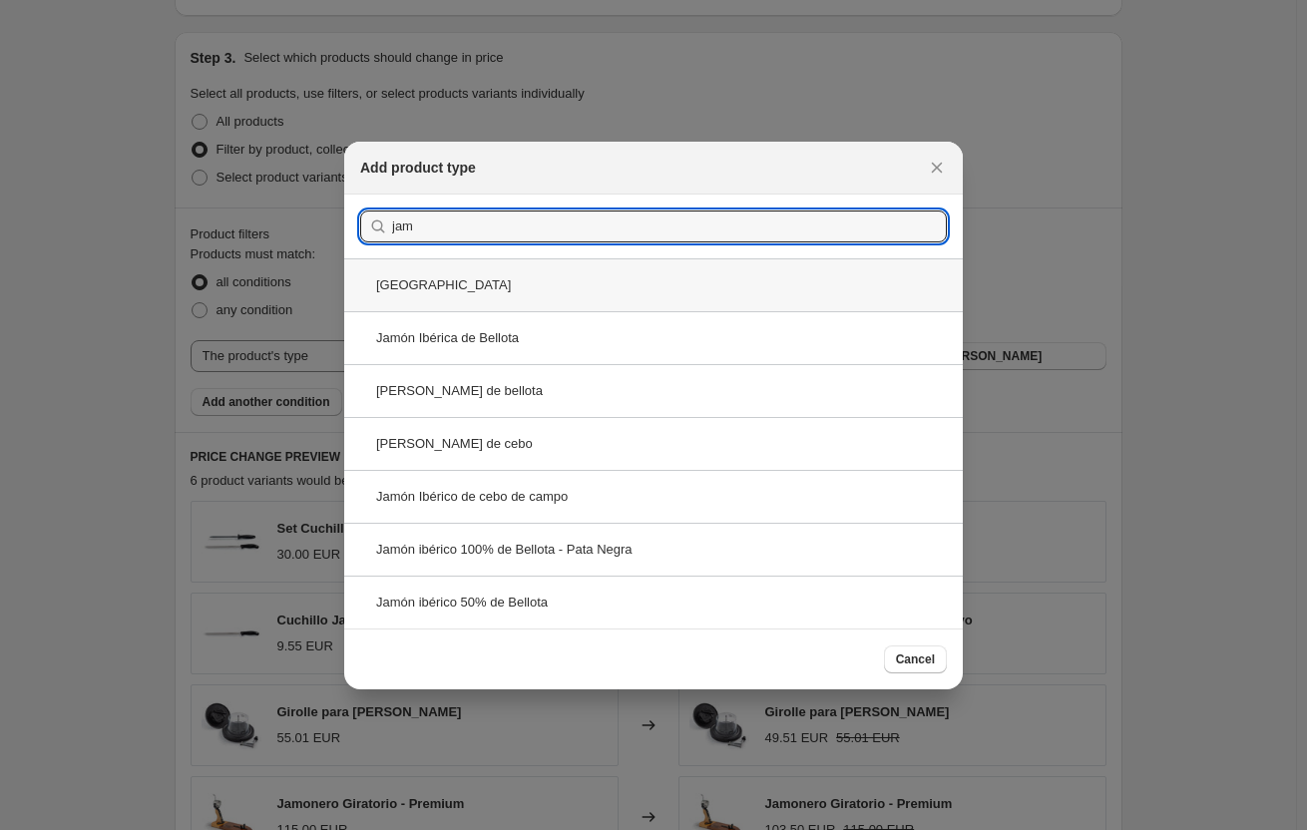
click at [715, 287] on div "[GEOGRAPHIC_DATA]" at bounding box center [653, 284] width 619 height 53
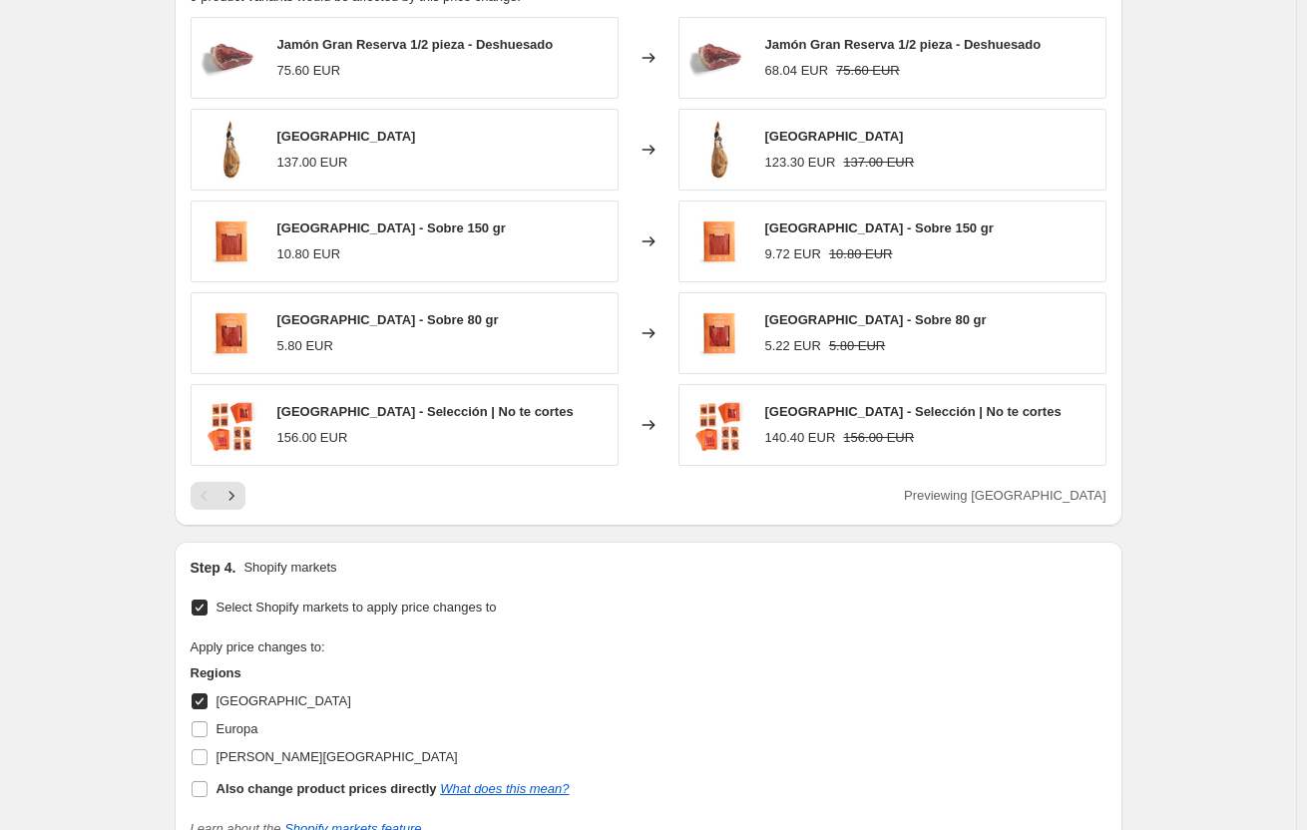
scroll to position [1399, 0]
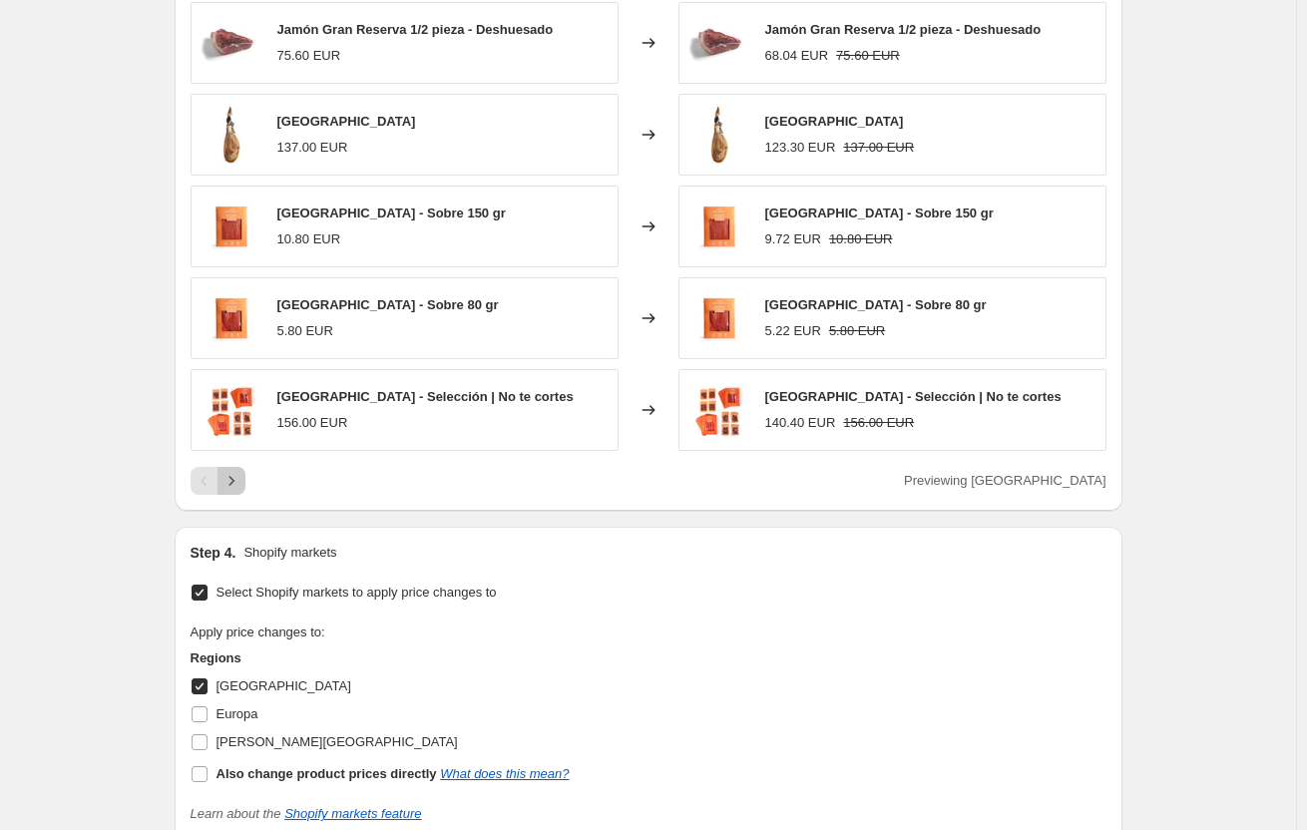
click at [242, 483] on icon "Next" at bounding box center [232, 481] width 20 height 20
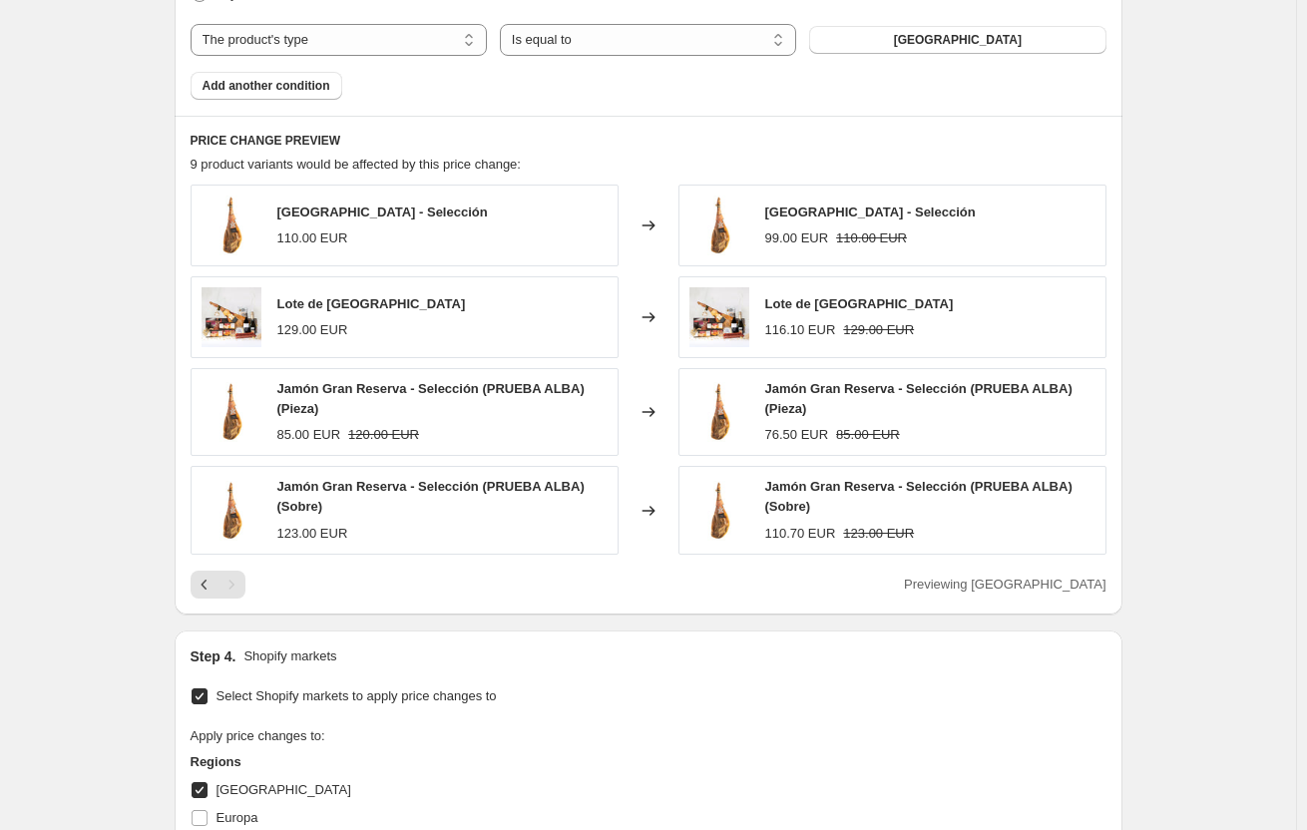
scroll to position [1200, 0]
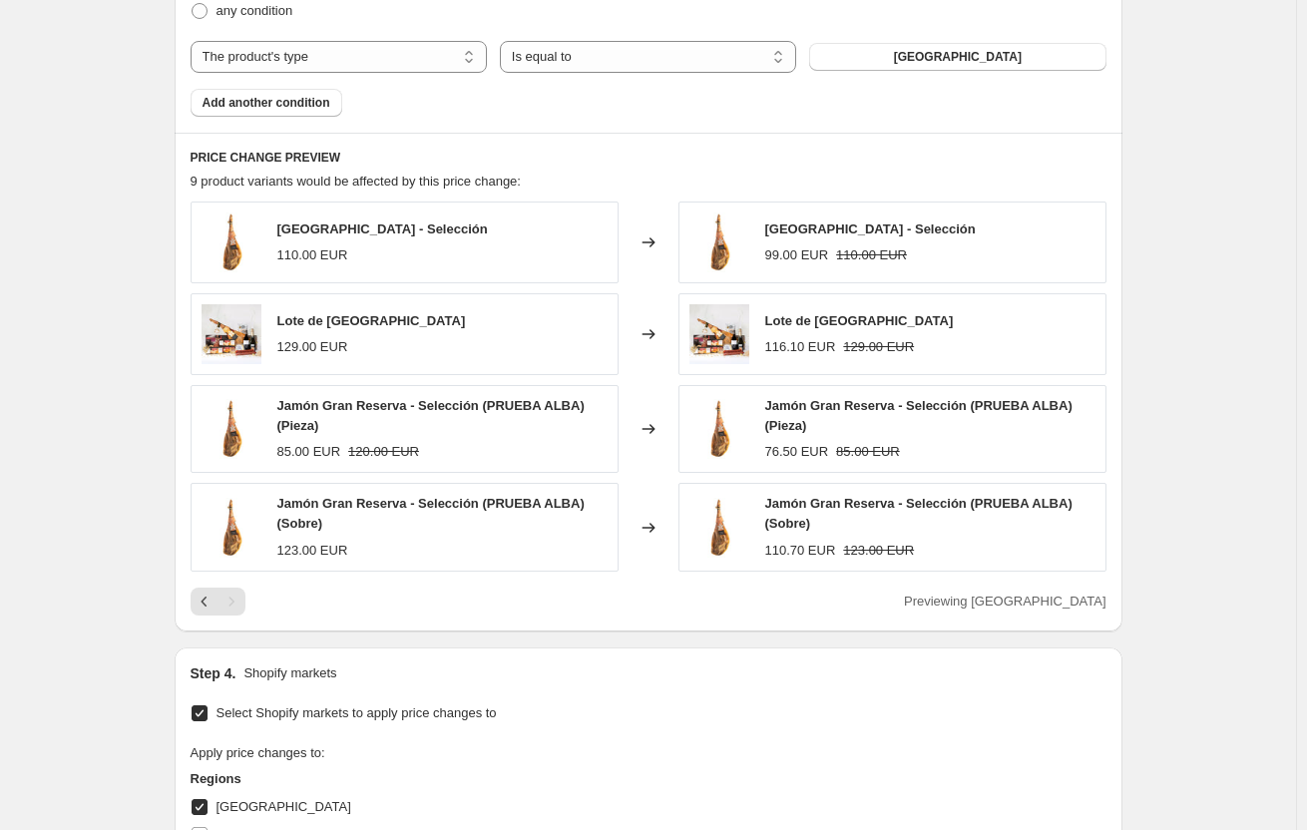
click at [222, 597] on div "Pagination" at bounding box center [232, 602] width 28 height 28
click at [204, 597] on icon "Previous" at bounding box center [205, 602] width 20 height 20
